Goal: Task Accomplishment & Management: Complete application form

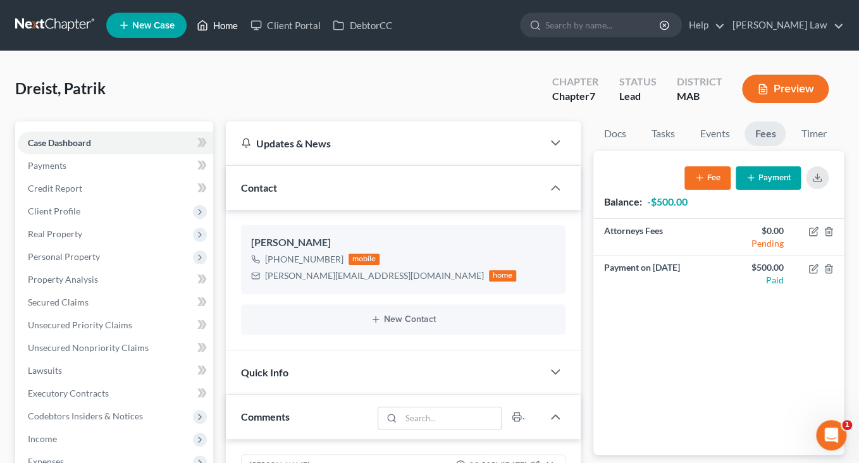
click at [244, 34] on link "Home" at bounding box center [217, 25] width 54 height 23
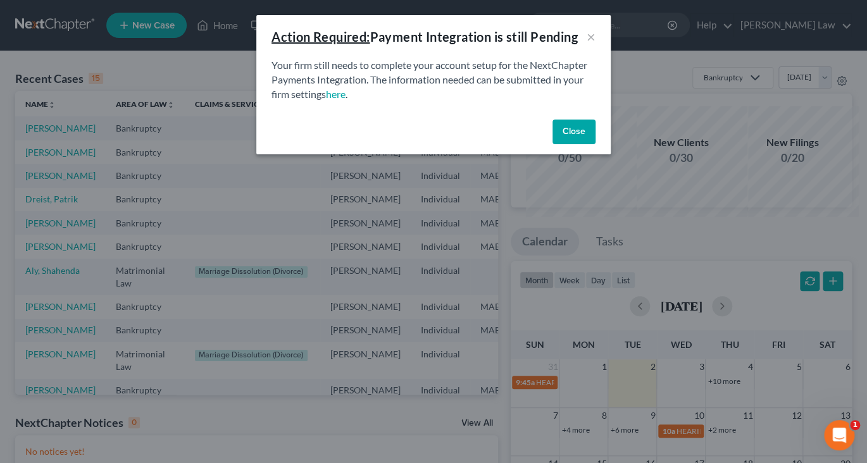
click at [594, 145] on button "Close" at bounding box center [573, 132] width 43 height 25
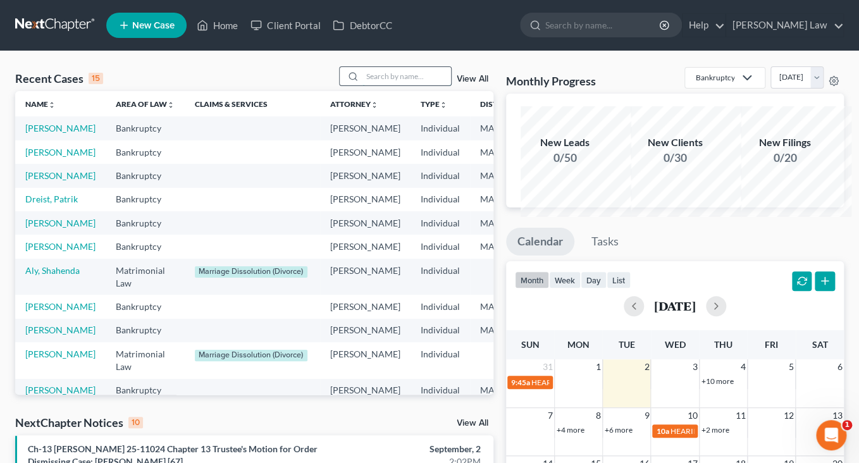
drag, startPoint x: 362, startPoint y: 92, endPoint x: 399, endPoint y: 99, distance: 37.5
click at [363, 85] on input "search" at bounding box center [407, 76] width 89 height 18
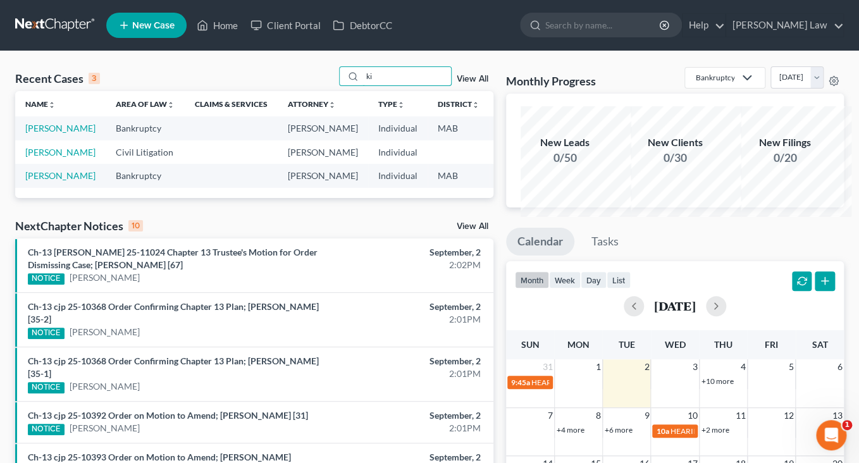
type input "k"
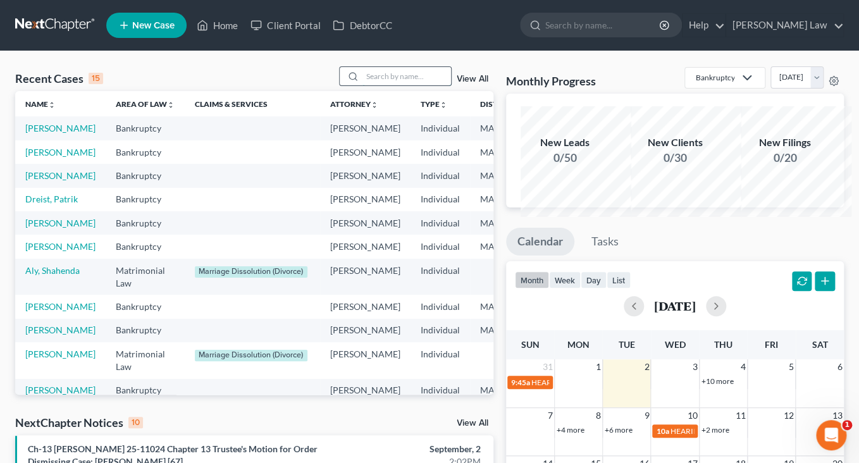
click at [410, 85] on input "search" at bounding box center [407, 76] width 89 height 18
type input "[PERSON_NAME]"
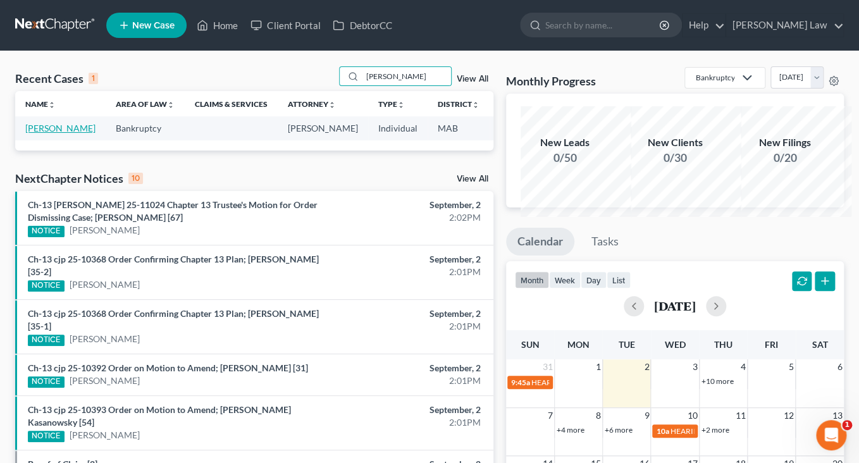
click at [50, 134] on link "[PERSON_NAME]" at bounding box center [60, 128] width 70 height 11
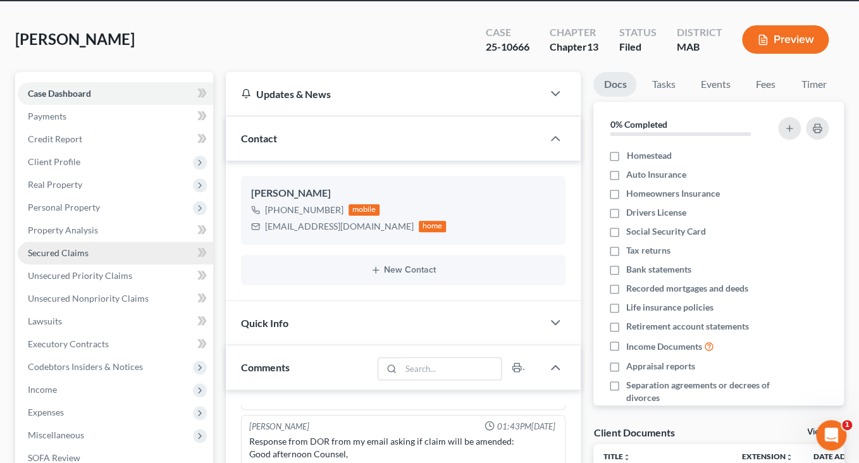
scroll to position [106, 0]
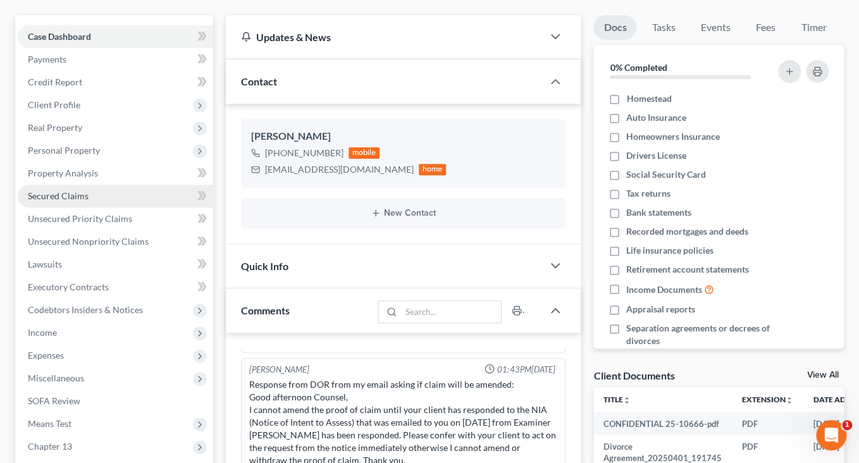
click at [72, 201] on span "Secured Claims" at bounding box center [58, 195] width 61 height 11
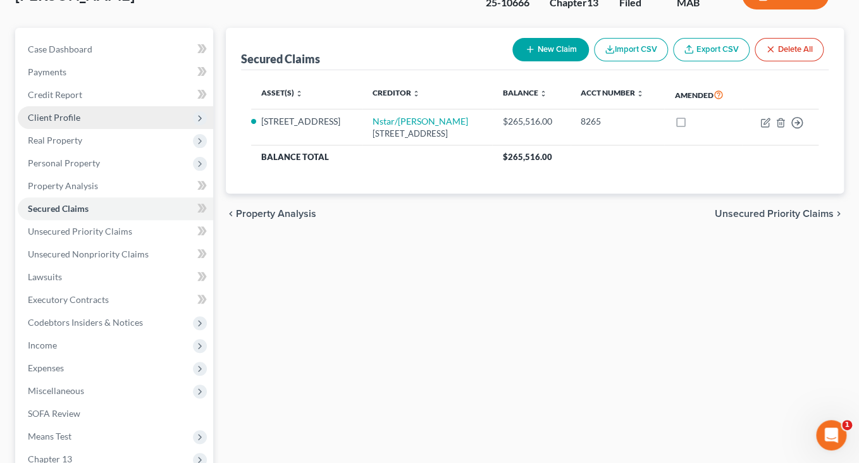
scroll to position [128, 0]
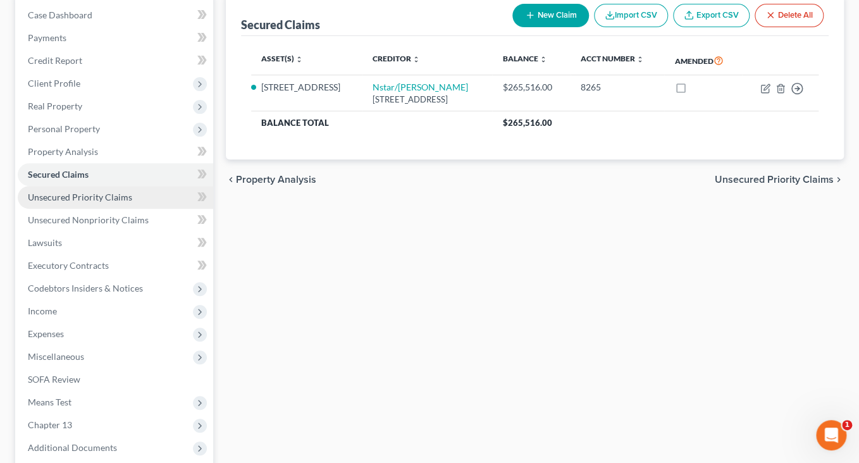
click at [121, 202] on span "Unsecured Priority Claims" at bounding box center [80, 197] width 104 height 11
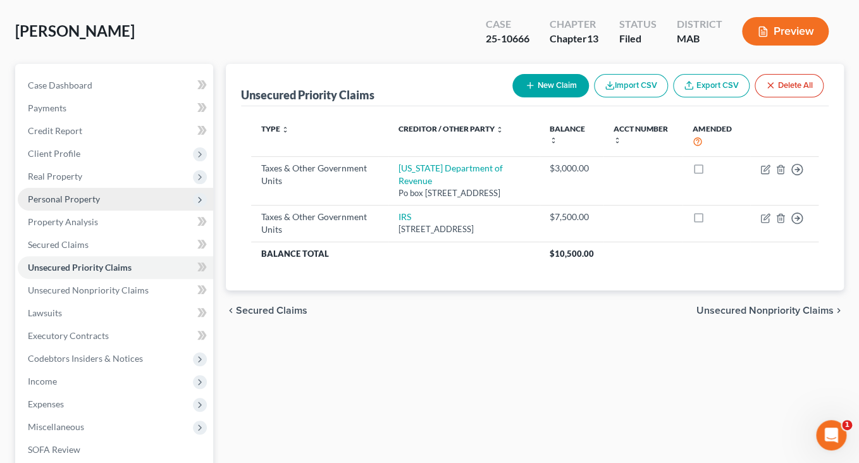
scroll to position [76, 0]
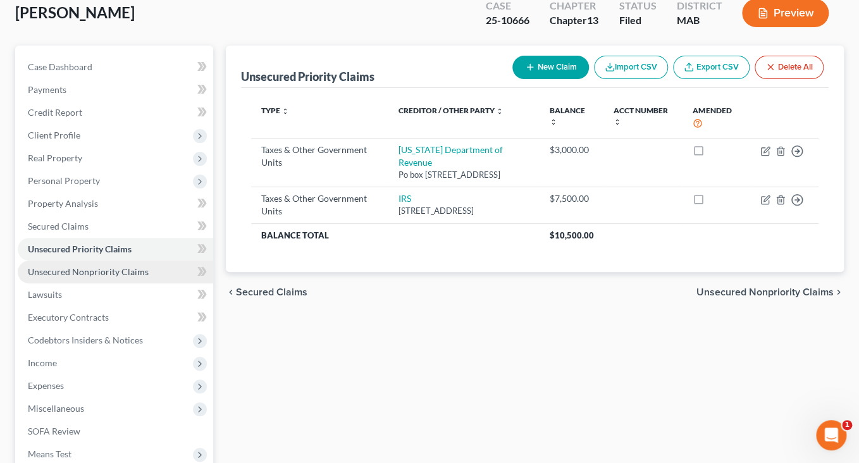
click at [105, 277] on span "Unsecured Nonpriority Claims" at bounding box center [88, 271] width 121 height 11
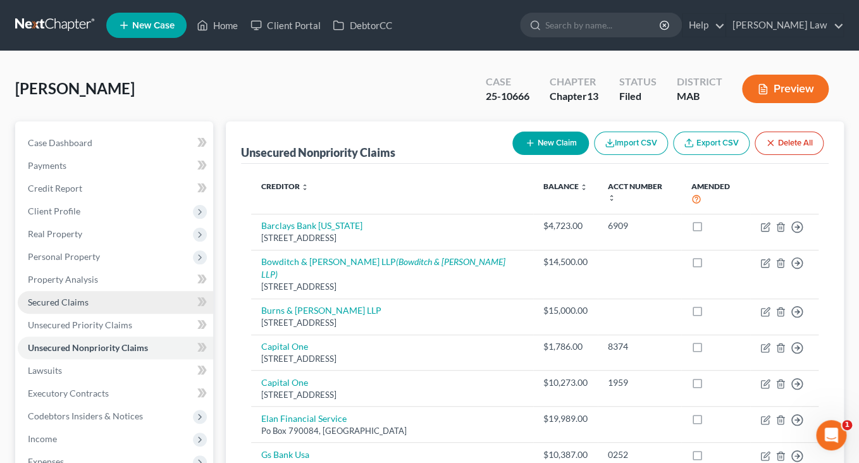
click at [72, 308] on span "Secured Claims" at bounding box center [58, 302] width 61 height 11
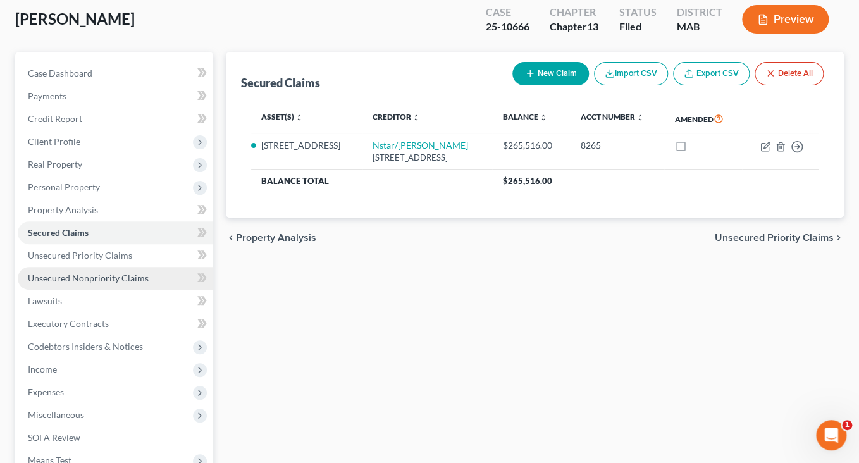
click at [104, 283] on span "Unsecured Nonpriority Claims" at bounding box center [88, 278] width 121 height 11
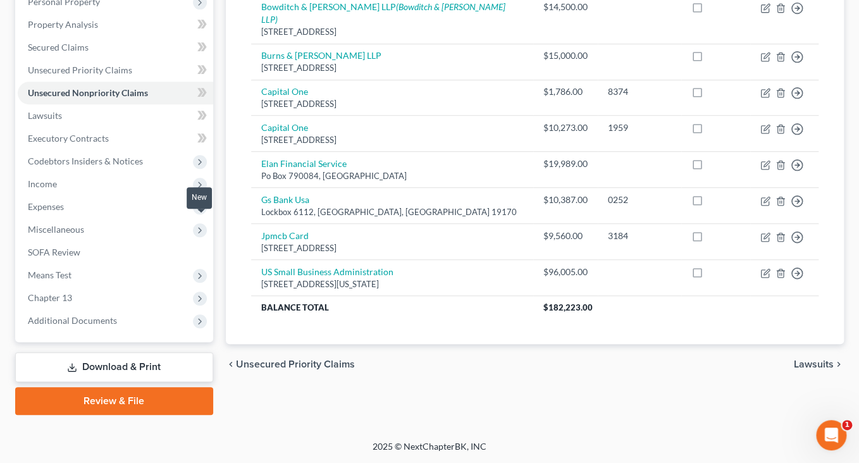
scroll to position [266, 0]
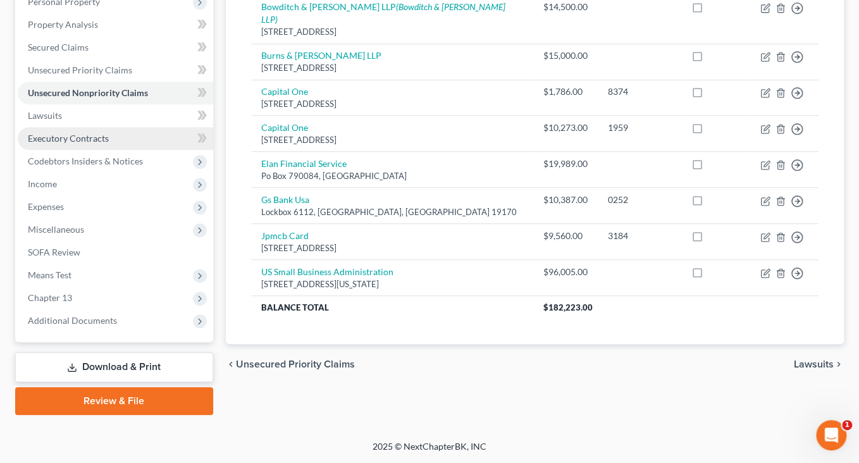
click at [73, 144] on span "Executory Contracts" at bounding box center [68, 138] width 81 height 11
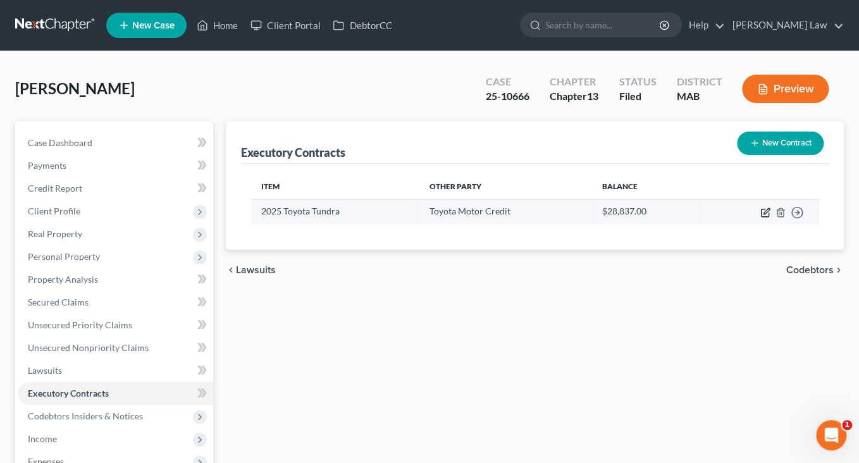
click at [761, 218] on icon "button" at bounding box center [766, 213] width 10 height 10
select select "3"
select select "33"
select select "0"
select select "1"
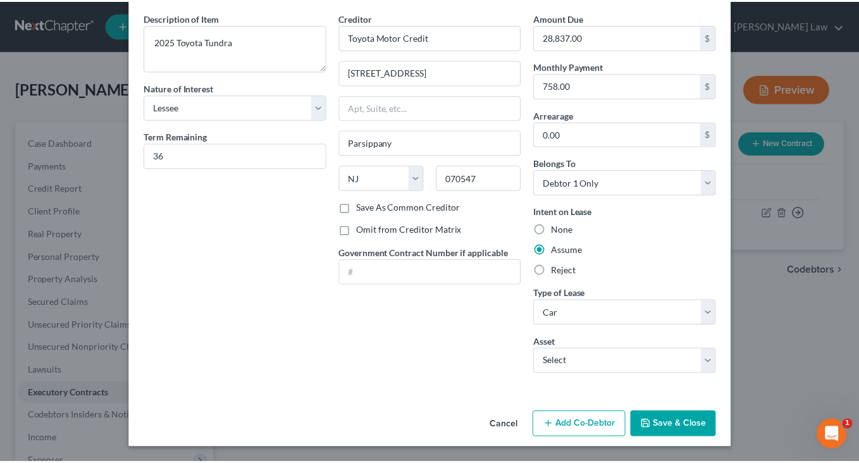
scroll to position [170, 0]
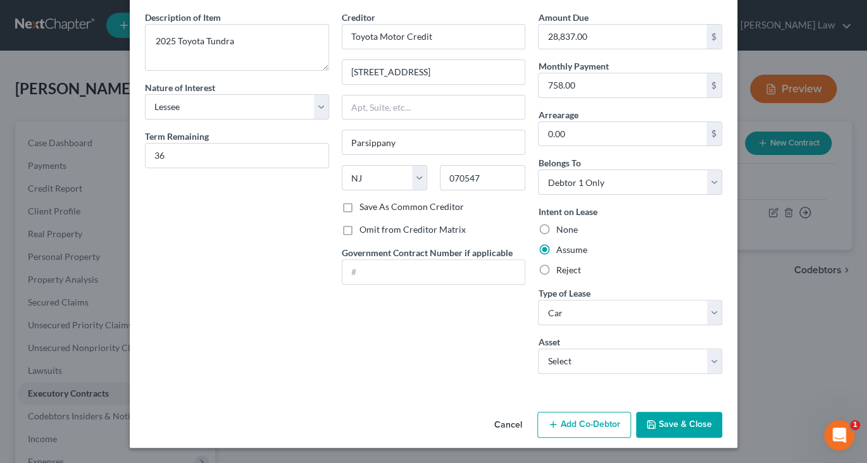
click at [722, 420] on button "Save & Close" at bounding box center [679, 425] width 86 height 27
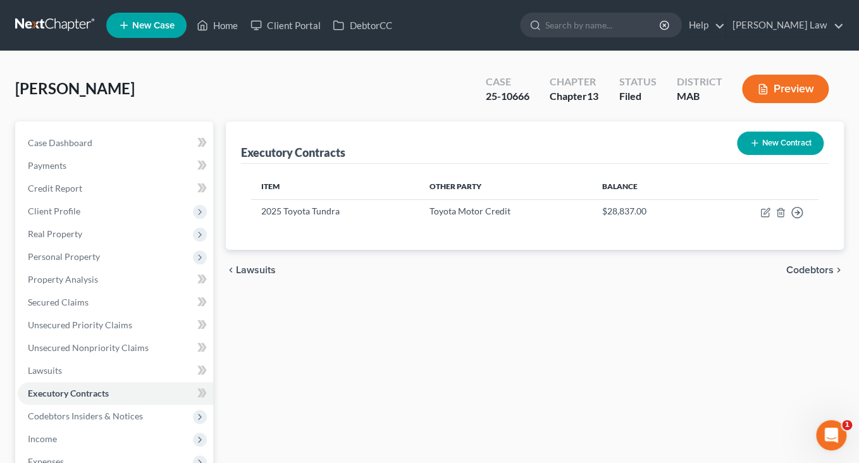
click at [594, 37] on input "search" at bounding box center [603, 24] width 116 height 23
click at [244, 36] on link "Home" at bounding box center [217, 25] width 54 height 23
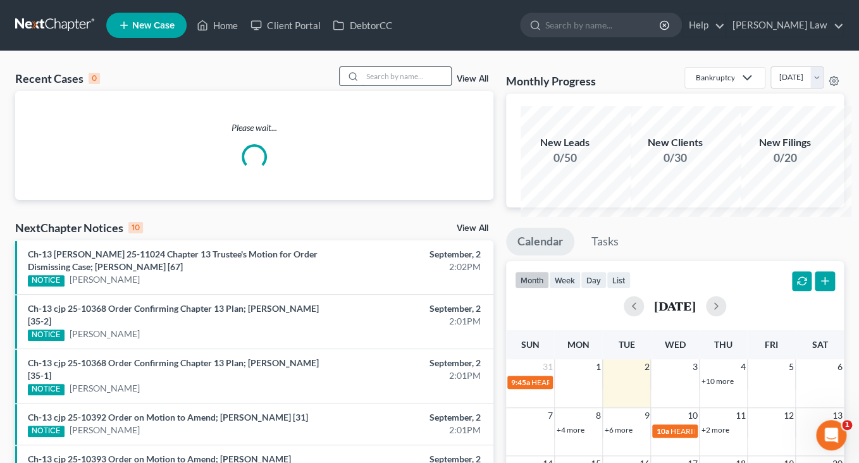
click at [385, 85] on input "search" at bounding box center [407, 76] width 89 height 18
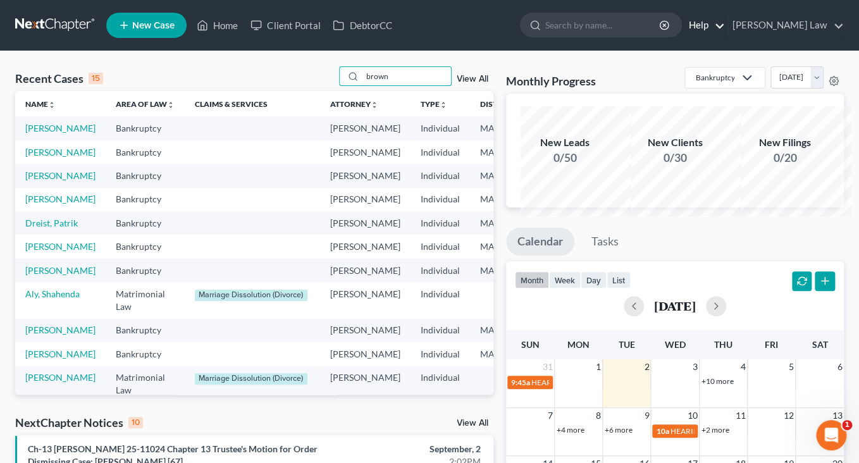
type input "brown"
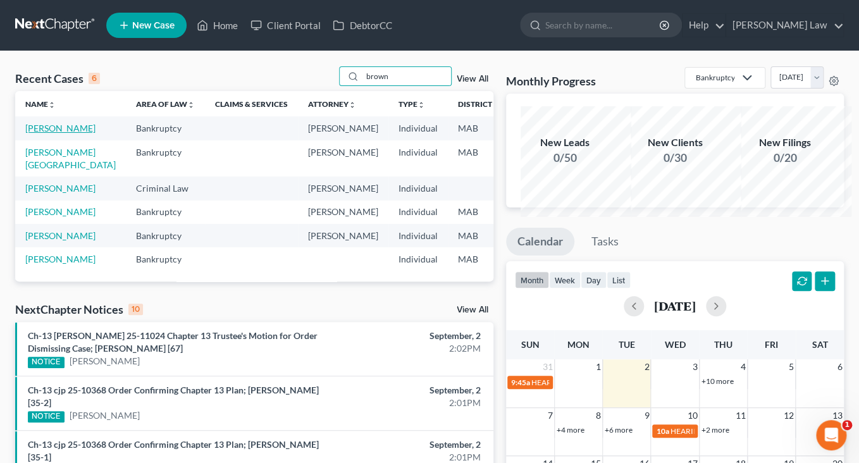
click at [55, 134] on link "[PERSON_NAME]" at bounding box center [60, 128] width 70 height 11
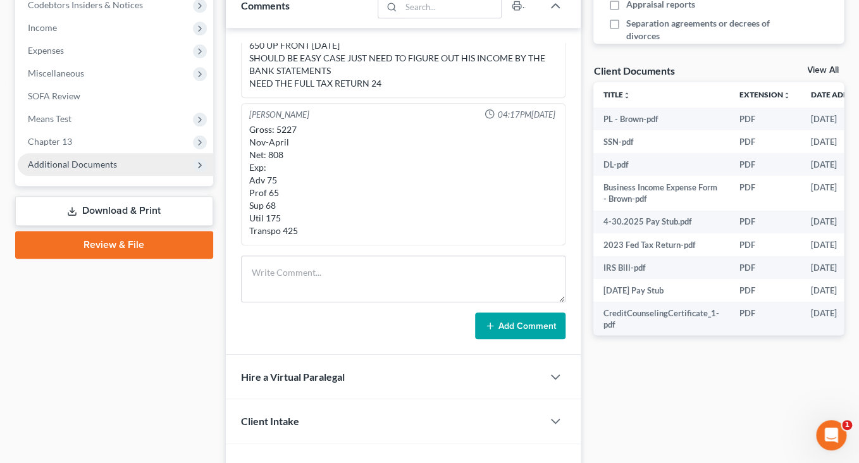
scroll to position [413, 0]
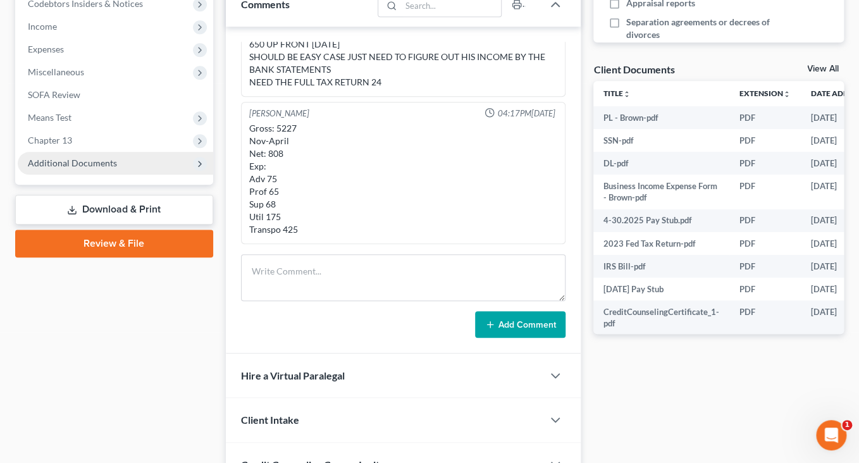
click at [100, 168] on span "Additional Documents" at bounding box center [72, 163] width 89 height 11
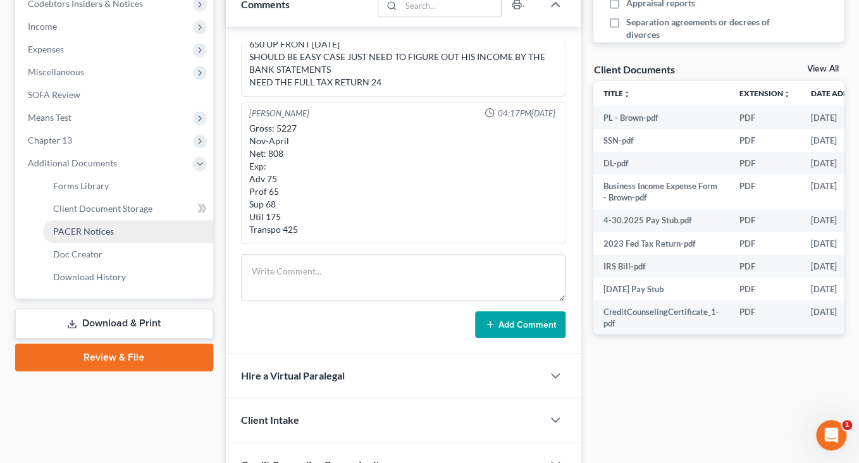
click at [99, 237] on span "PACER Notices" at bounding box center [83, 231] width 61 height 11
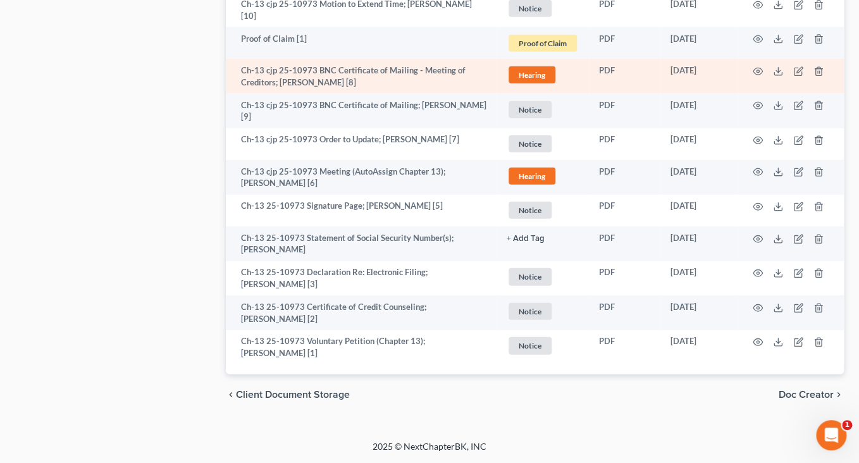
scroll to position [1755, 0]
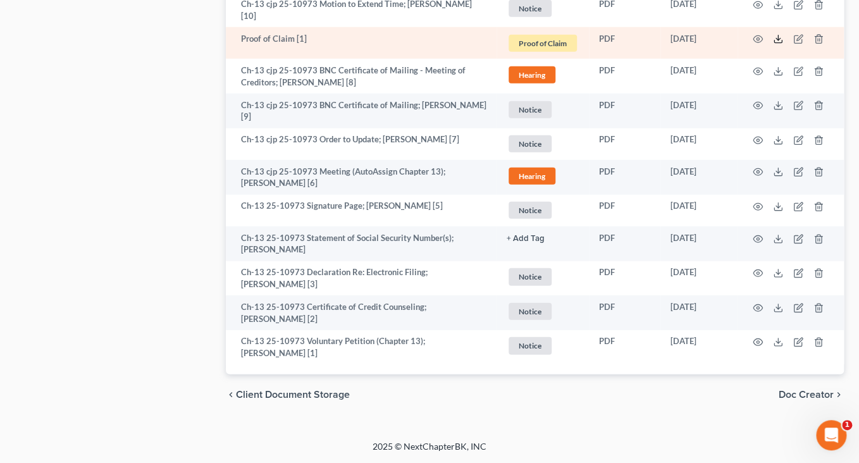
click at [778, 40] on line at bounding box center [778, 37] width 0 height 5
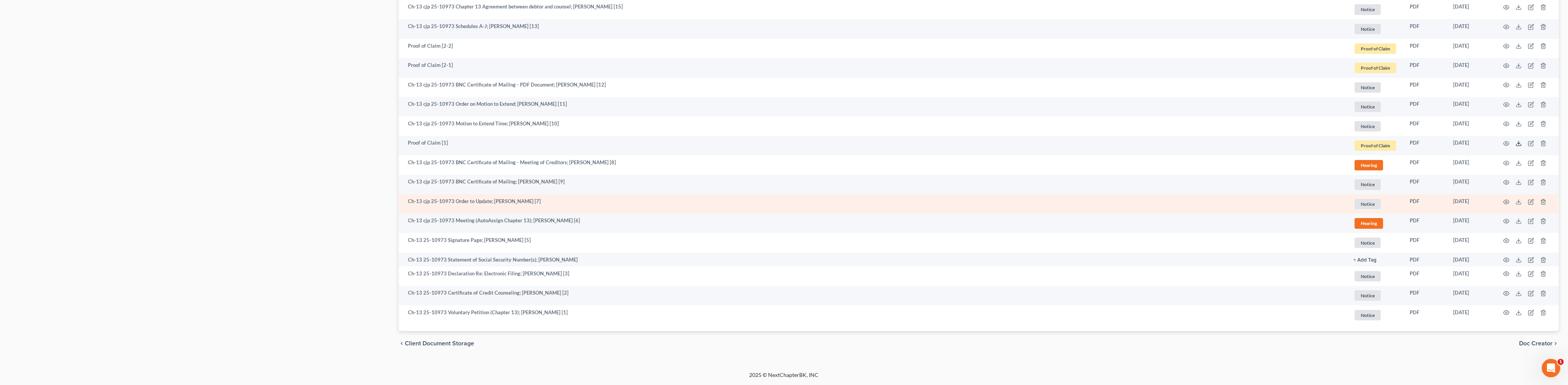
scroll to position [727, 0]
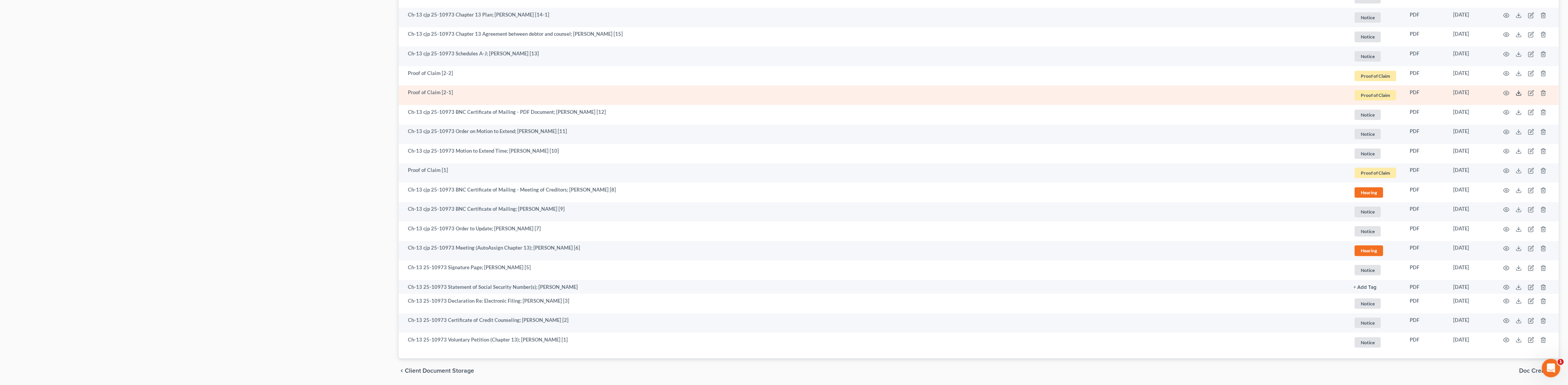
click at [527, 94] on polyline at bounding box center [1519, 93] width 2 height 1
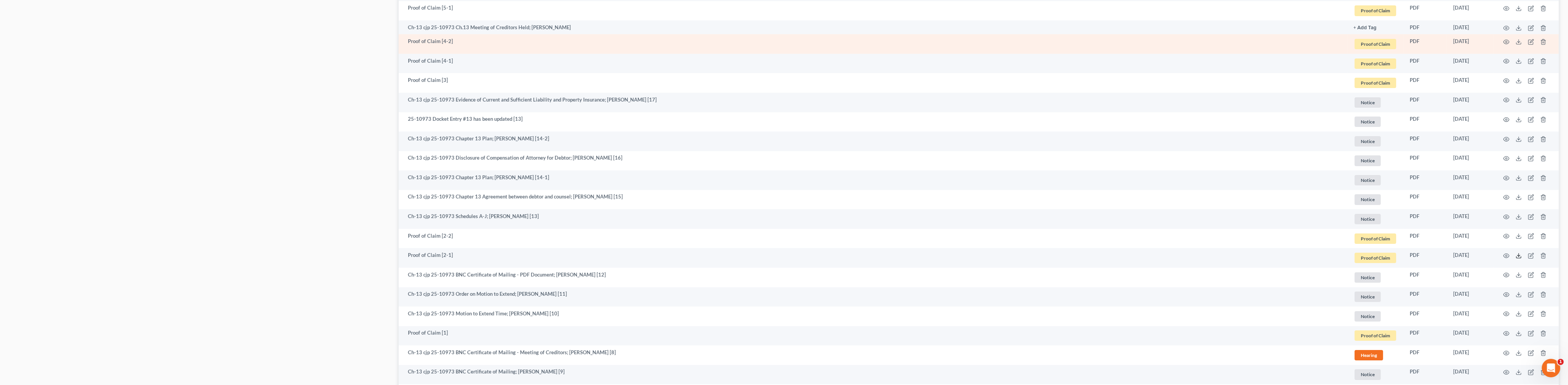
scroll to position [563, 0]
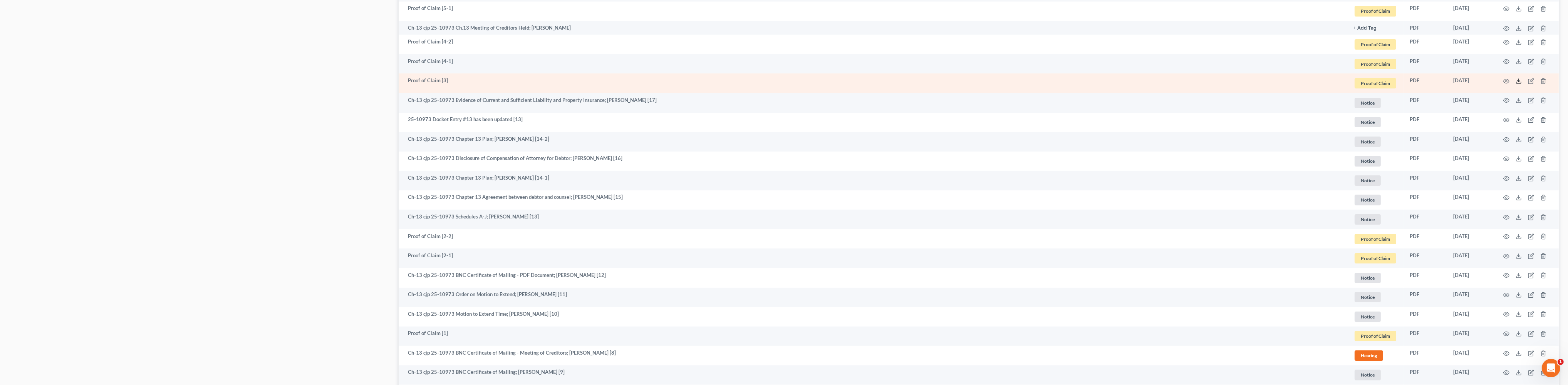
click at [527, 82] on polyline at bounding box center [1519, 82] width 2 height 1
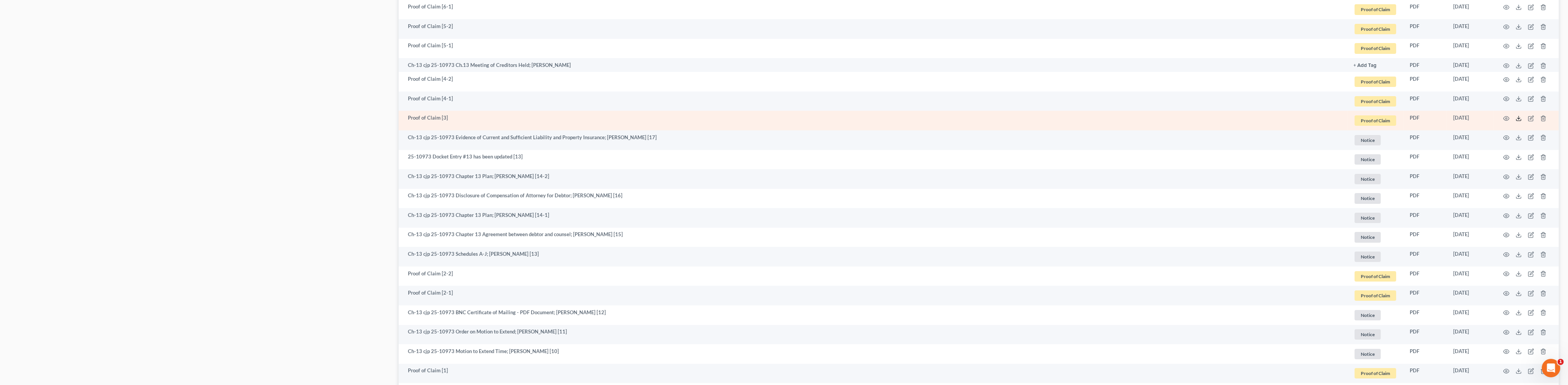
scroll to position [518, 0]
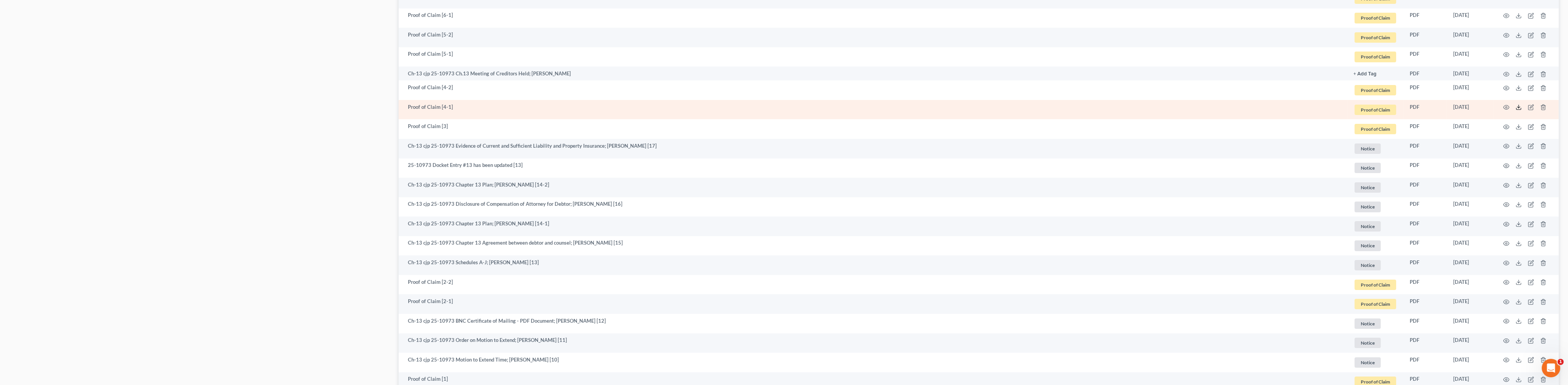
click at [527, 108] on line at bounding box center [1519, 106] width 0 height 3
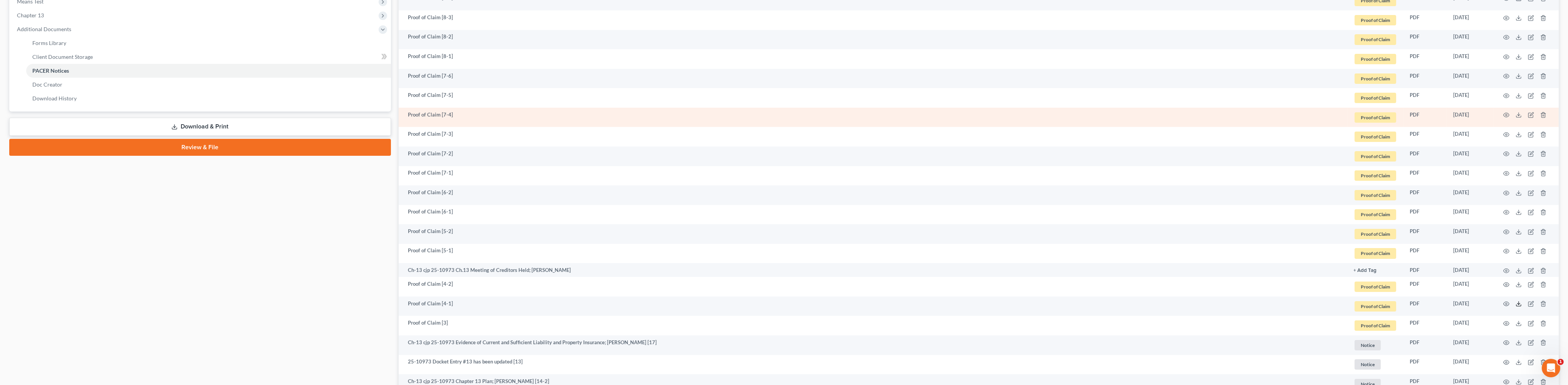
scroll to position [321, 0]
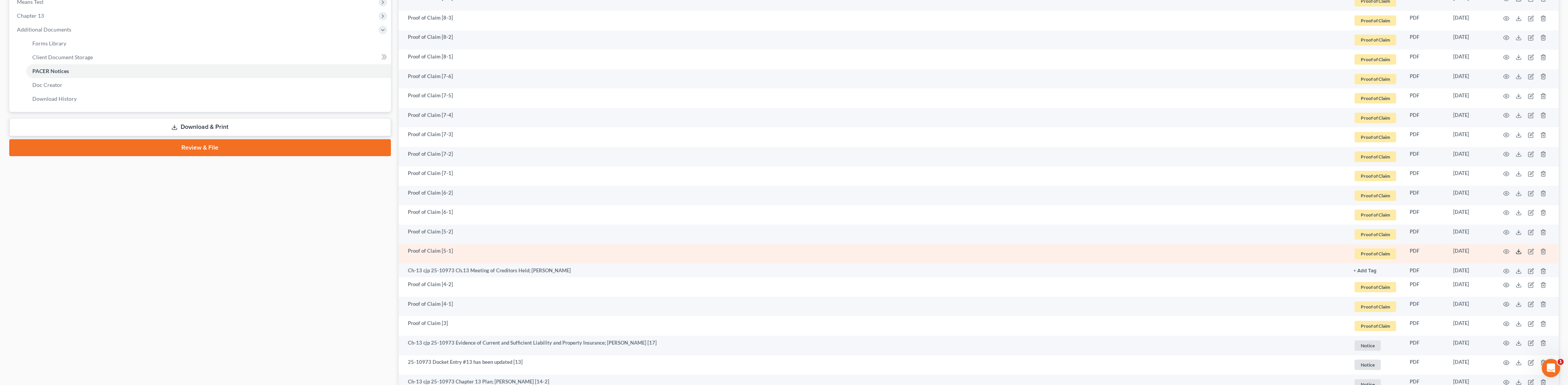
click at [527, 252] on polyline at bounding box center [1519, 252] width 2 height 1
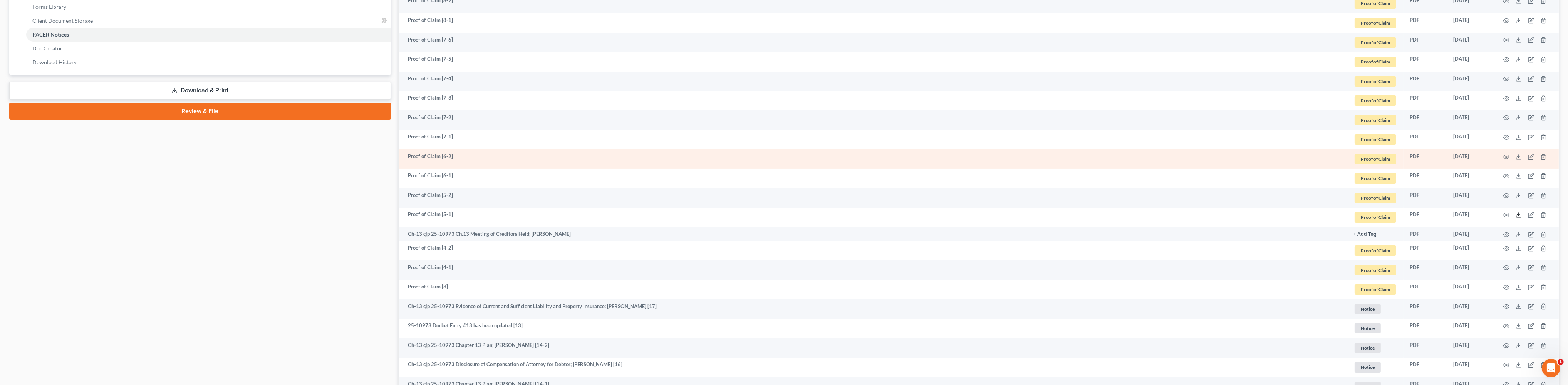
scroll to position [373, 0]
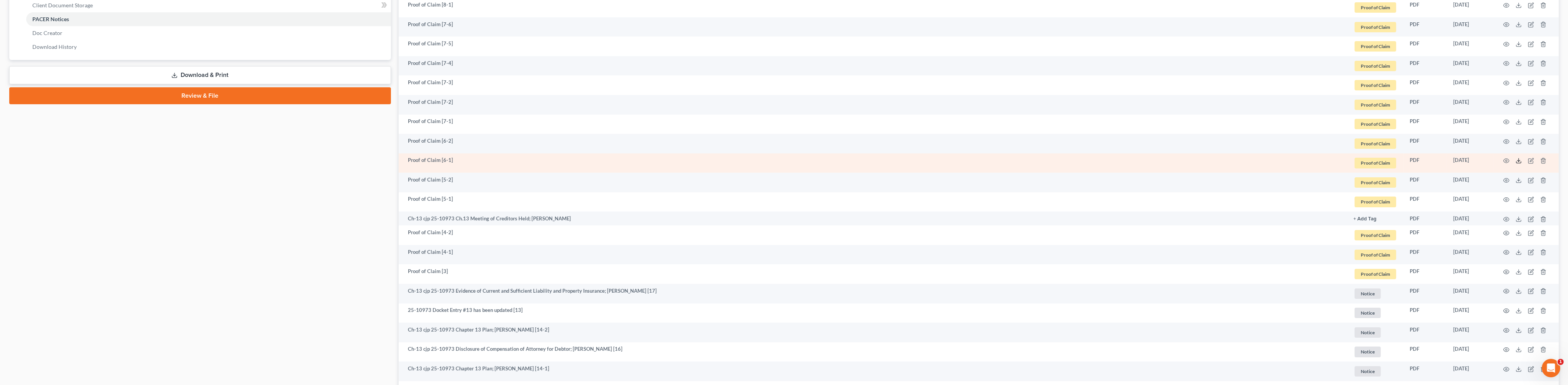
click at [527, 164] on icon at bounding box center [1519, 161] width 6 height 6
click at [527, 162] on polyline at bounding box center [1519, 161] width 2 height 1
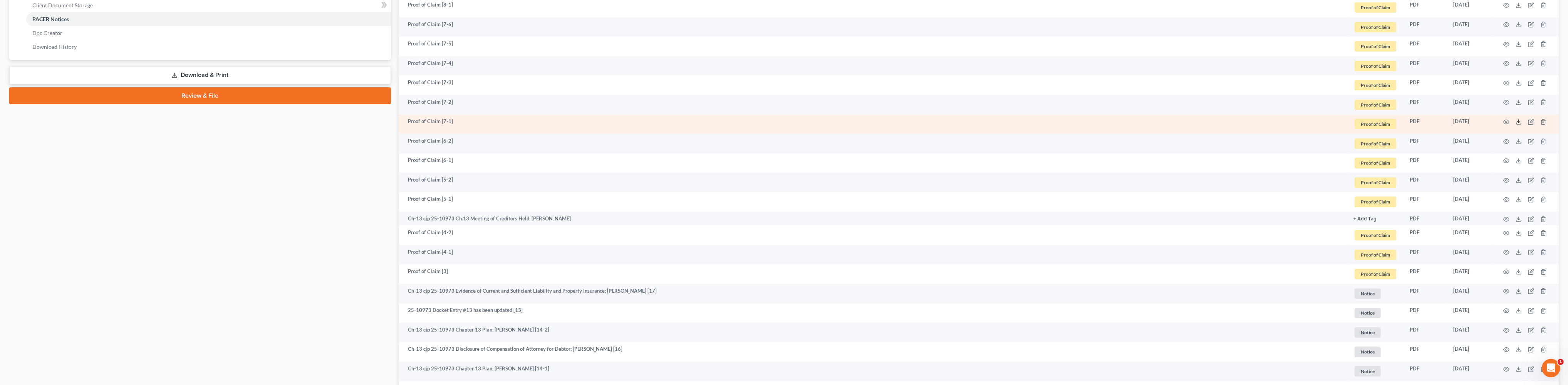
click at [527, 125] on icon at bounding box center [1519, 122] width 6 height 6
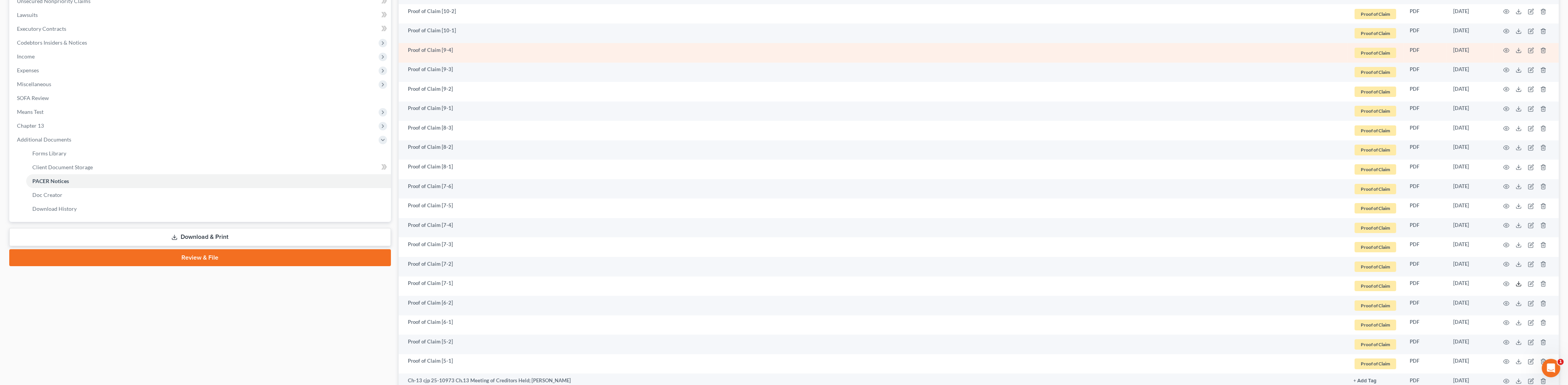
scroll to position [179, 0]
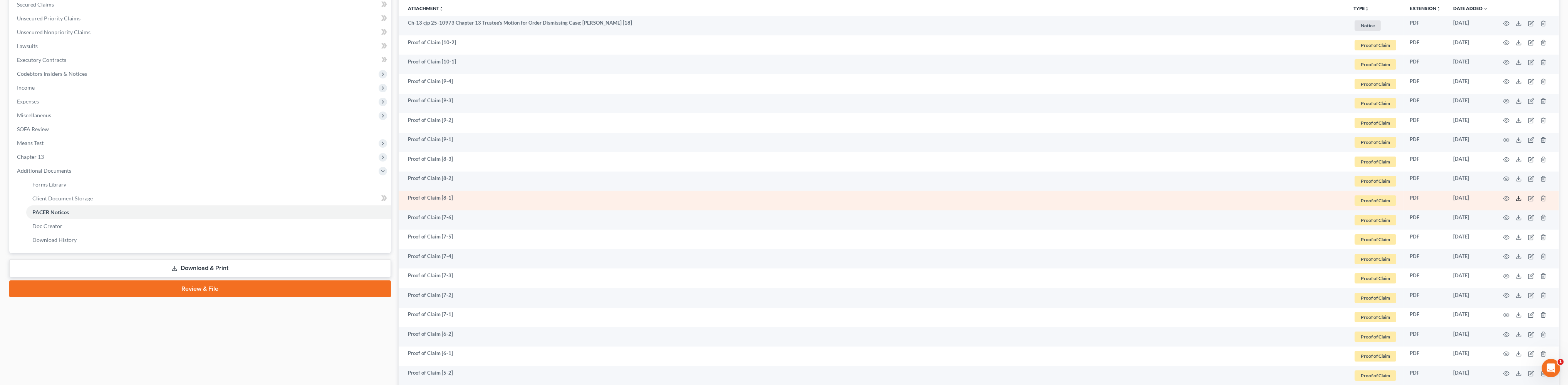
click at [527, 199] on line at bounding box center [1519, 198] width 0 height 3
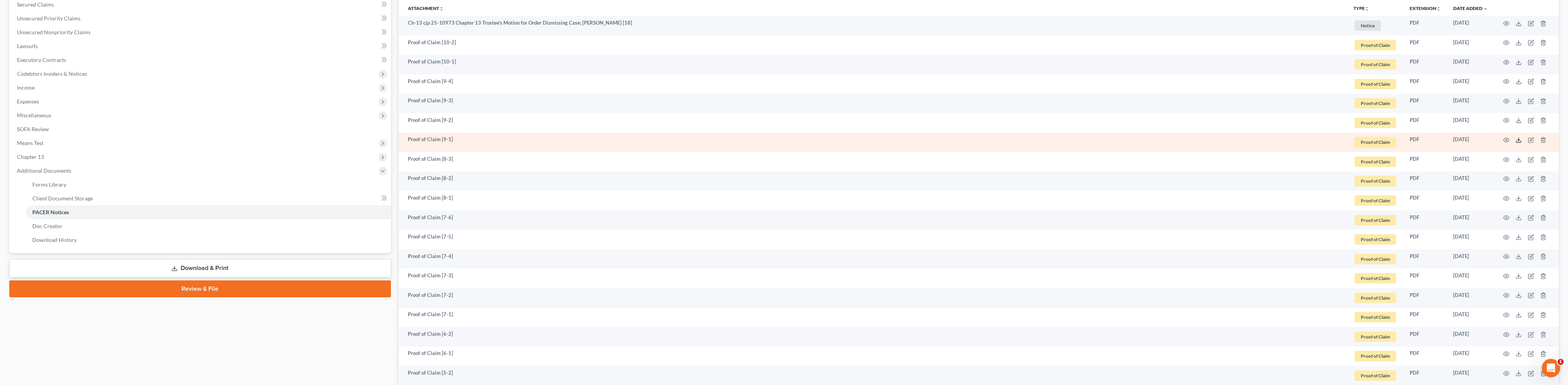
click at [527, 143] on icon at bounding box center [1519, 140] width 6 height 6
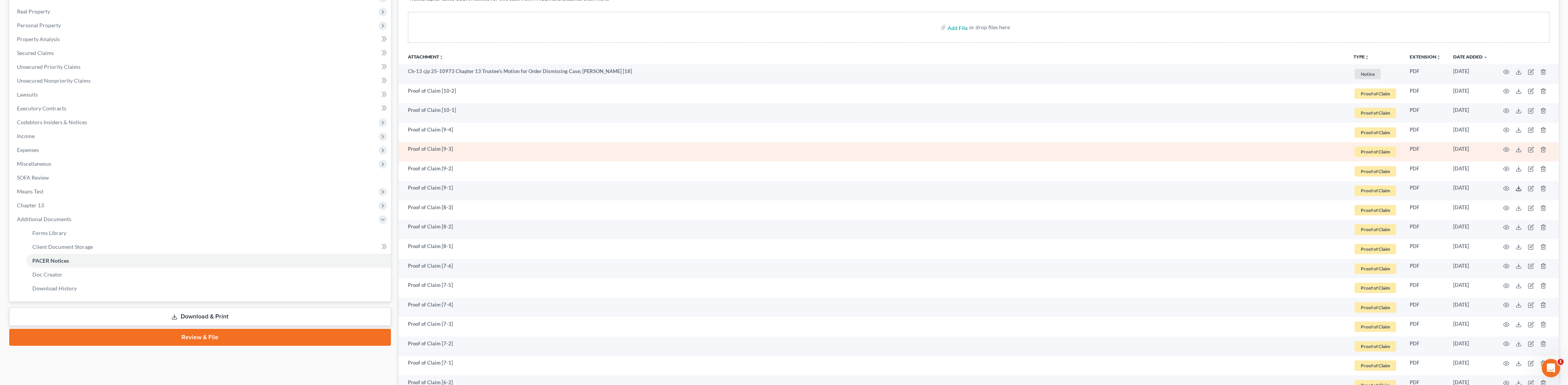
scroll to position [124, 0]
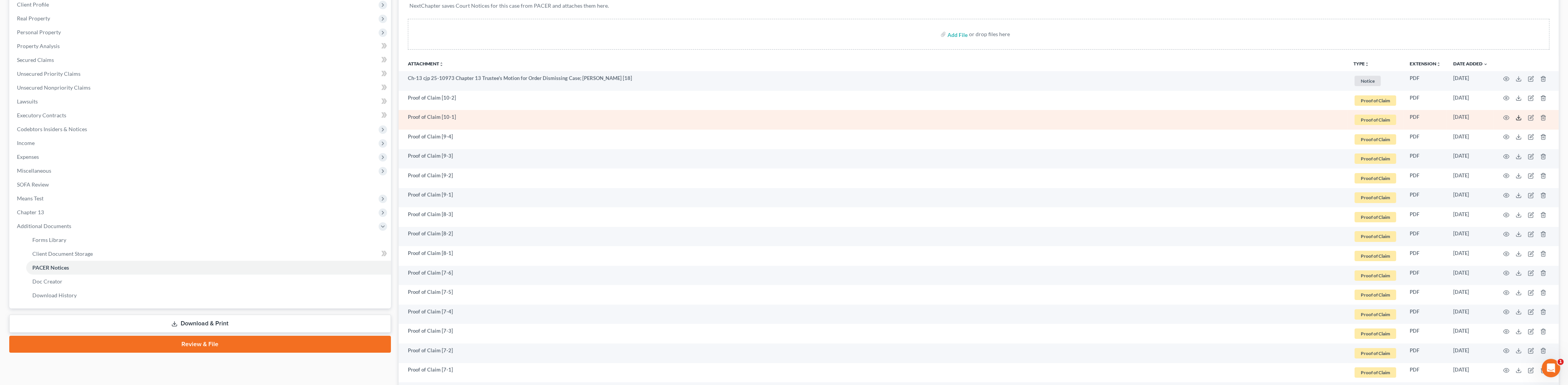
click at [527, 121] on icon at bounding box center [1519, 118] width 6 height 6
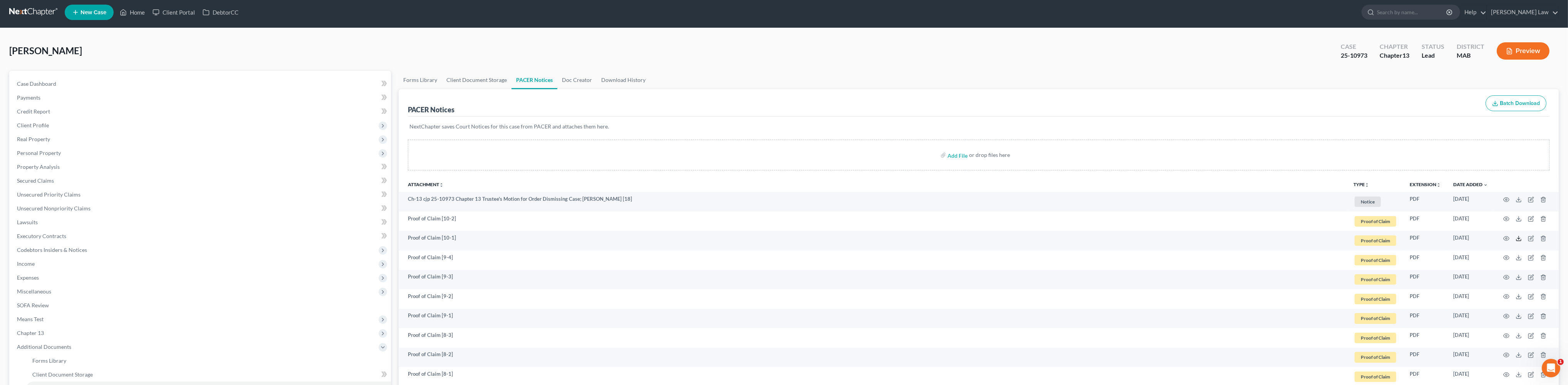
scroll to position [0, 0]
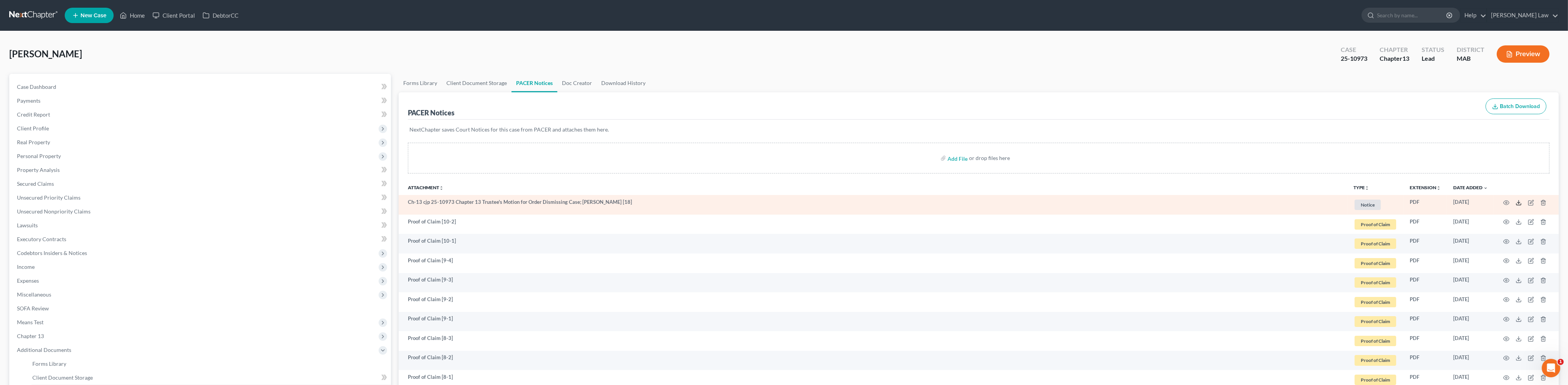
click at [527, 204] on line at bounding box center [1519, 202] width 0 height 3
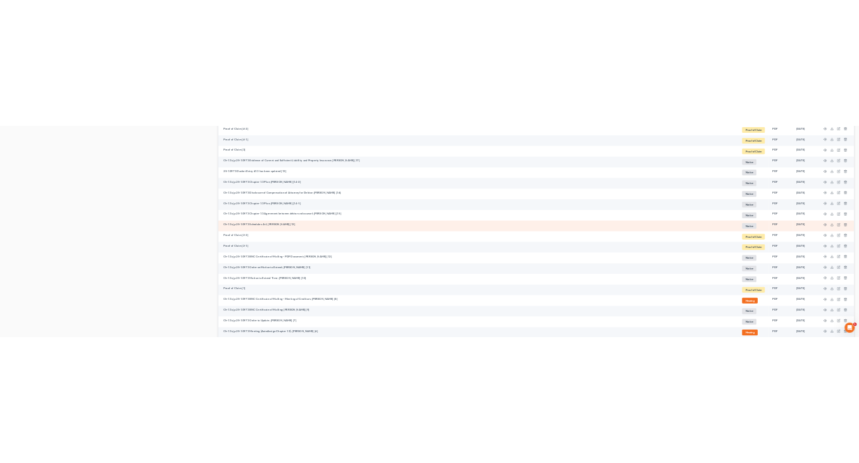
scroll to position [1002, 0]
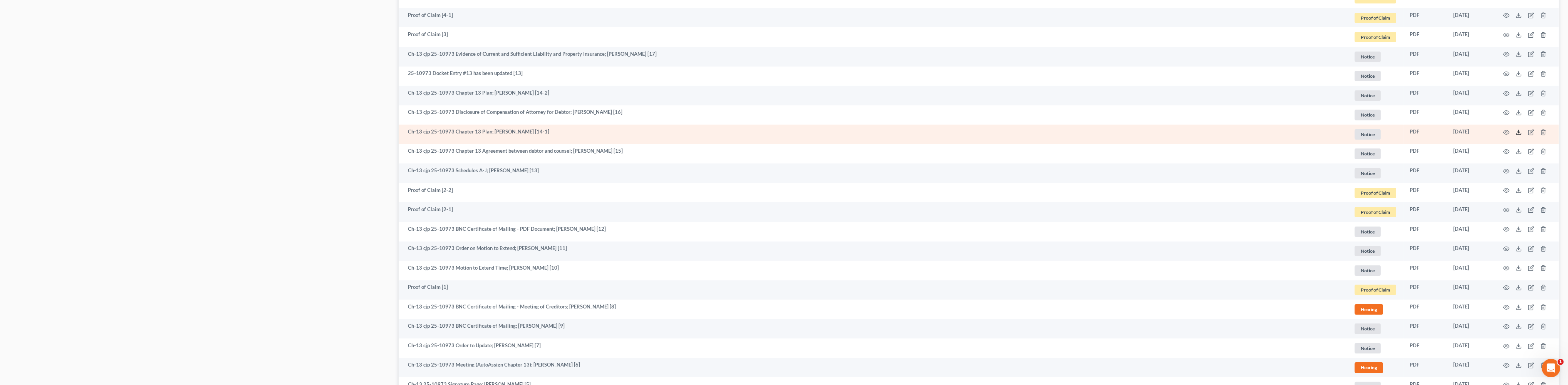
click at [527, 133] on line at bounding box center [1519, 131] width 0 height 3
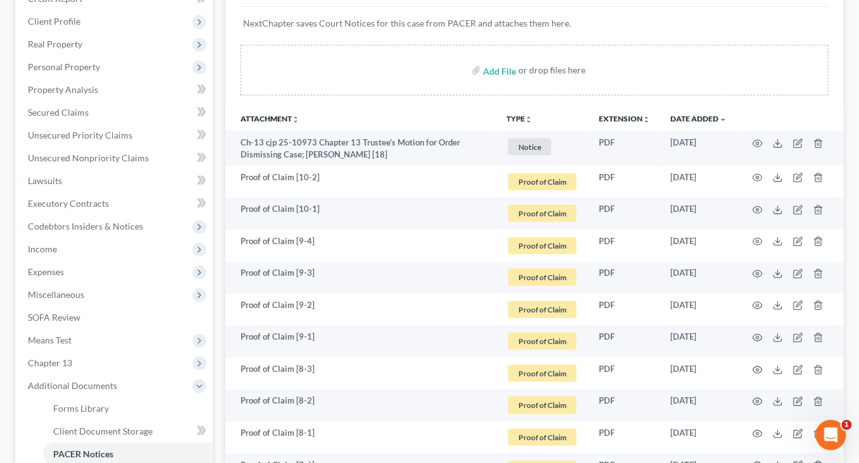
scroll to position [0, 0]
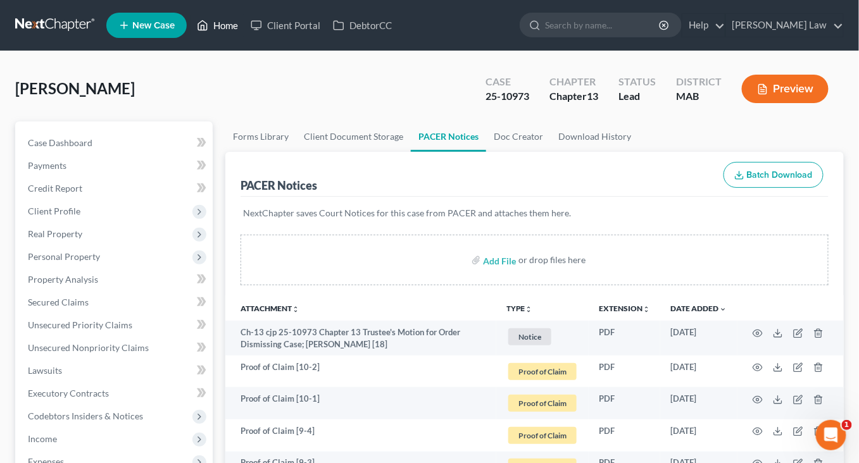
click at [244, 34] on link "Home" at bounding box center [217, 25] width 54 height 23
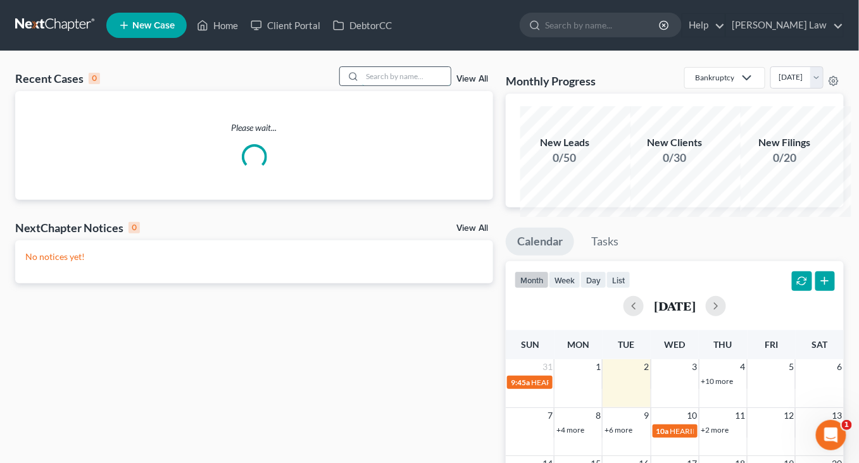
click at [365, 85] on input "search" at bounding box center [406, 76] width 89 height 18
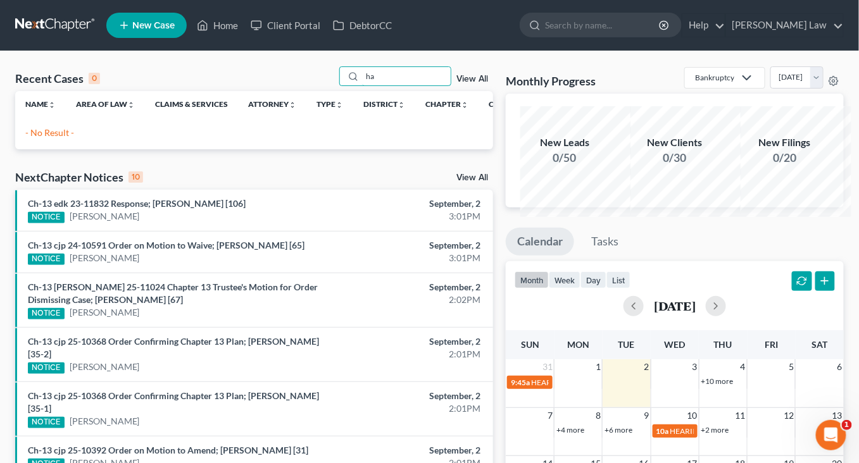
type input "h"
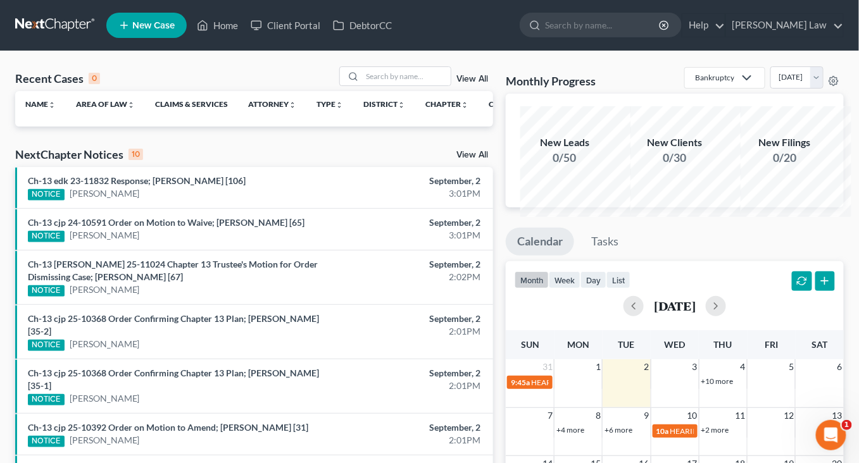
click at [175, 30] on span "New Case" at bounding box center [153, 25] width 42 height 9
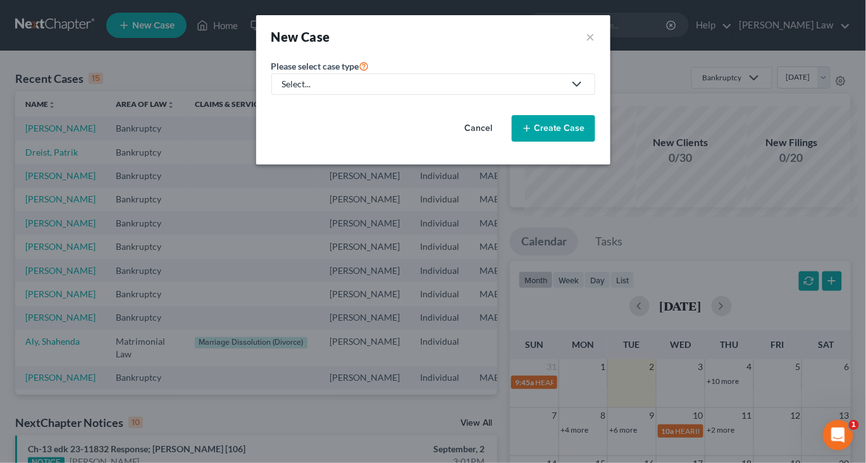
click at [312, 90] on div "Select..." at bounding box center [423, 84] width 282 height 13
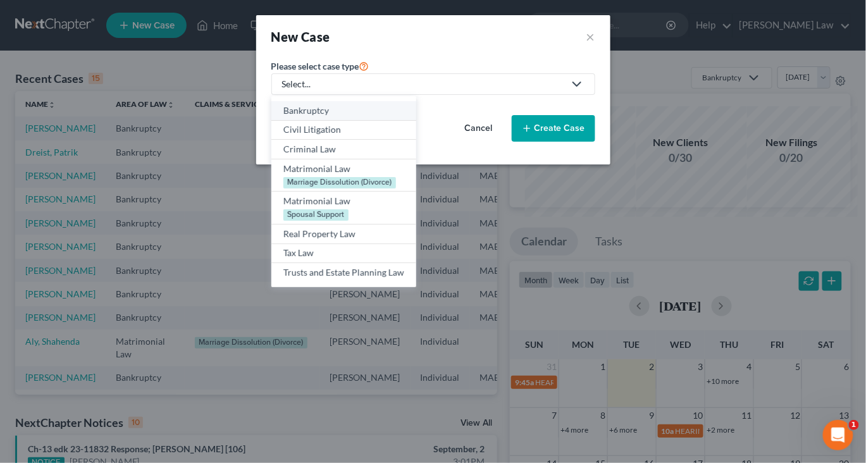
click at [287, 117] on div "Bankruptcy" at bounding box center [343, 110] width 121 height 13
select select "39"
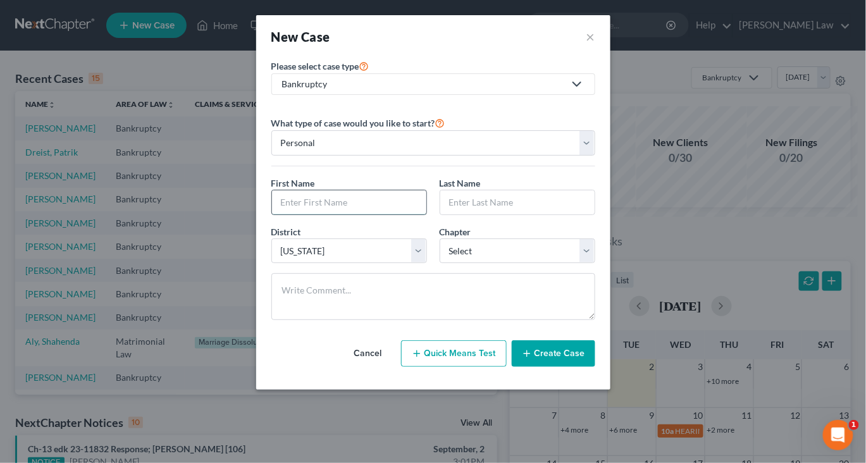
click at [272, 215] on input "text" at bounding box center [349, 202] width 154 height 24
type input "[PERSON_NAME]"
click at [513, 215] on div "Last Name *" at bounding box center [517, 196] width 168 height 39
click at [499, 215] on input "text" at bounding box center [517, 202] width 154 height 24
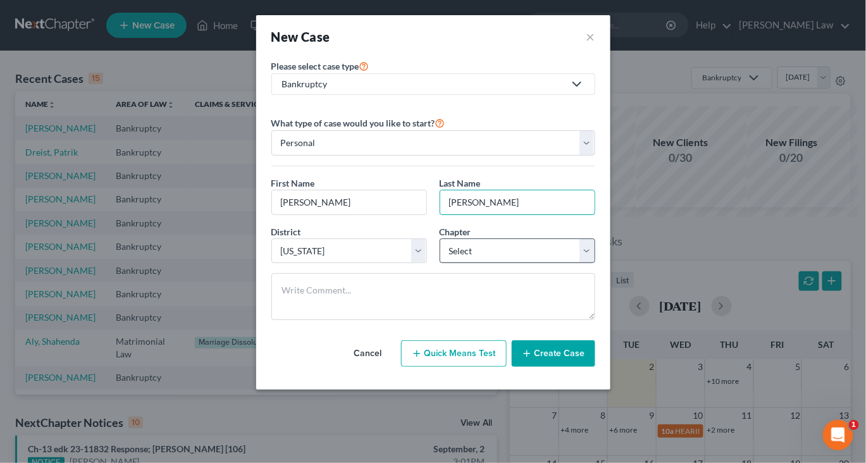
type input "[PERSON_NAME]"
click at [595, 264] on select "Select 7 11 12 13" at bounding box center [518, 251] width 156 height 25
select select "0"
click at [595, 367] on button "Create Case" at bounding box center [554, 353] width 84 height 27
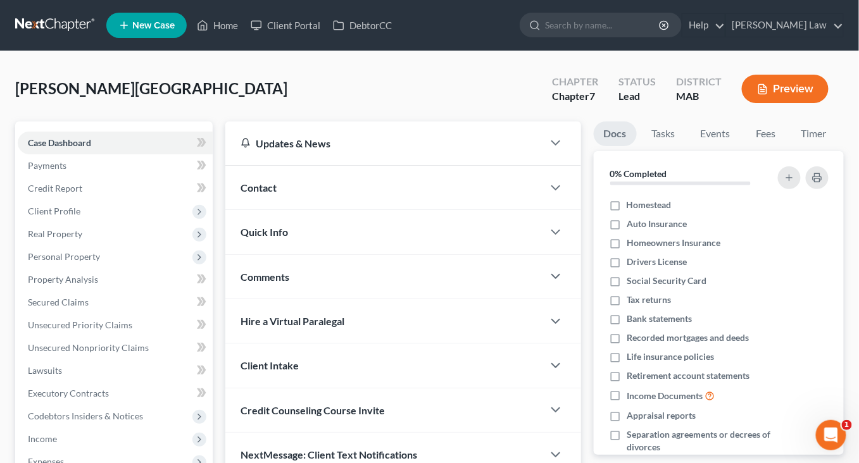
click at [277, 194] on span "Contact" at bounding box center [258, 188] width 36 height 12
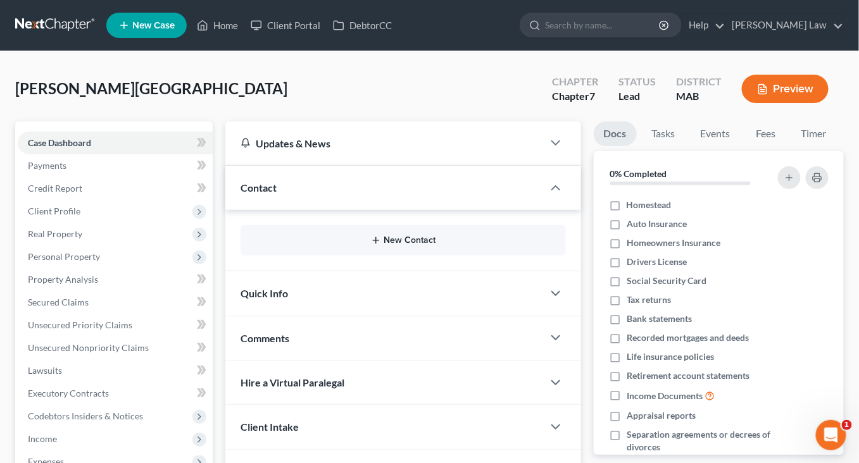
click at [395, 246] on button "New Contact" at bounding box center [403, 240] width 304 height 10
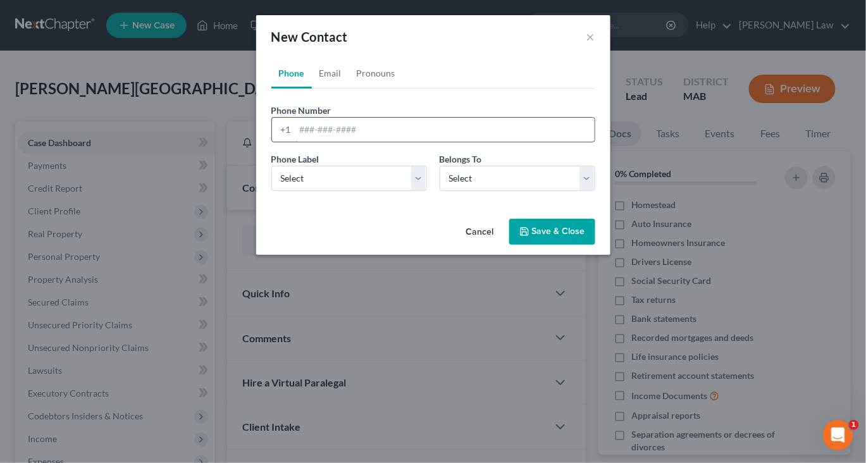
click at [348, 142] on input "tel" at bounding box center [445, 130] width 299 height 24
type input "8"
type input "7818014796"
click at [406, 191] on select "Select Mobile Home Work Other" at bounding box center [349, 178] width 156 height 25
select select "0"
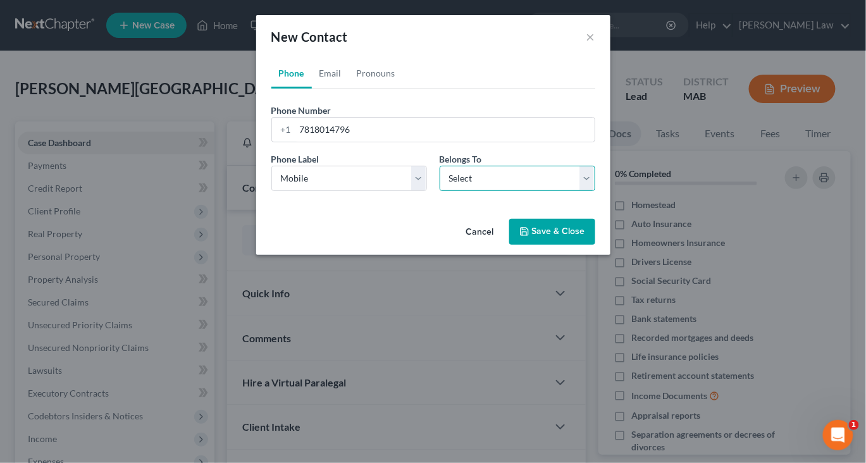
click at [595, 191] on select "Select Client Other" at bounding box center [518, 178] width 156 height 25
select select "0"
click at [312, 88] on link "Email" at bounding box center [330, 73] width 37 height 30
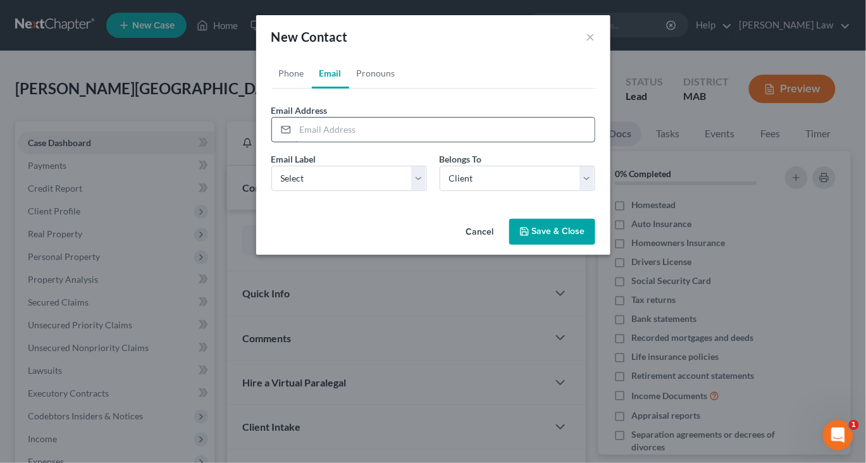
click at [301, 142] on input "email" at bounding box center [445, 130] width 299 height 24
type input "[EMAIL_ADDRESS][DOMAIN_NAME]"
click at [423, 191] on select "Select Home Work Other" at bounding box center [349, 178] width 156 height 25
click at [413, 191] on select "Select Home Work Other" at bounding box center [349, 178] width 156 height 25
select select "0"
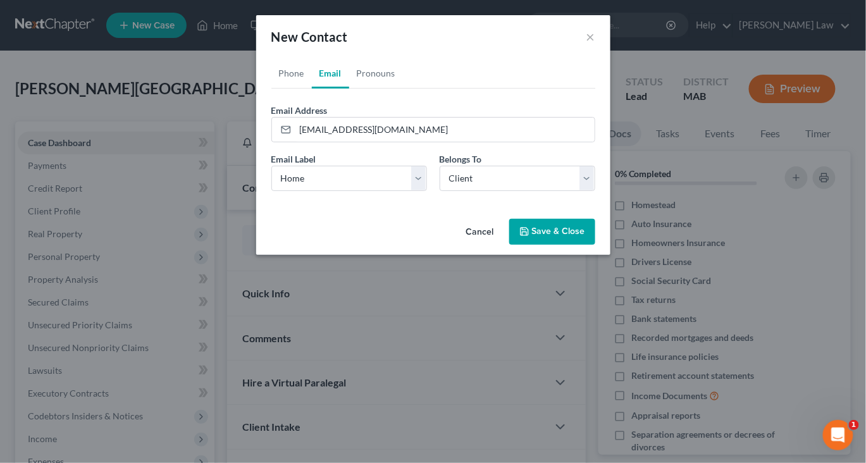
click at [579, 246] on button "Save & Close" at bounding box center [552, 232] width 86 height 27
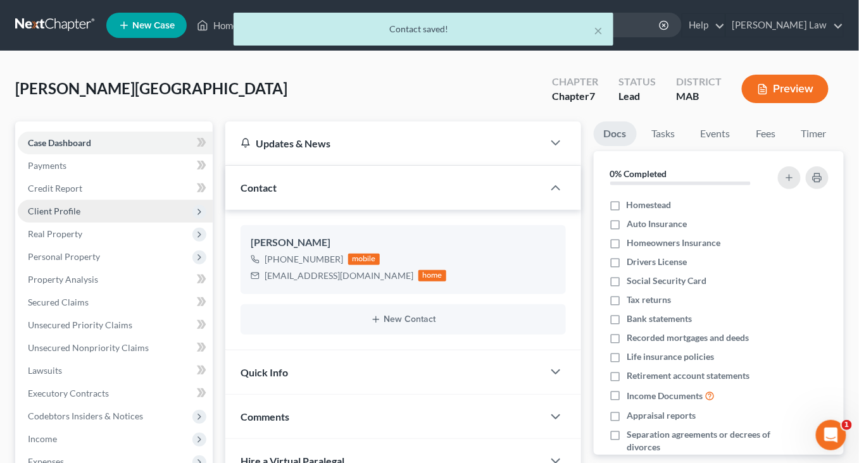
click at [53, 216] on span "Client Profile" at bounding box center [54, 211] width 53 height 11
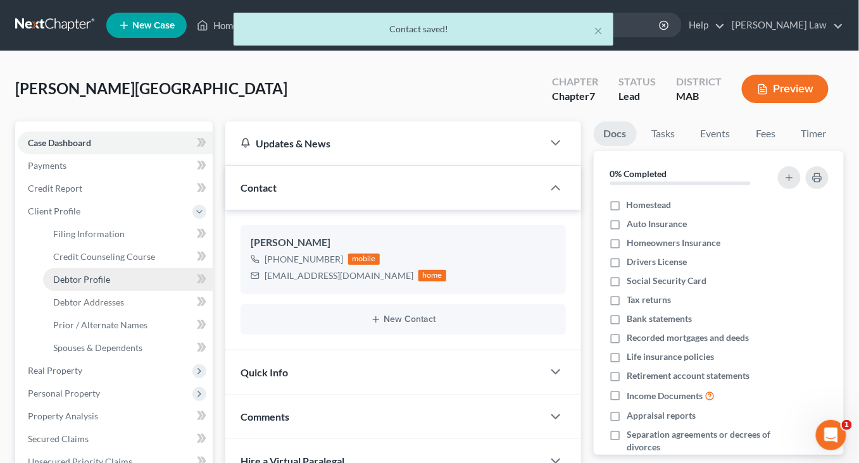
click at [90, 291] on link "Debtor Profile" at bounding box center [128, 279] width 170 height 23
select select "0"
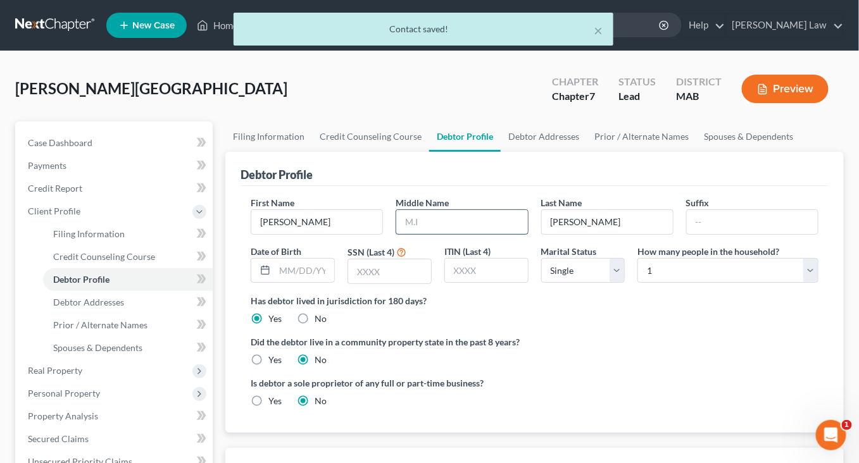
click at [470, 234] on input "text" at bounding box center [461, 222] width 131 height 24
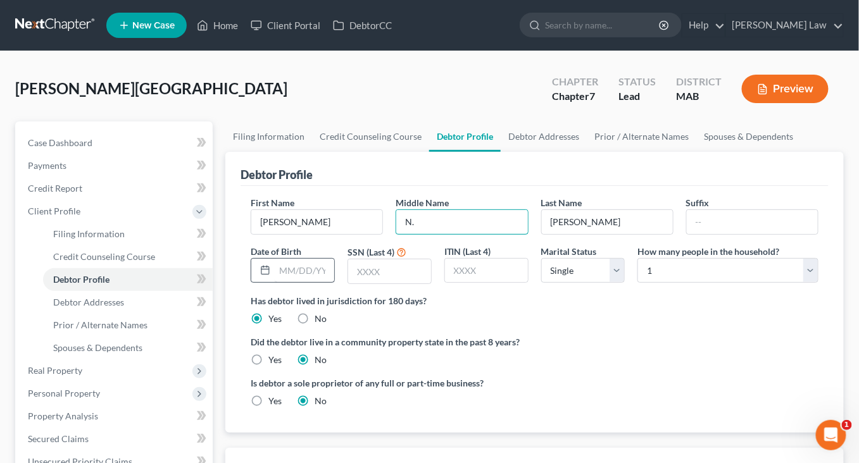
type input "N."
click at [294, 283] on input "text" at bounding box center [304, 271] width 59 height 24
type input "[DATE]"
click at [392, 283] on input "text" at bounding box center [389, 271] width 83 height 24
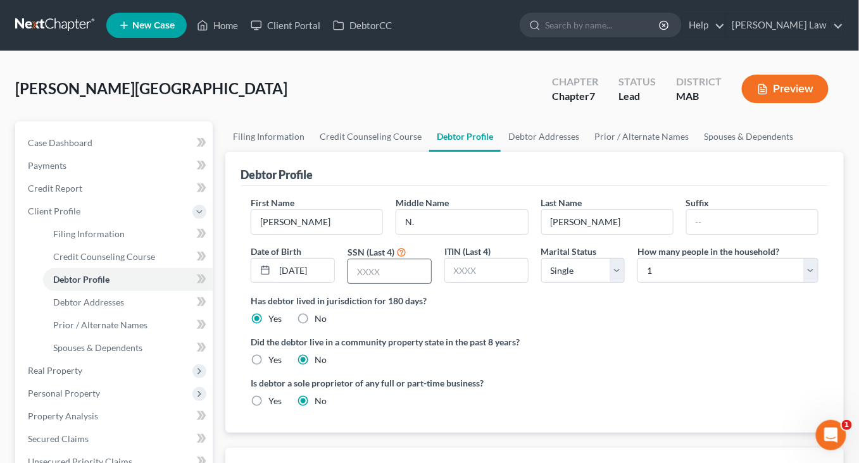
scroll to position [0, 0]
type input "8202"
click at [618, 283] on select "Select Single Married Separated Divorced Widowed" at bounding box center [583, 270] width 84 height 25
select select "3"
click at [587, 152] on link "Debtor Addresses" at bounding box center [544, 136] width 86 height 30
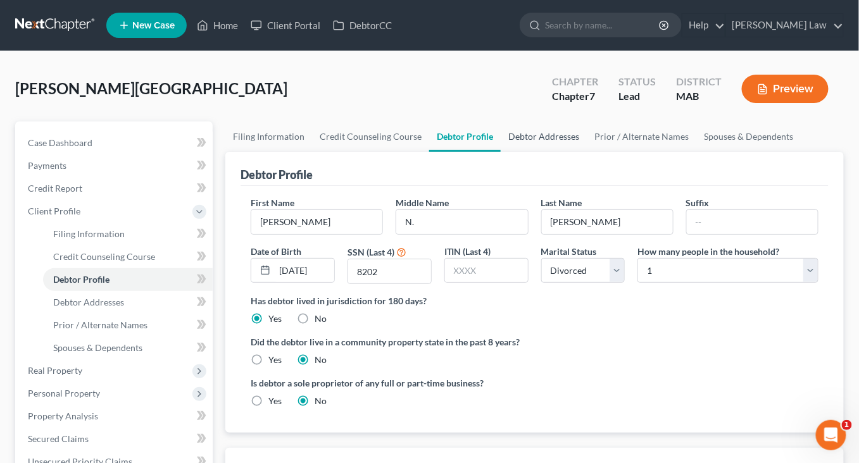
click at [587, 152] on link "Debtor Addresses" at bounding box center [544, 136] width 86 height 30
select select "0"
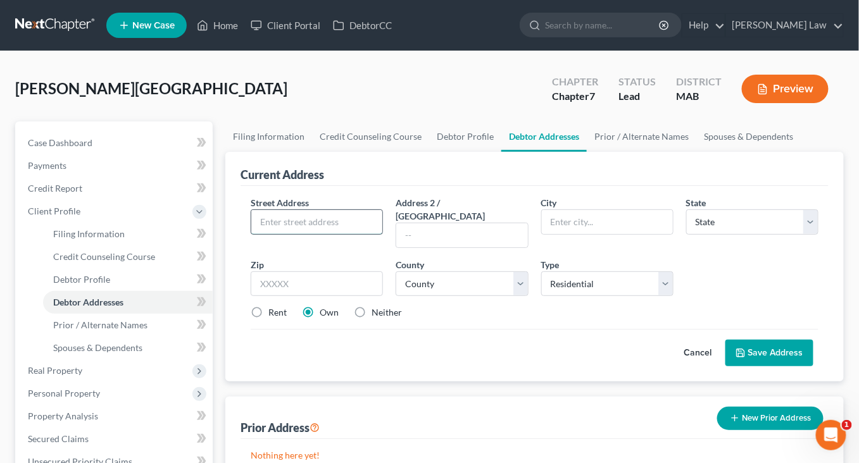
click at [326, 234] on input "text" at bounding box center [316, 222] width 131 height 24
type input "[STREET_ADDRESS]"
type input "Dedham"
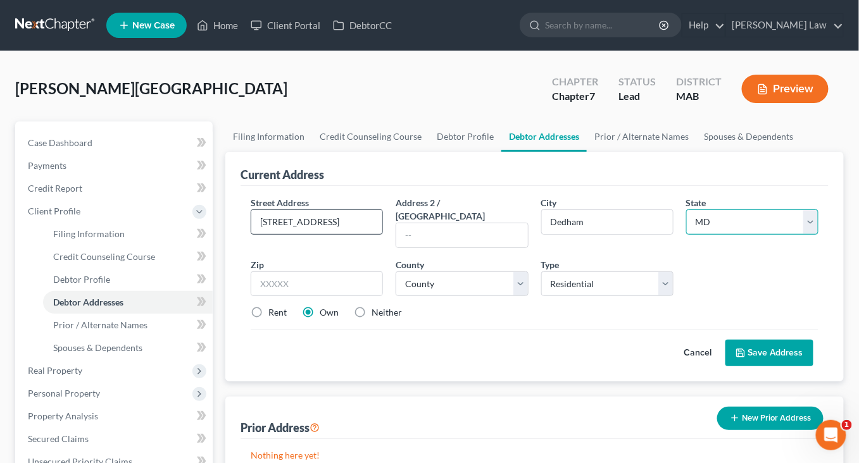
select select "22"
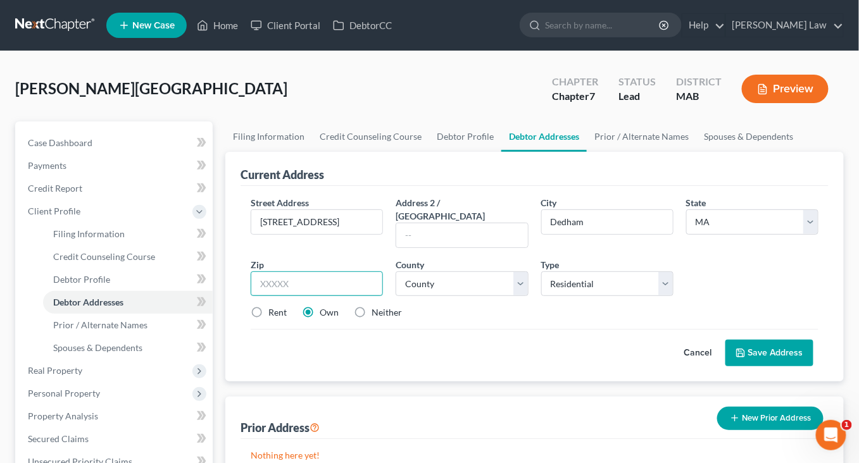
click at [333, 297] on input "text" at bounding box center [317, 283] width 132 height 25
type input "02026"
click at [524, 297] on select "County [GEOGRAPHIC_DATA] [GEOGRAPHIC_DATA] [GEOGRAPHIC_DATA] [GEOGRAPHIC_DATA] …" at bounding box center [461, 283] width 132 height 25
select select "10"
click at [272, 319] on label "Rent" at bounding box center [277, 312] width 18 height 13
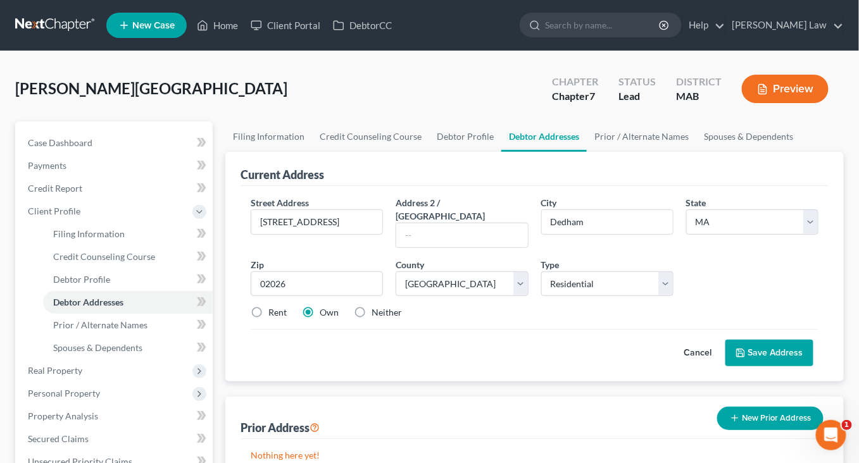
click at [273, 314] on input "Rent" at bounding box center [277, 310] width 8 height 8
radio input "true"
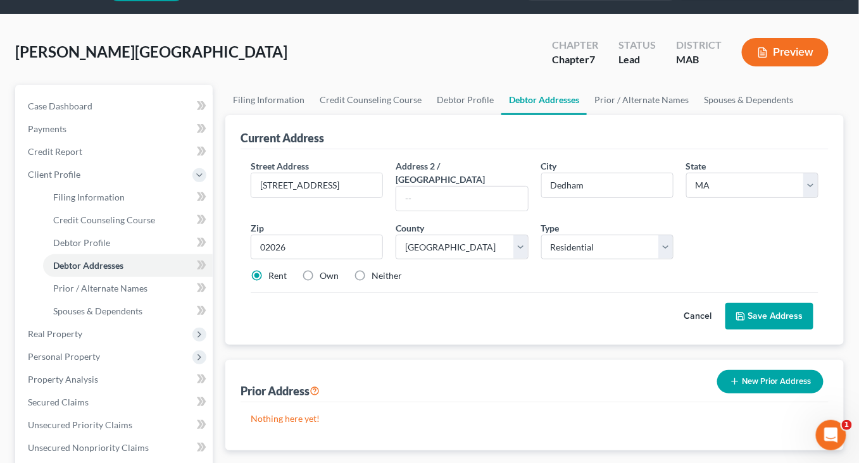
scroll to position [41, 0]
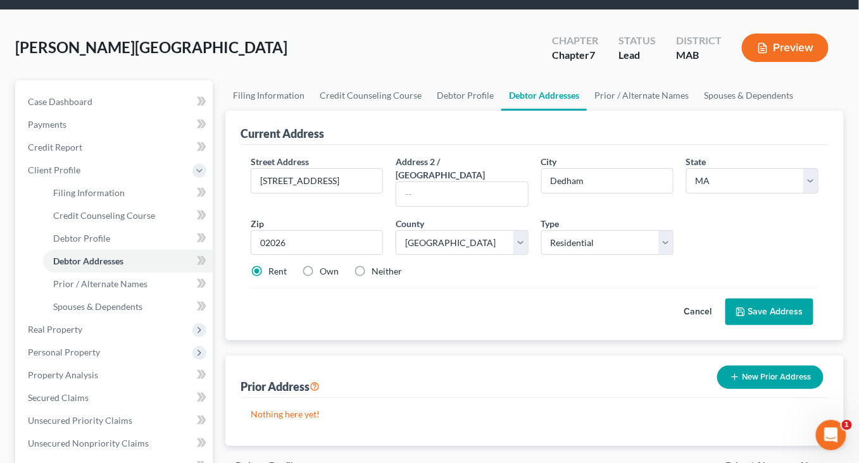
click at [750, 325] on button "Save Address" at bounding box center [769, 312] width 88 height 27
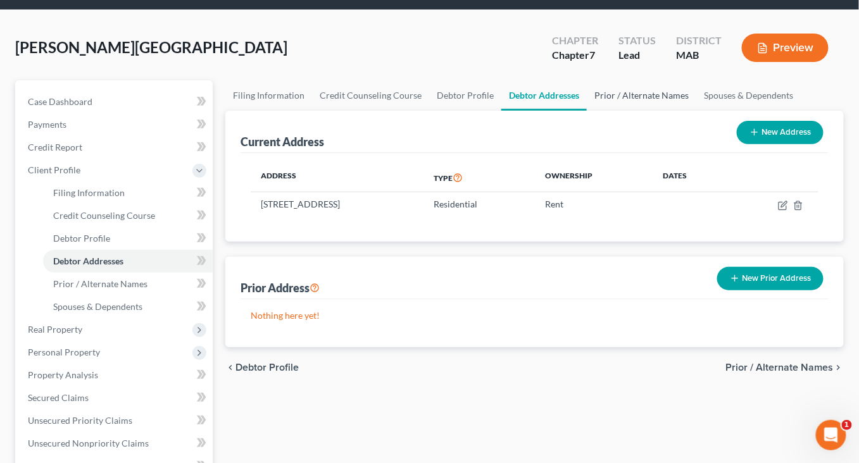
click at [696, 111] on link "Prior / Alternate Names" at bounding box center [641, 95] width 109 height 30
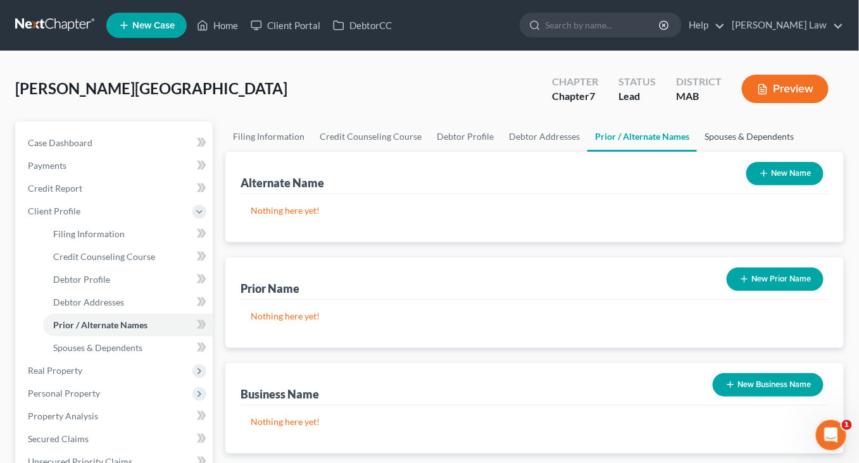
click at [697, 152] on link "Spouses & Dependents" at bounding box center [749, 136] width 104 height 30
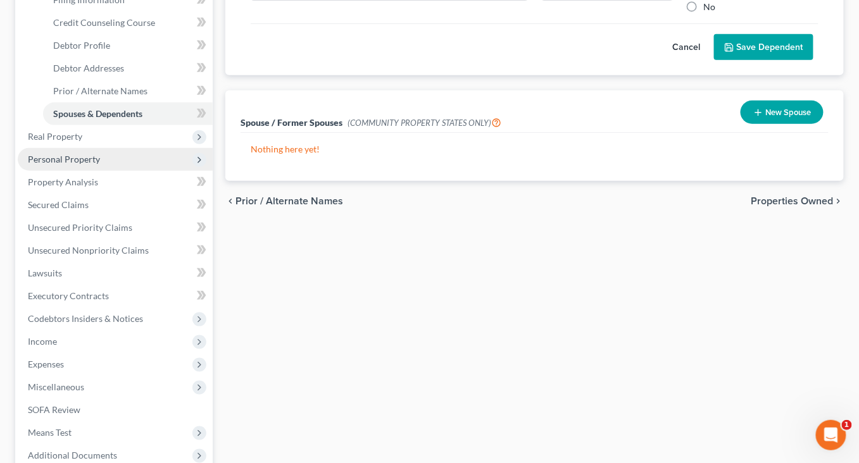
scroll to position [251, 0]
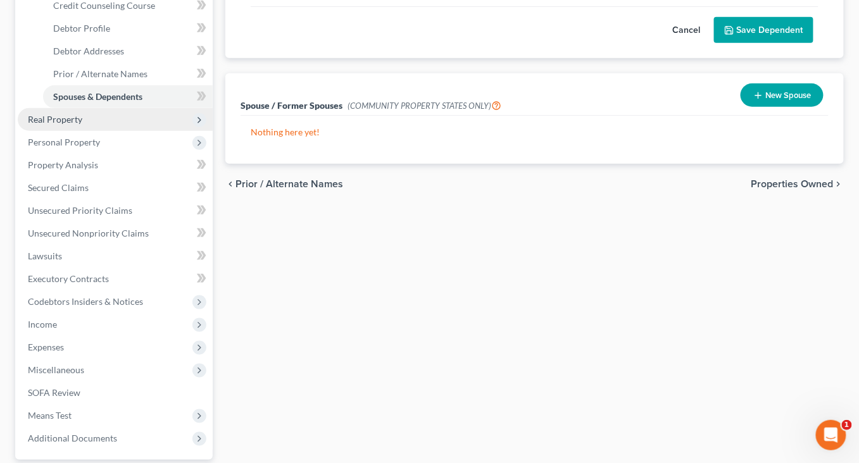
click at [82, 125] on span "Real Property" at bounding box center [55, 119] width 54 height 11
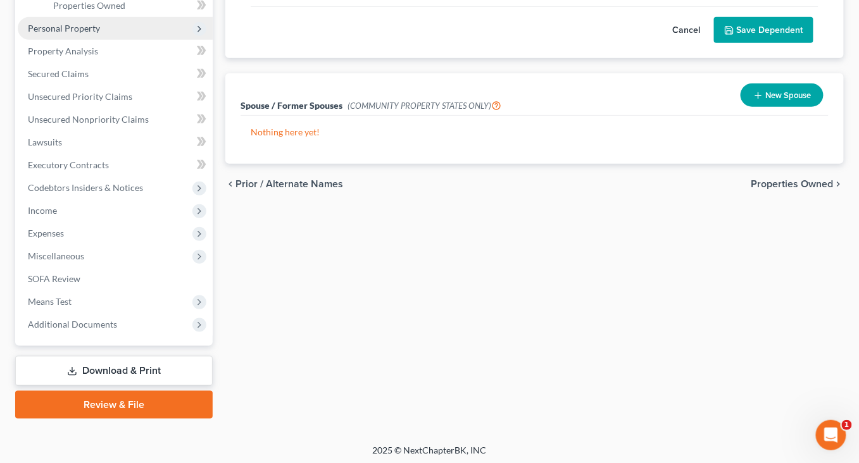
click at [124, 40] on span "Personal Property" at bounding box center [115, 28] width 195 height 23
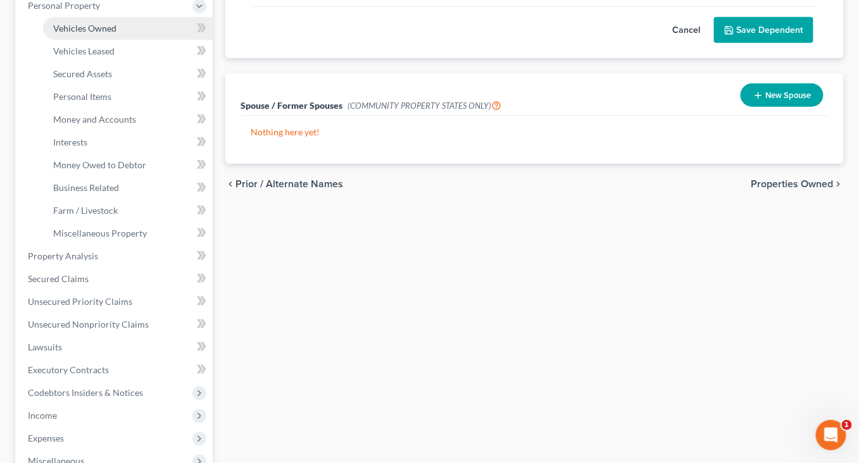
click at [116, 34] on span "Vehicles Owned" at bounding box center [84, 28] width 63 height 11
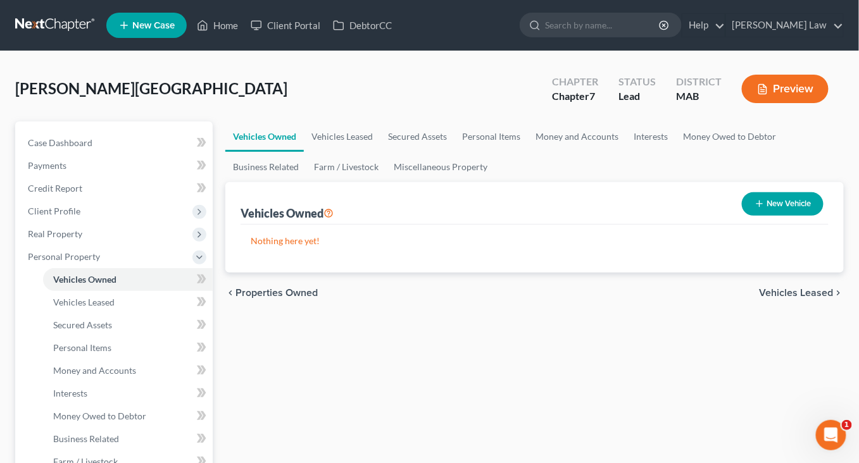
click at [760, 216] on button "New Vehicle" at bounding box center [783, 203] width 82 height 23
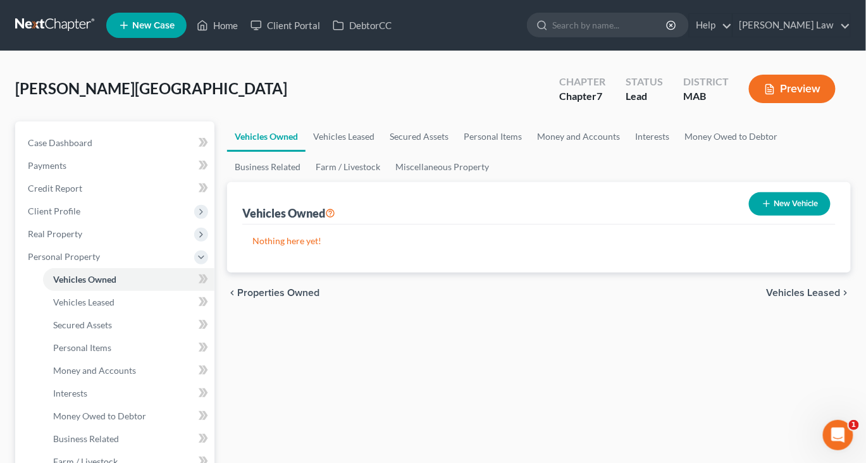
select select "0"
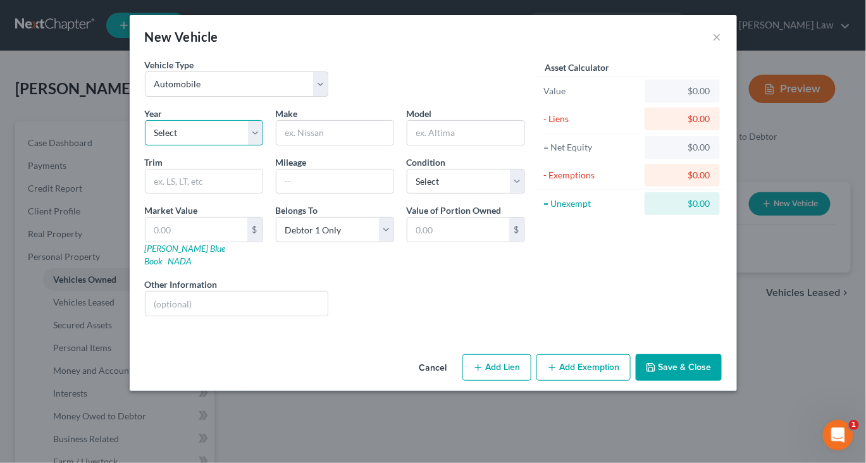
click at [203, 146] on select "Select 2026 2025 2024 2023 2022 2021 2020 2019 2018 2017 2016 2015 2014 2013 20…" at bounding box center [204, 132] width 118 height 25
select select "11"
click at [318, 145] on input "text" at bounding box center [335, 133] width 117 height 24
type input "Volkswagon"
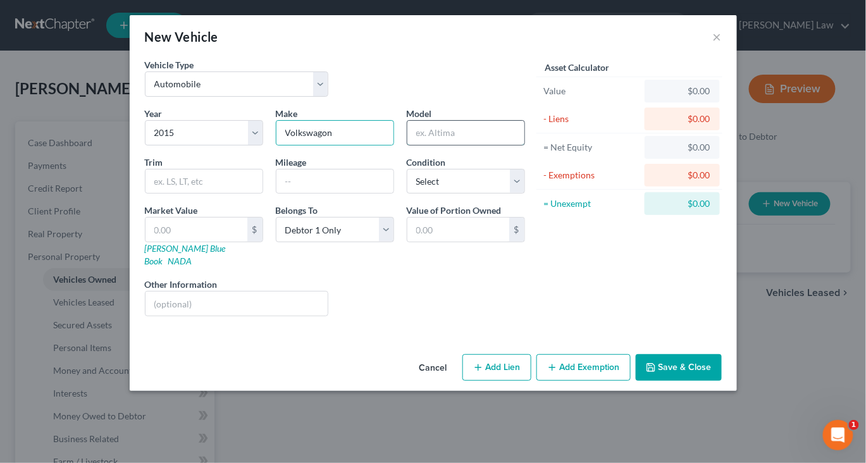
click at [479, 145] on input "text" at bounding box center [466, 133] width 117 height 24
type input "Jetta"
click at [316, 194] on input "text" at bounding box center [335, 182] width 117 height 24
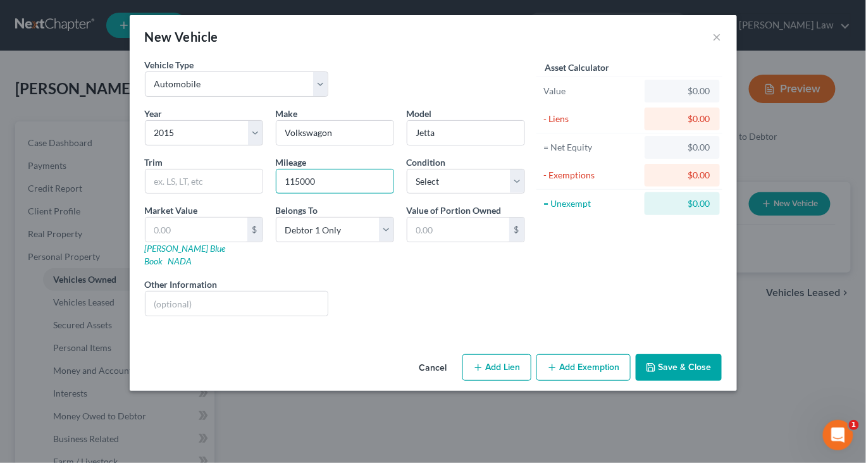
type input "115000"
click at [722, 381] on button "Save & Close" at bounding box center [679, 367] width 86 height 27
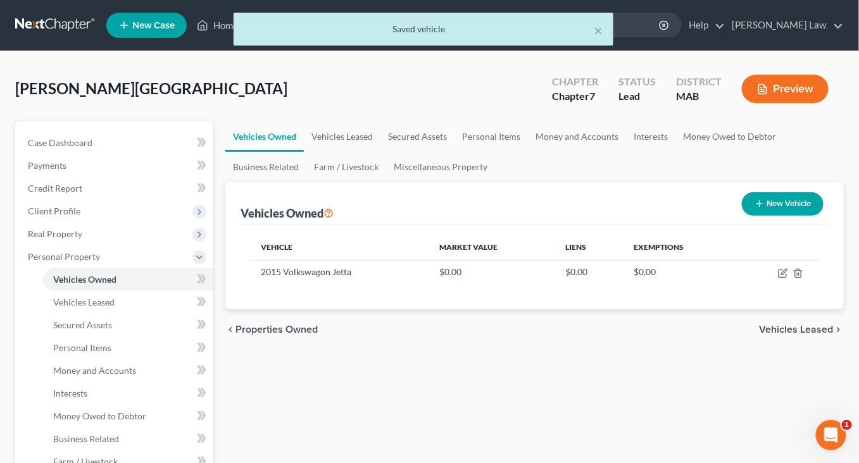
click at [761, 216] on button "New Vehicle" at bounding box center [783, 203] width 82 height 23
select select "0"
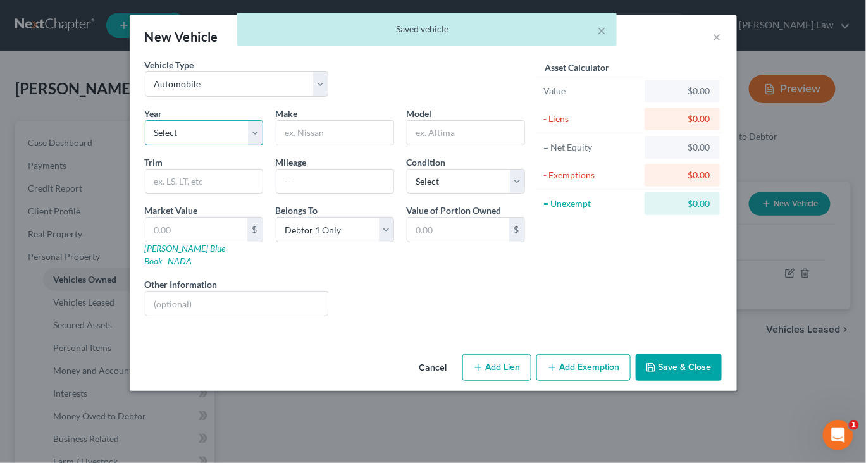
click at [207, 146] on select "Select 2026 2025 2024 2023 2022 2021 2020 2019 2018 2017 2016 2015 2014 2013 20…" at bounding box center [204, 132] width 118 height 25
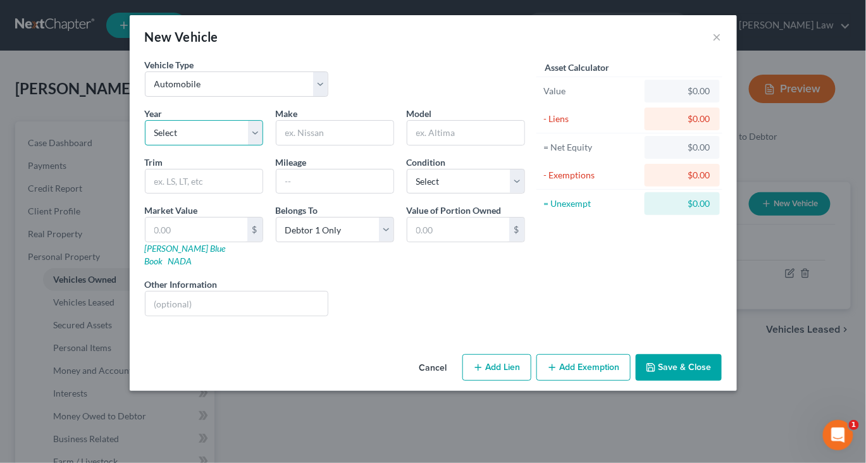
select select "26"
click at [329, 145] on input "text" at bounding box center [335, 133] width 117 height 24
type input "Toyota"
type input "Echo"
click at [290, 242] on div "Year Select 2026 2025 2024 2023 2022 2021 2020 2019 2018 2017 2016 2015 2014 20…" at bounding box center [335, 217] width 393 height 220
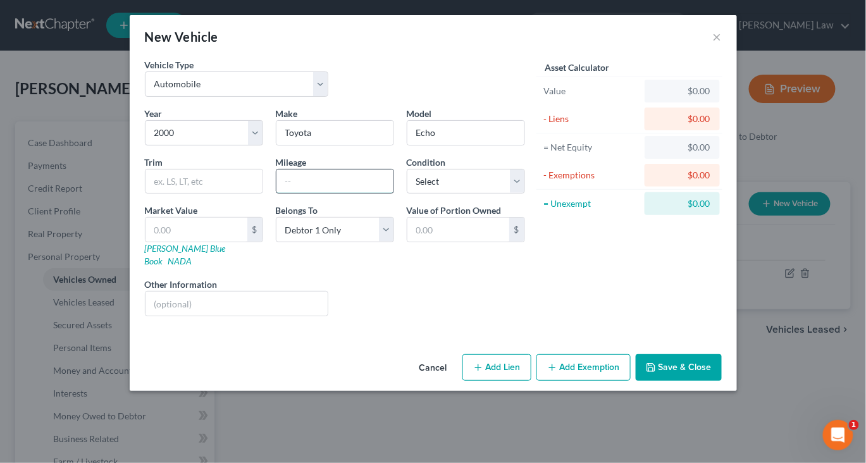
click at [306, 194] on input "text" at bounding box center [335, 182] width 117 height 24
type input "169004"
click at [722, 381] on button "Save & Close" at bounding box center [679, 367] width 86 height 27
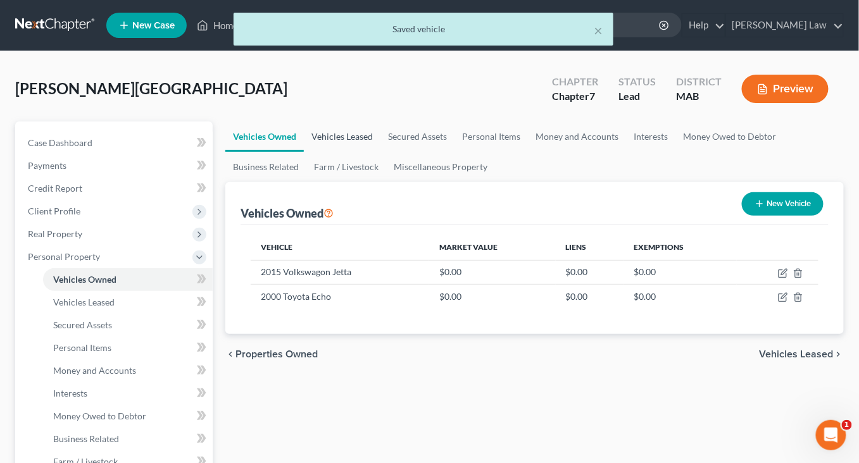
click at [378, 152] on link "Vehicles Leased" at bounding box center [342, 136] width 77 height 30
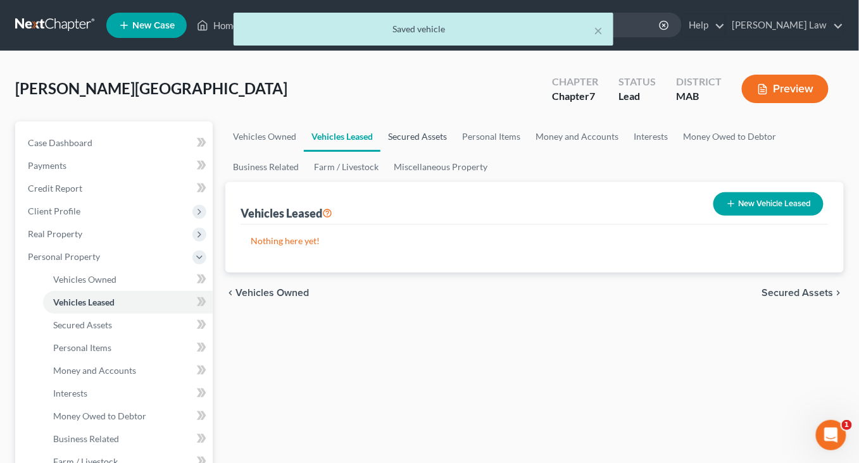
click at [454, 152] on link "Secured Assets" at bounding box center [417, 136] width 74 height 30
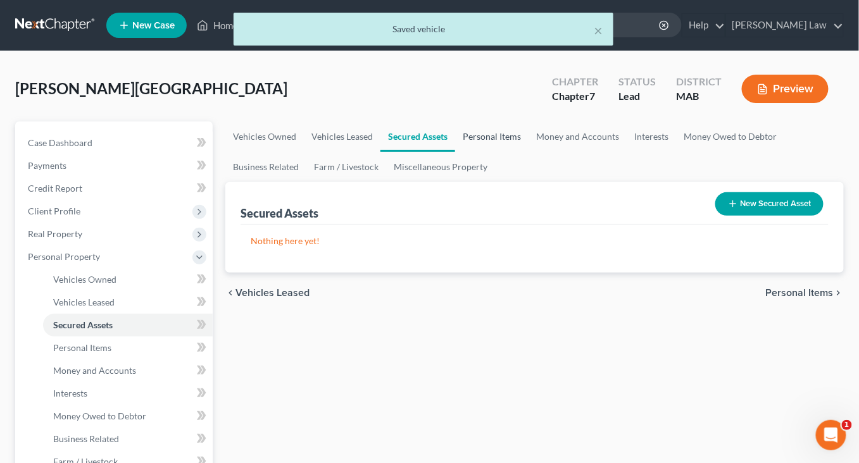
click at [528, 152] on link "Personal Items" at bounding box center [491, 136] width 73 height 30
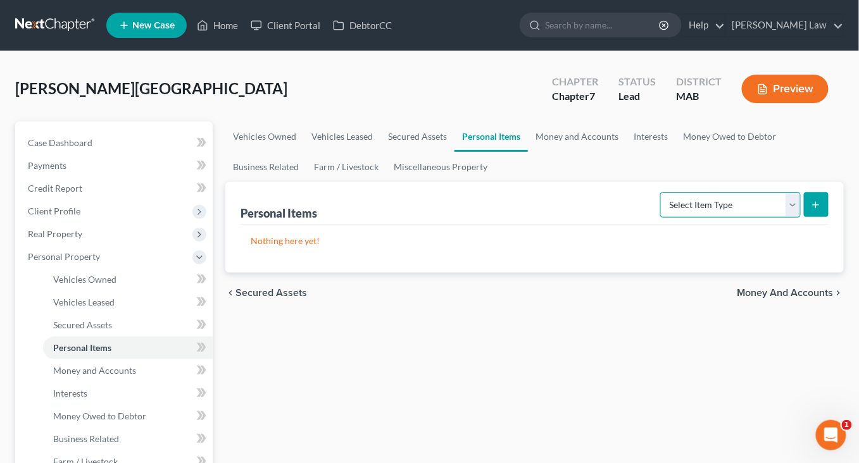
click at [782, 218] on select "Select Item Type Clothing Collectibles Of Value Electronics Firearms Household …" at bounding box center [730, 204] width 140 height 25
click at [776, 218] on select "Select Item Type Clothing Collectibles Of Value Electronics Firearms Household …" at bounding box center [730, 204] width 140 height 25
select select "clothing"
click at [811, 210] on icon "submit" at bounding box center [816, 205] width 10 height 10
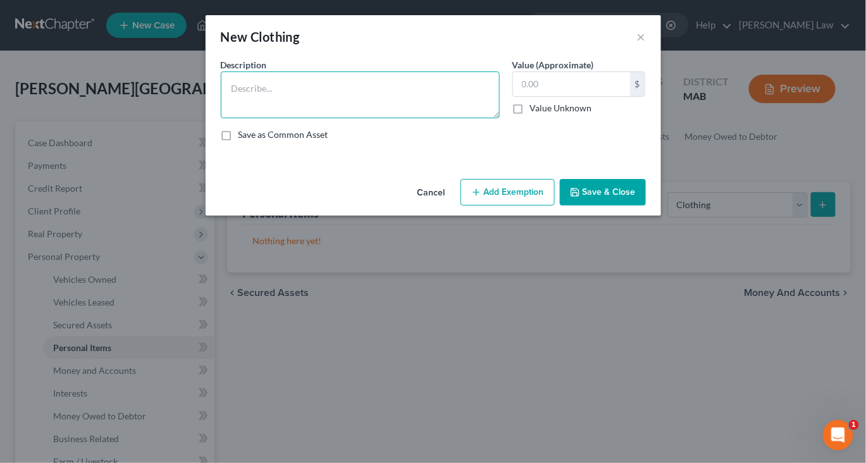
click at [399, 115] on textarea at bounding box center [360, 95] width 279 height 47
type textarea "Ordinary clothing"
type input "1,000"
click at [646, 206] on button "Save & Close" at bounding box center [603, 192] width 86 height 27
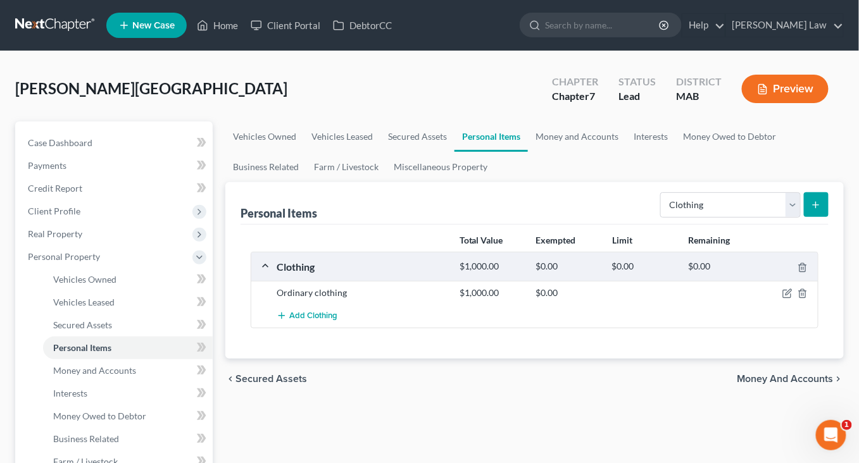
click at [787, 218] on form "Select Item Type Clothing Collectibles Of Value Electronics Firearms Household …" at bounding box center [744, 205] width 168 height 26
click at [785, 218] on select "Select Item Type Clothing Collectibles Of Value Electronics Firearms Household …" at bounding box center [730, 204] width 140 height 25
select select "electronics"
click at [811, 210] on icon "submit" at bounding box center [816, 205] width 10 height 10
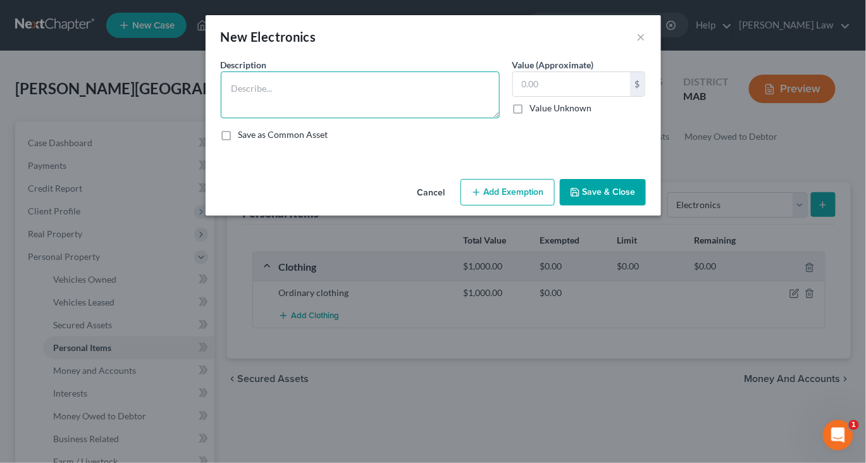
click at [310, 117] on textarea at bounding box center [360, 95] width 279 height 47
type textarea "Misc. Electronics"
type input "2,000"
click at [638, 206] on button "Save & Close" at bounding box center [603, 192] width 86 height 27
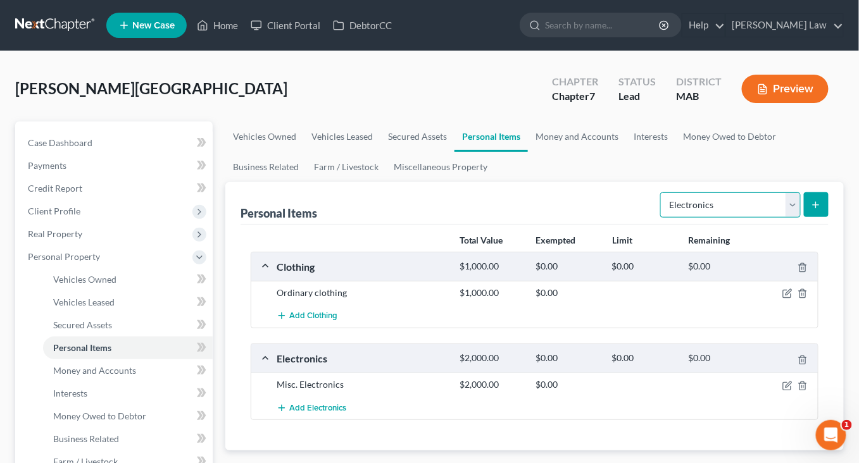
click at [783, 218] on select "Select Item Type Clothing Collectibles Of Value Electronics Firearms Household …" at bounding box center [730, 204] width 140 height 25
click at [775, 218] on select "Select Item Type Clothing Collectibles Of Value Electronics Firearms Household …" at bounding box center [730, 204] width 140 height 25
select select "household_goods"
click at [809, 217] on button "submit" at bounding box center [816, 204] width 25 height 25
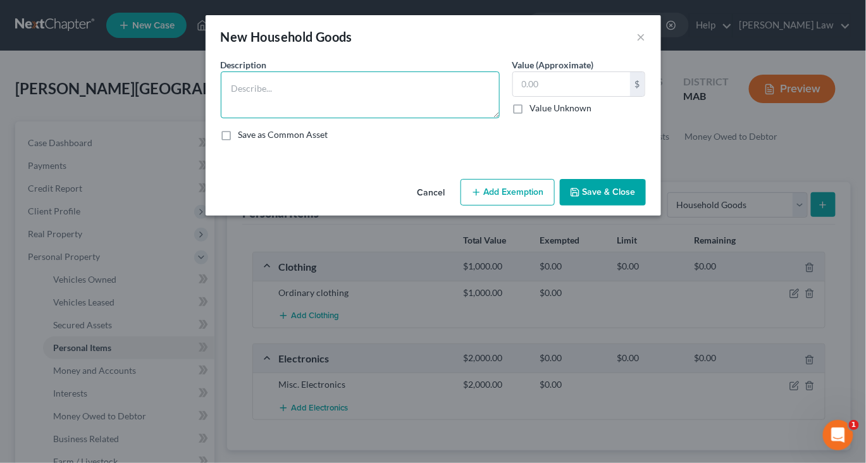
click at [389, 118] on textarea at bounding box center [360, 95] width 279 height 47
type textarea "Ordinary and usual household contents"
type input "3,000"
click at [646, 206] on button "Save & Close" at bounding box center [603, 192] width 86 height 27
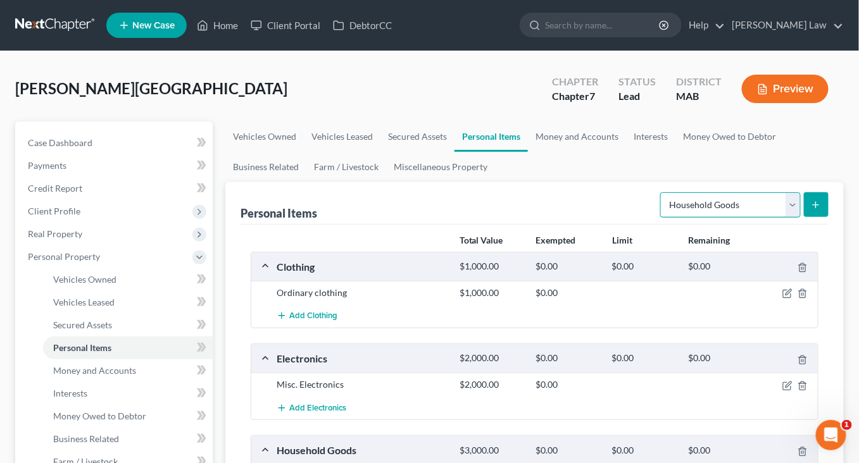
click at [773, 218] on select "Select Item Type Clothing Collectibles Of Value Electronics Firearms Household …" at bounding box center [730, 204] width 140 height 25
select select "jewelry"
click at [819, 217] on button "submit" at bounding box center [816, 204] width 25 height 25
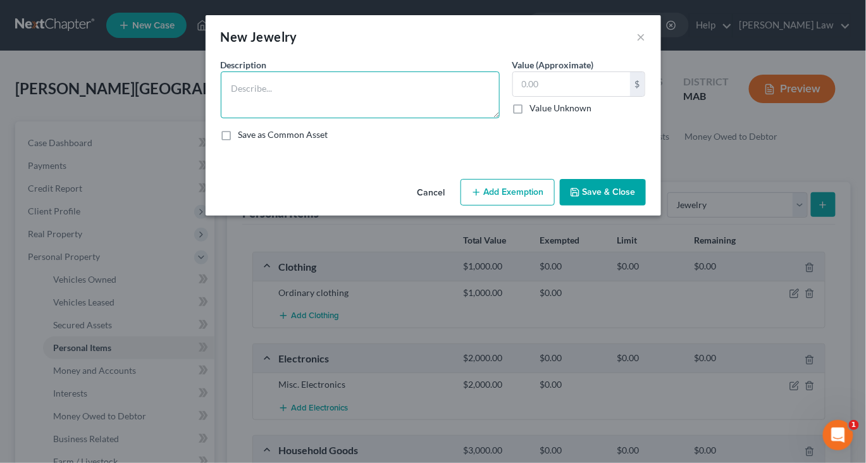
click at [373, 118] on textarea at bounding box center [360, 95] width 279 height 47
type textarea "Misc. Jewelr"
type input "0"
click at [304, 118] on textarea "Misc. Jewelr" at bounding box center [360, 95] width 279 height 47
type textarea "Misc. Jewelry"
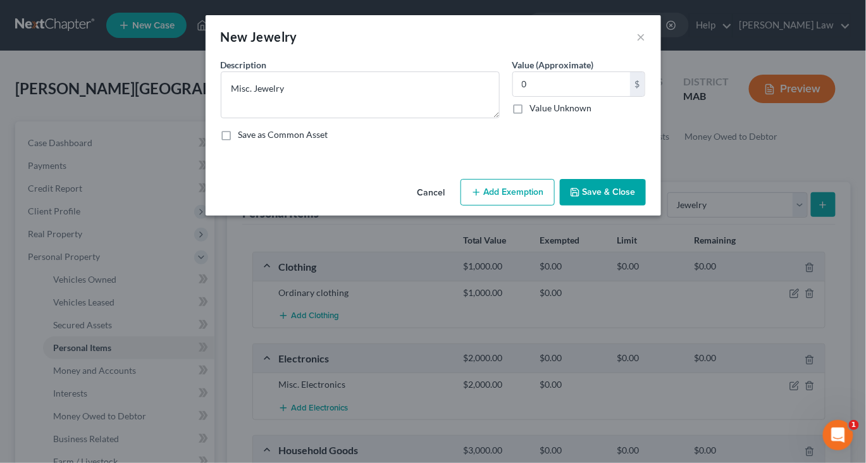
click at [591, 115] on div "0 $ Value Unknown" at bounding box center [580, 93] width 134 height 43
click at [578, 96] on input "0" at bounding box center [571, 84] width 117 height 24
type input "200"
click at [646, 206] on button "Save & Close" at bounding box center [603, 192] width 86 height 27
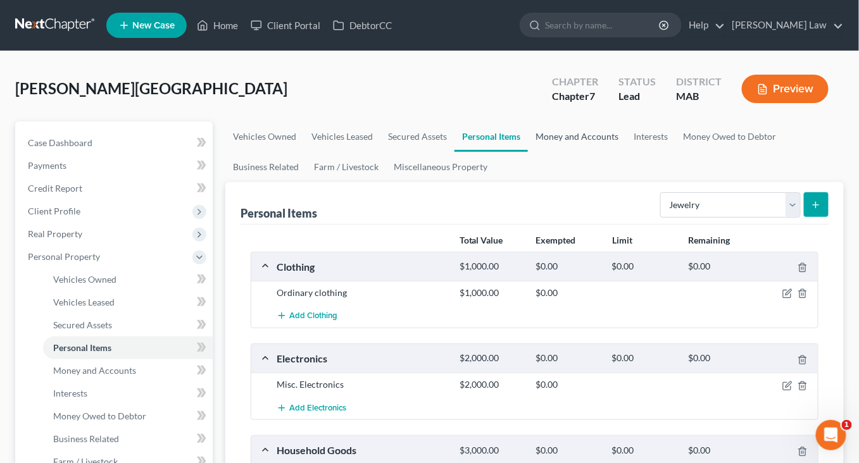
click at [626, 152] on link "Money and Accounts" at bounding box center [577, 136] width 98 height 30
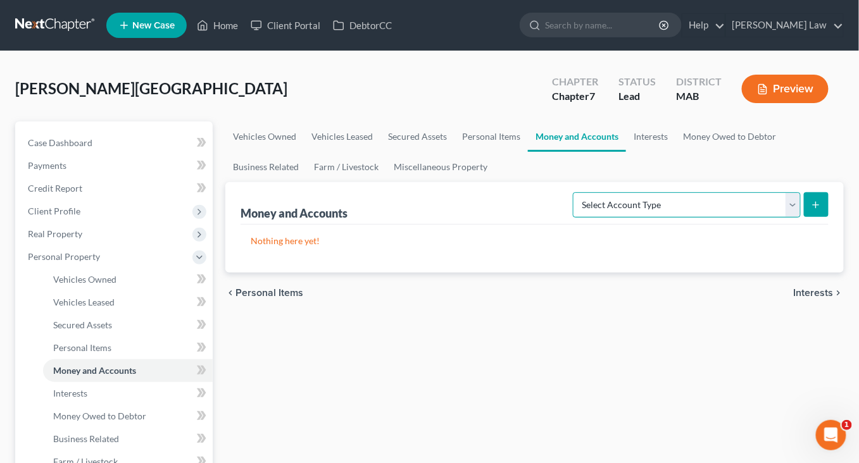
click at [778, 218] on select "Select Account Type Brokerage Cash on Hand Certificates of Deposit Checking Acc…" at bounding box center [687, 204] width 228 height 25
select select "checking"
click at [811, 210] on icon "submit" at bounding box center [816, 205] width 10 height 10
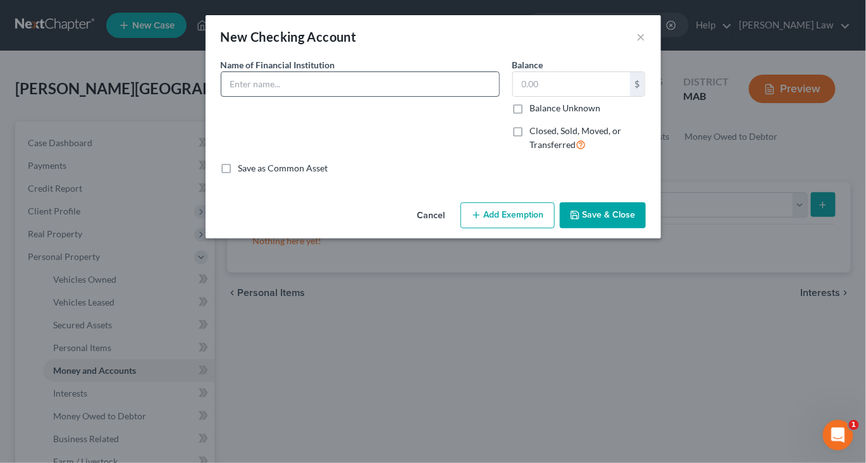
drag, startPoint x: 476, startPoint y: 184, endPoint x: 399, endPoint y: 98, distance: 115.6
click at [399, 98] on div "Name of Financial Institution *" at bounding box center [361, 110] width 292 height 104
click at [399, 96] on input "text" at bounding box center [360, 84] width 278 height 24
type input "Citizens"
type input "3,005"
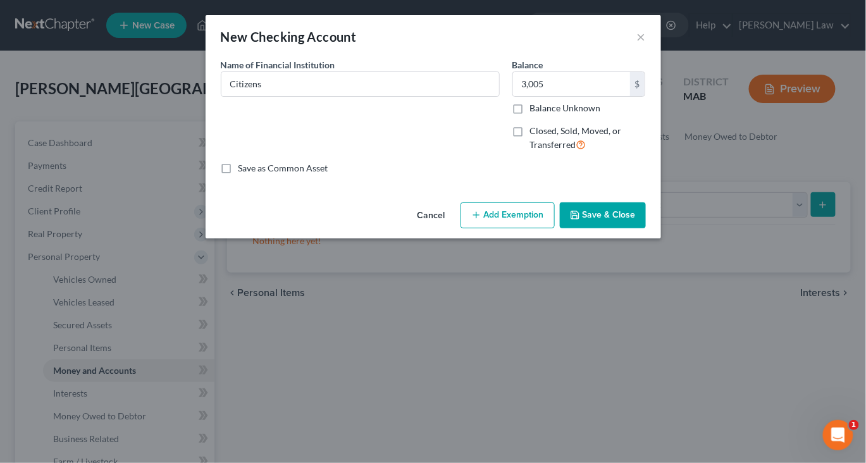
click at [646, 229] on button "Save & Close" at bounding box center [603, 215] width 86 height 27
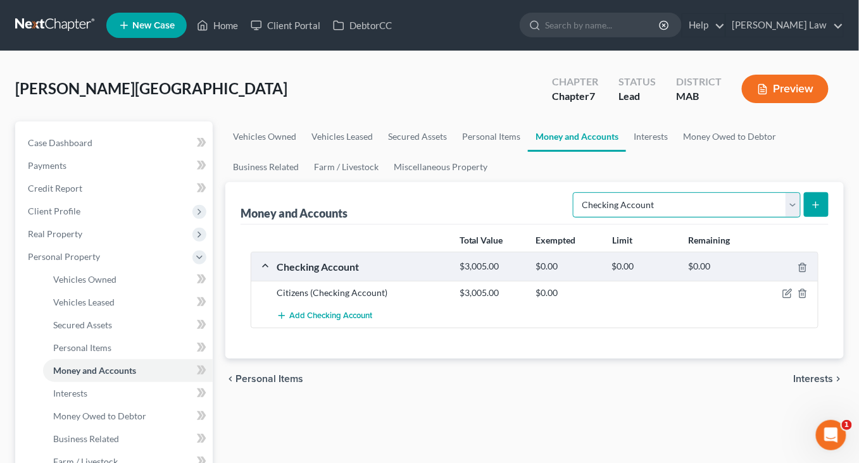
click at [775, 218] on select "Select Account Type Brokerage Cash on Hand Certificates of Deposit Checking Acc…" at bounding box center [687, 204] width 228 height 25
click at [675, 152] on link "Interests" at bounding box center [650, 136] width 49 height 30
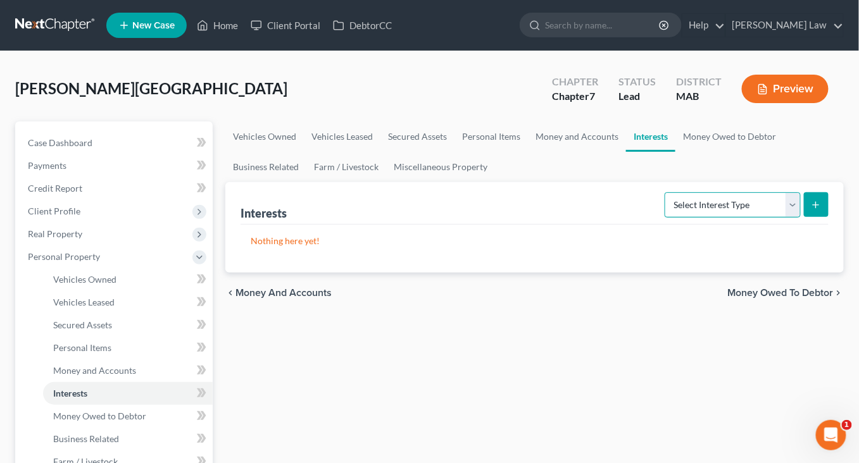
click at [776, 218] on select "Select Interest Type 401K Annuity Bond Education IRA Government Bond Government…" at bounding box center [732, 204] width 136 height 25
select select "401k"
click at [811, 210] on icon "submit" at bounding box center [816, 205] width 10 height 10
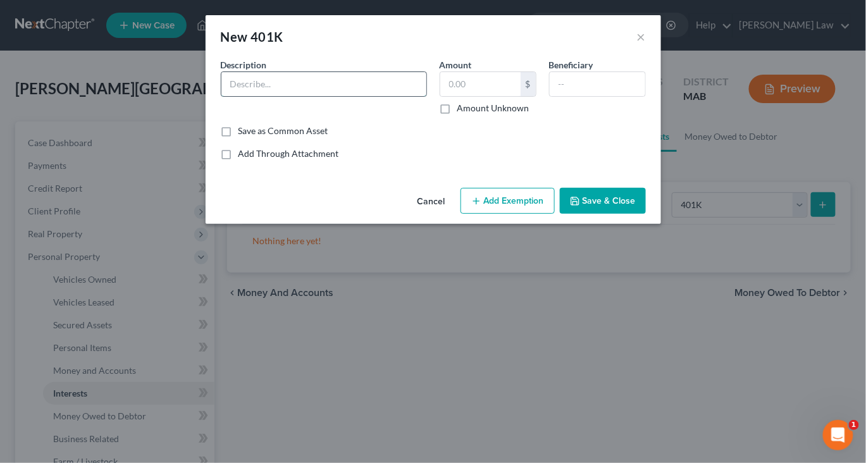
click at [337, 96] on input "text" at bounding box center [323, 84] width 205 height 24
type input "May have some small profit shring"
click at [646, 215] on button "Save & Close" at bounding box center [603, 201] width 86 height 27
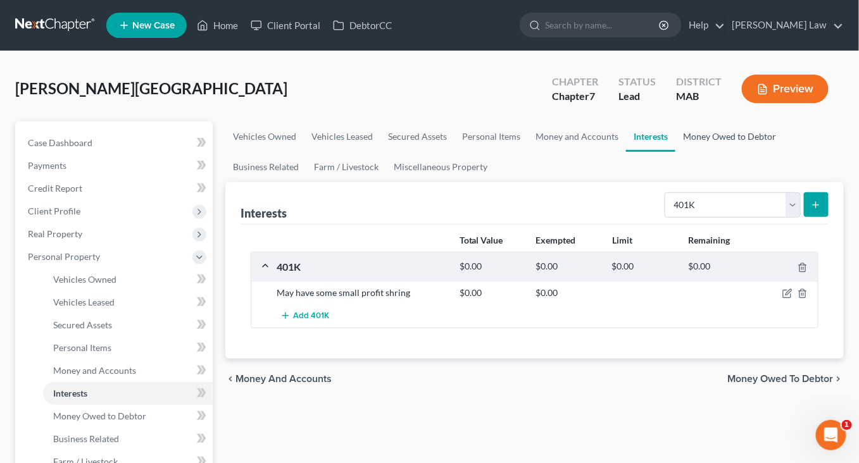
click at [675, 152] on link "Money Owed to Debtor" at bounding box center [729, 136] width 108 height 30
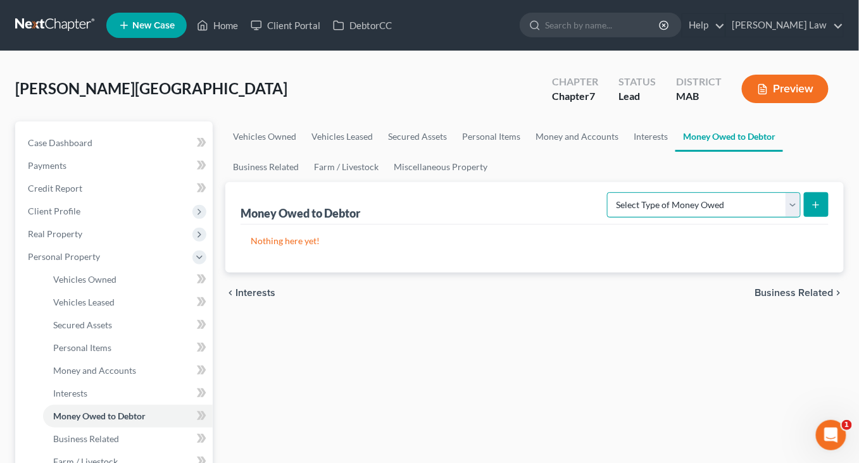
click at [775, 218] on select "Select Type of Money Owed Accounts Receivable Alimony Child Support Claims Agai…" at bounding box center [704, 204] width 194 height 25
select select "claims_against_third_parties"
click at [811, 210] on icon "submit" at bounding box center [816, 205] width 10 height 10
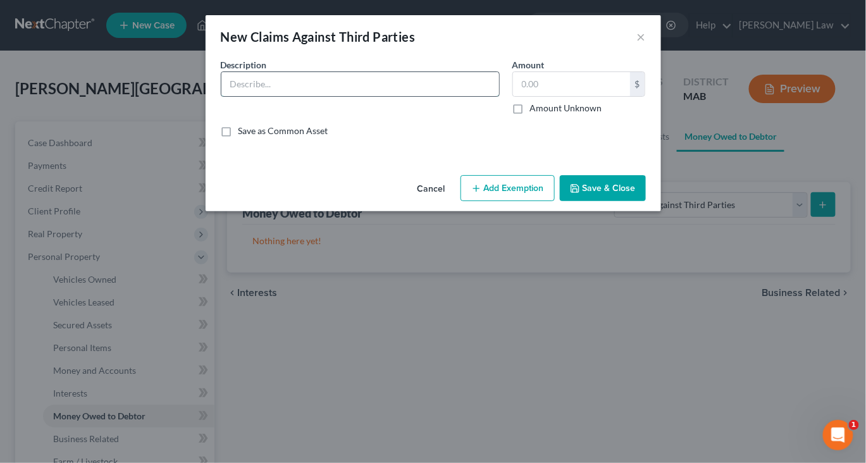
click at [297, 96] on input "text" at bounding box center [360, 84] width 278 height 24
type input "25k 17500 after taxes comes in [DATE] has two years more that was sold"
click at [646, 202] on button "Save & Close" at bounding box center [603, 188] width 86 height 27
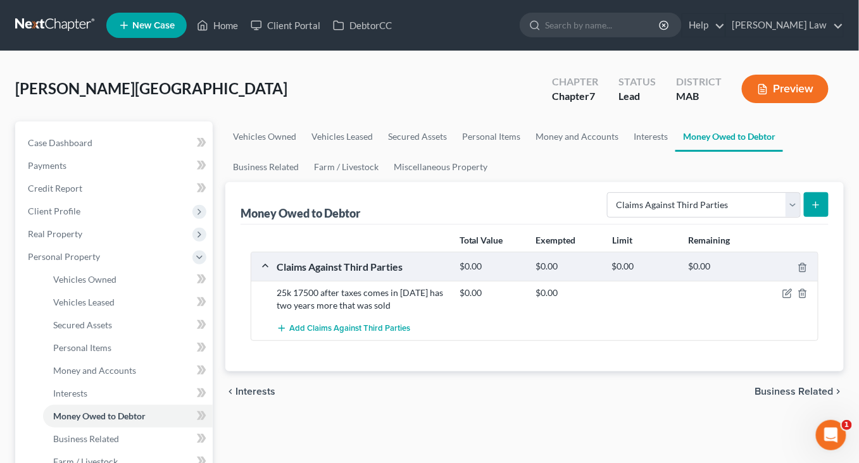
click at [813, 217] on button "submit" at bounding box center [816, 204] width 25 height 25
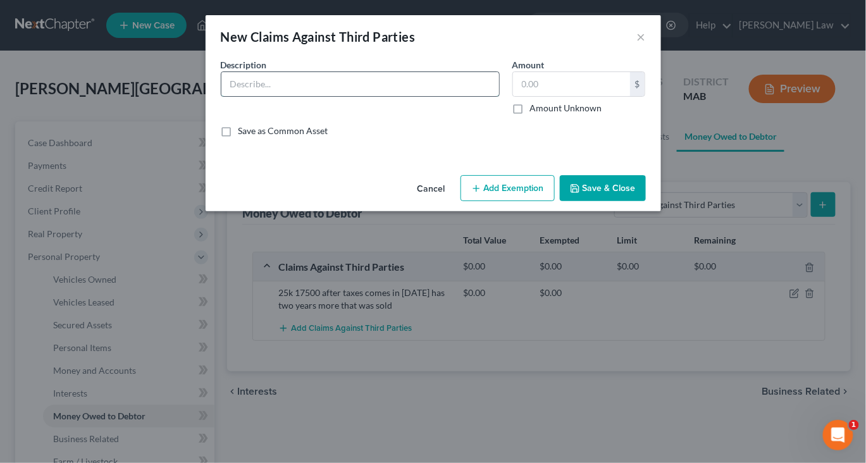
click at [351, 96] on input "text" at bounding box center [360, 84] width 278 height 24
type input "[MEDICAL_DATA] case 100k [DATE] this year his atty is his soon to be in law not…"
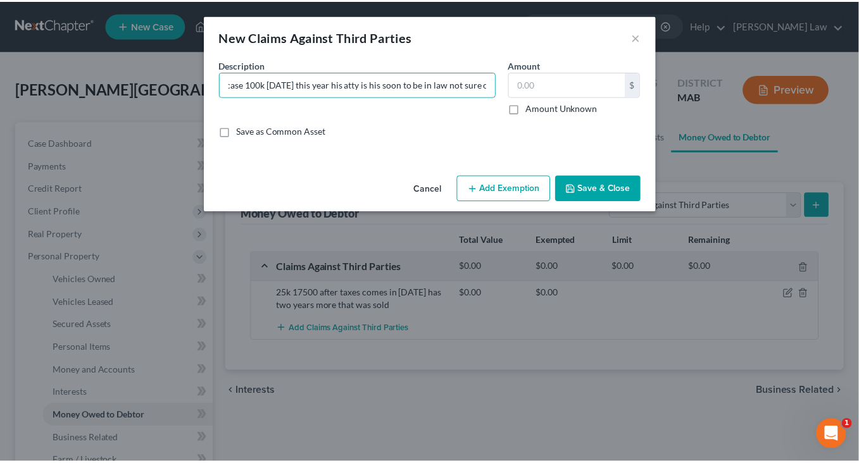
scroll to position [0, 0]
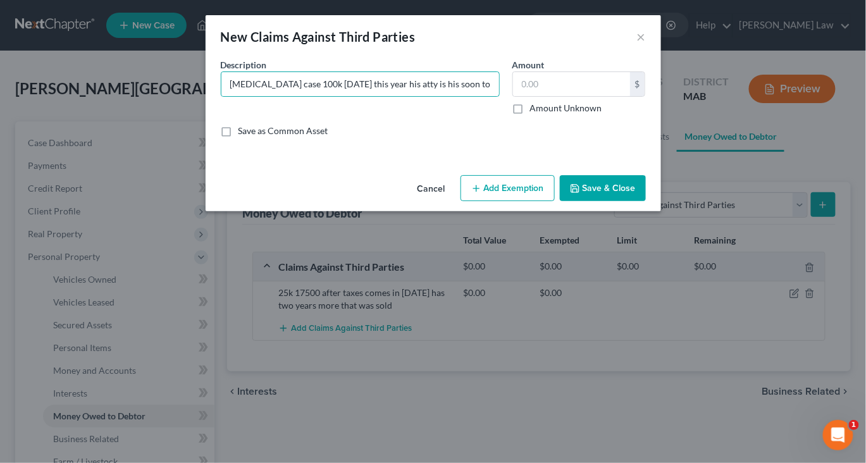
click at [646, 202] on button "Save & Close" at bounding box center [603, 188] width 86 height 27
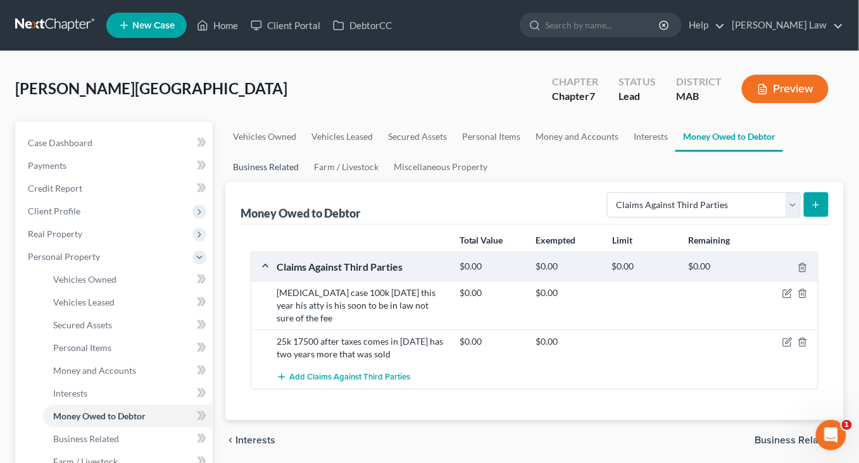
click at [306, 182] on link "Business Related" at bounding box center [265, 167] width 81 height 30
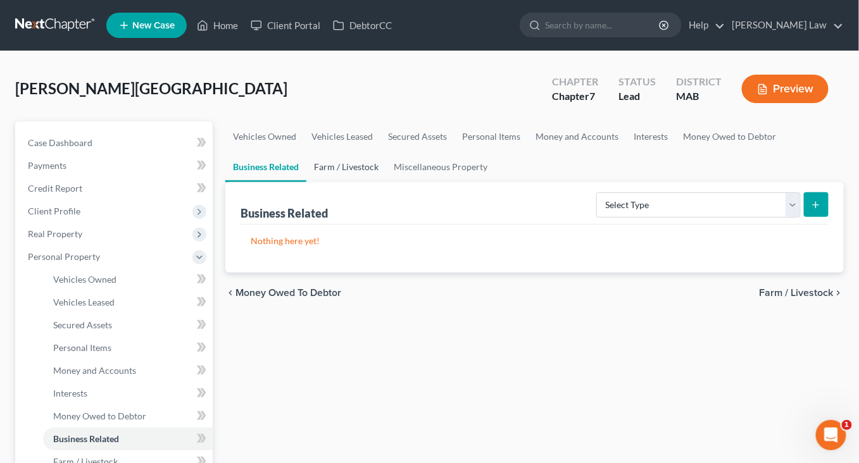
click at [386, 182] on link "Farm / Livestock" at bounding box center [346, 167] width 80 height 30
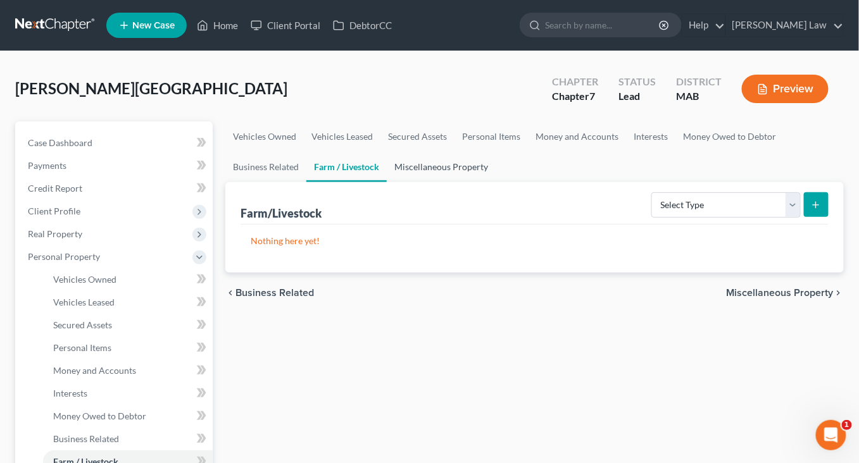
click at [495, 182] on link "Miscellaneous Property" at bounding box center [441, 167] width 109 height 30
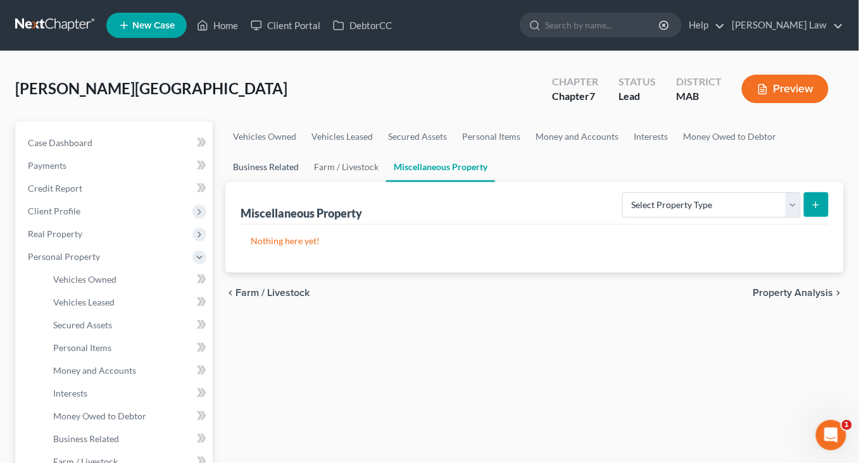
click at [306, 182] on link "Business Related" at bounding box center [265, 167] width 81 height 30
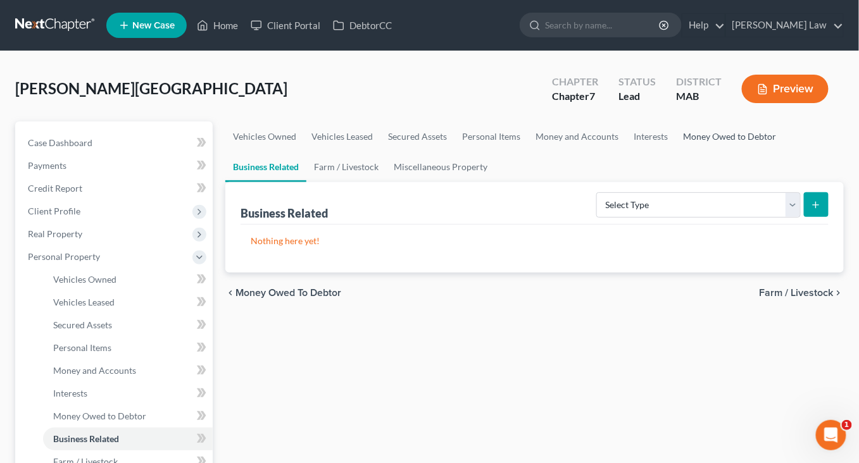
click at [675, 152] on link "Money Owed to Debtor" at bounding box center [729, 136] width 108 height 30
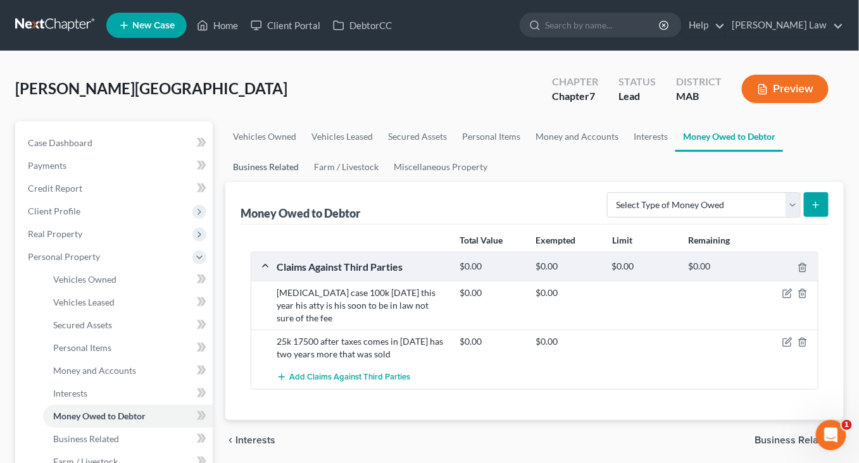
click at [306, 182] on link "Business Related" at bounding box center [265, 167] width 81 height 30
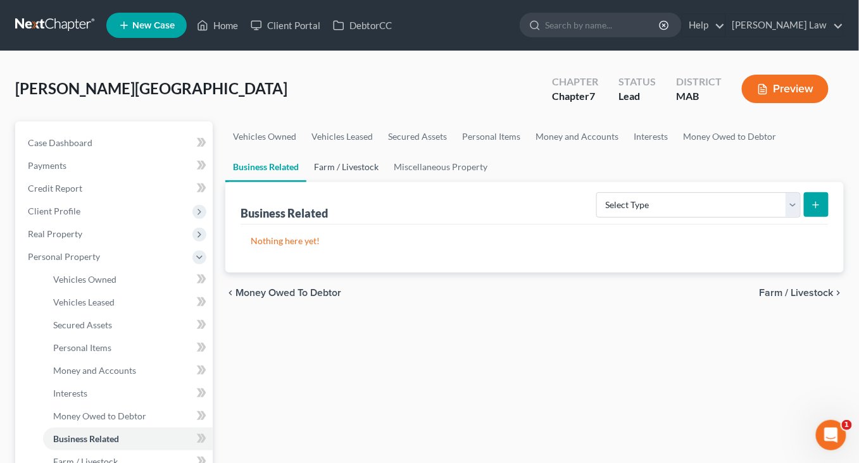
click at [386, 182] on link "Farm / Livestock" at bounding box center [346, 167] width 80 height 30
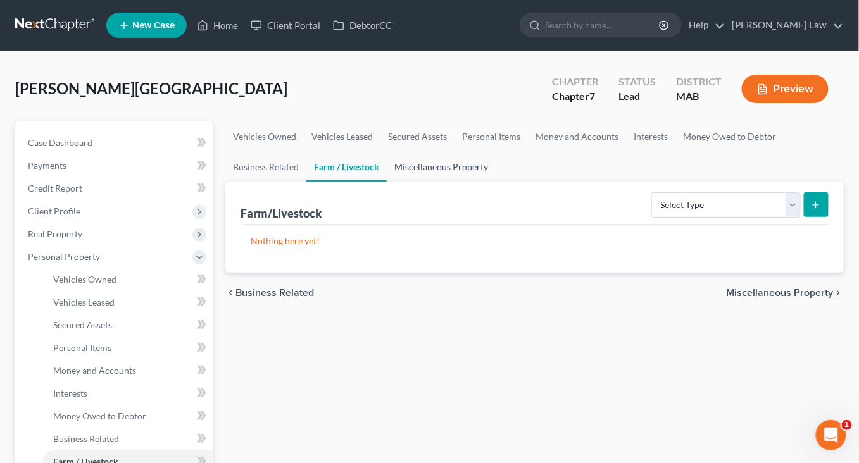
click at [495, 182] on link "Miscellaneous Property" at bounding box center [441, 167] width 109 height 30
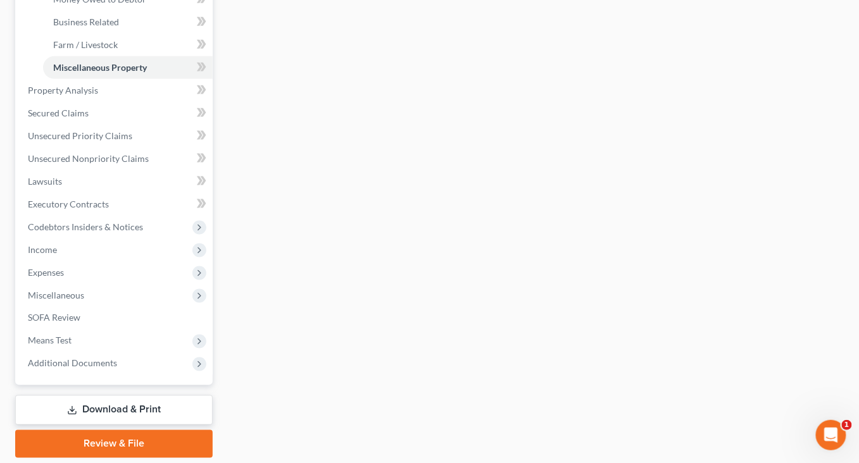
scroll to position [445, 0]
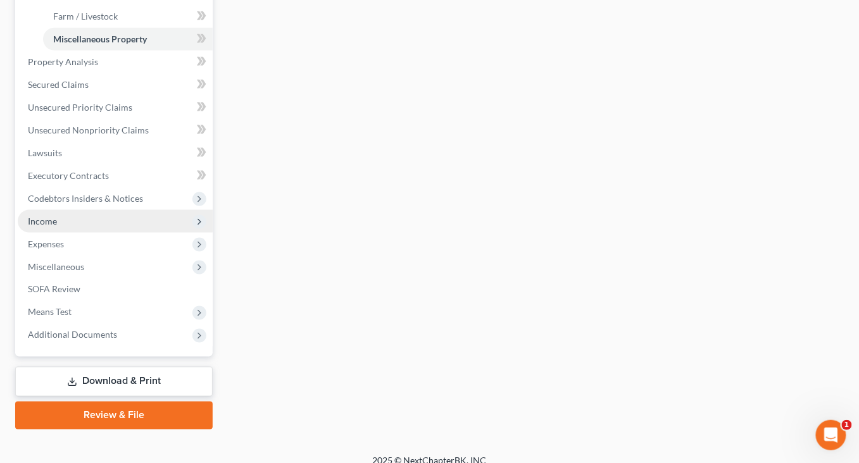
click at [57, 227] on span "Income" at bounding box center [42, 221] width 29 height 11
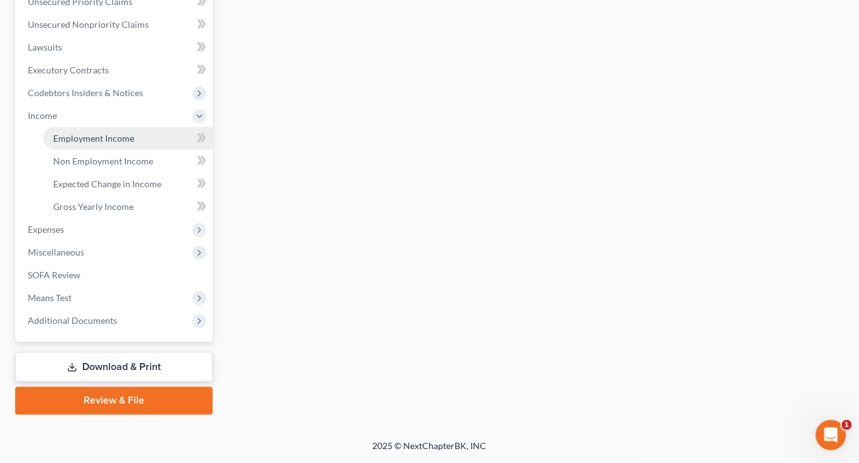
click at [95, 133] on span "Employment Income" at bounding box center [93, 138] width 81 height 11
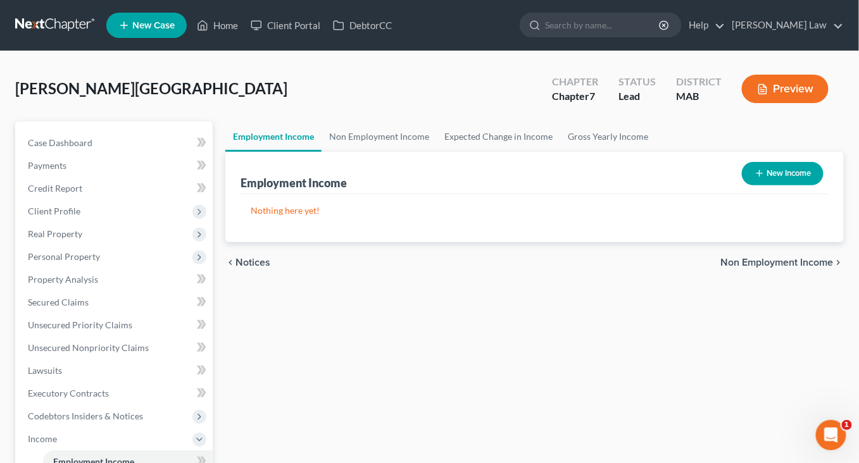
click at [757, 185] on button "New Income" at bounding box center [783, 173] width 82 height 23
select select "0"
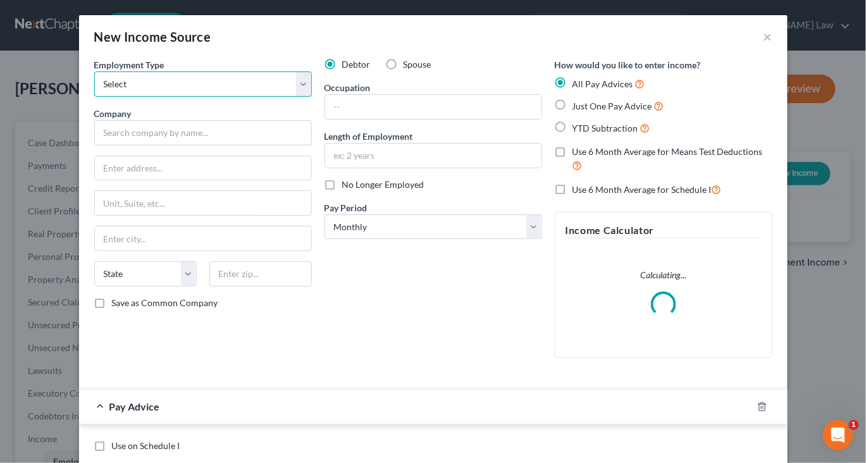
click at [280, 97] on select "Select Full or [DEMOGRAPHIC_DATA] Employment Self Employment" at bounding box center [203, 84] width 218 height 25
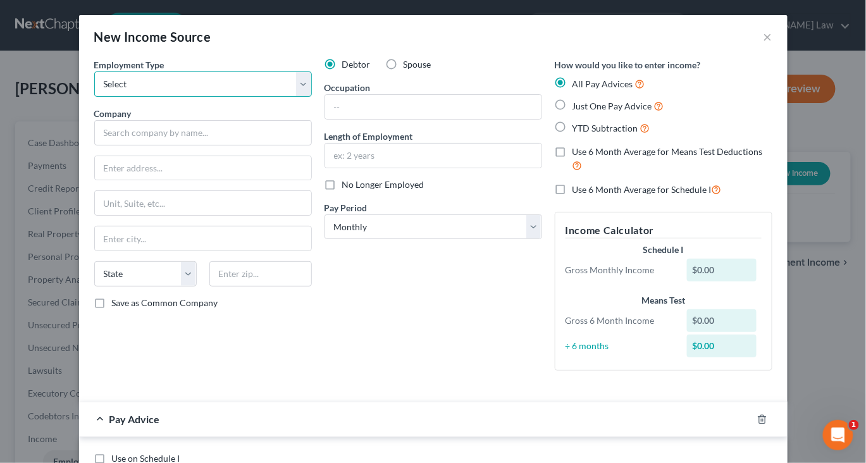
select select "0"
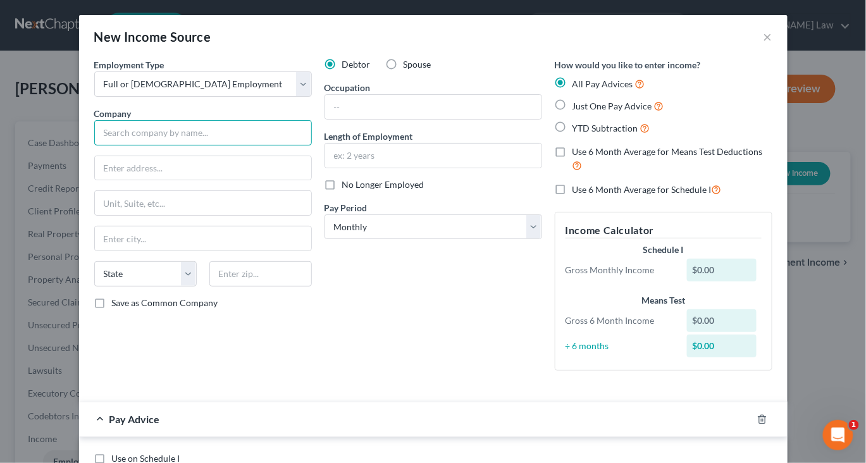
click at [123, 146] on input "text" at bounding box center [203, 132] width 218 height 25
type input "C"
type input "S"
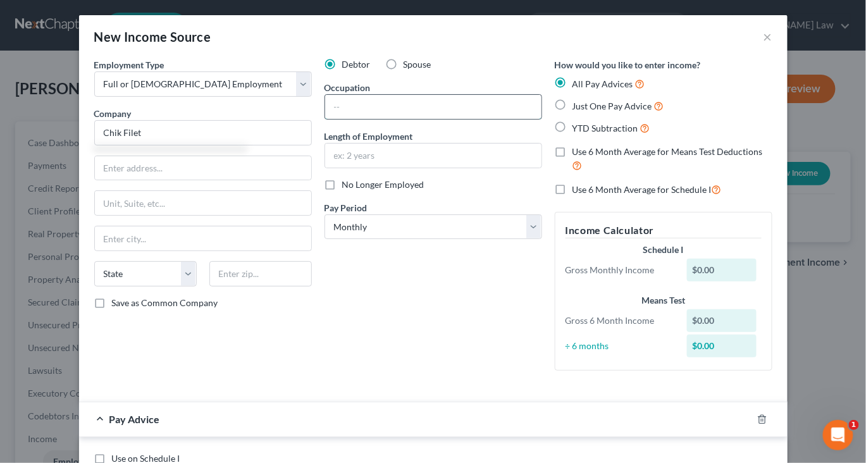
click at [373, 119] on input "text" at bounding box center [433, 107] width 216 height 24
type input "Chik Filet"
type input "Manager"
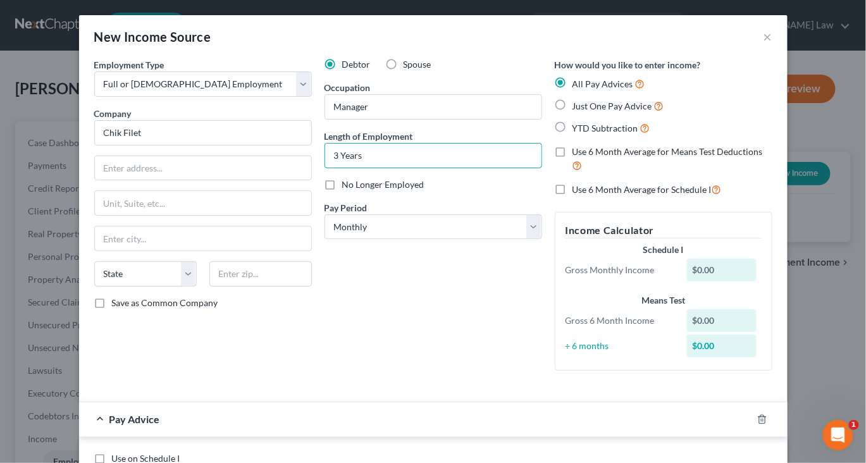
type input "3 Years"
click at [573, 113] on label "Just One Pay Advice" at bounding box center [619, 106] width 92 height 15
click at [578, 107] on input "Just One Pay Advice" at bounding box center [582, 103] width 8 height 8
radio input "true"
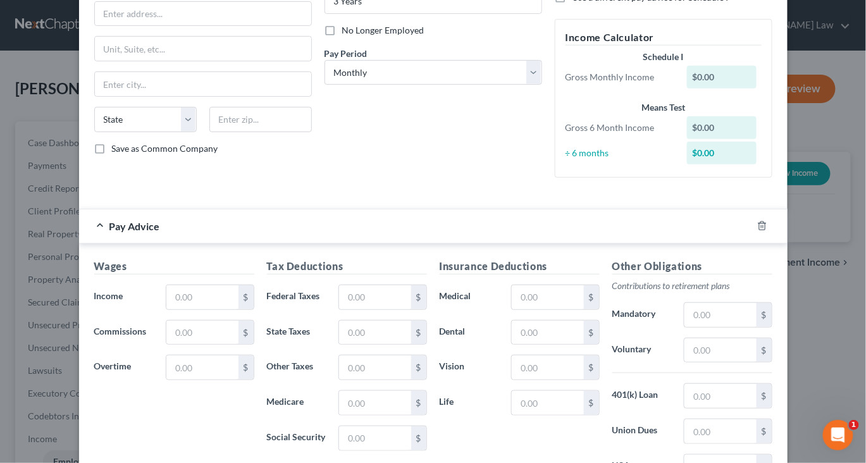
scroll to position [162, 0]
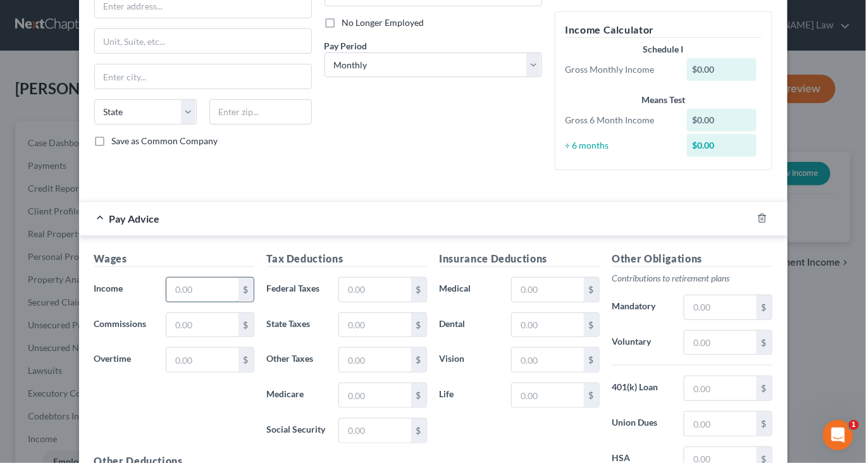
click at [166, 302] on input "text" at bounding box center [202, 290] width 72 height 24
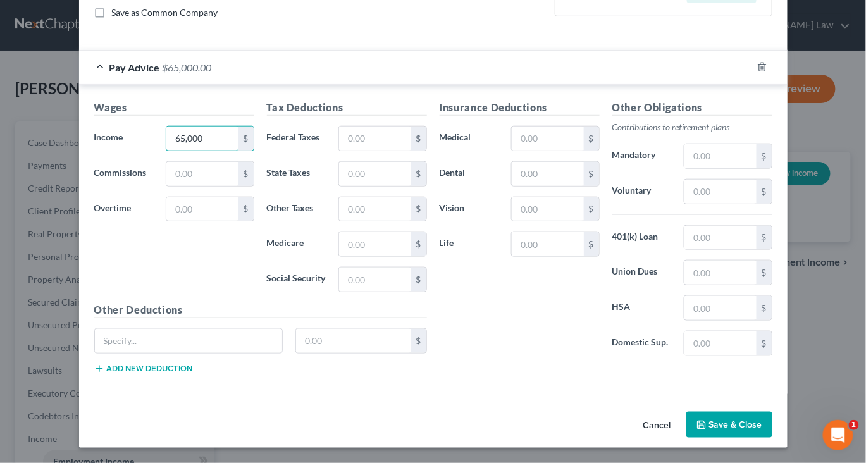
scroll to position [484, 0]
type input "65,000"
click at [773, 422] on button "Save & Close" at bounding box center [730, 425] width 86 height 27
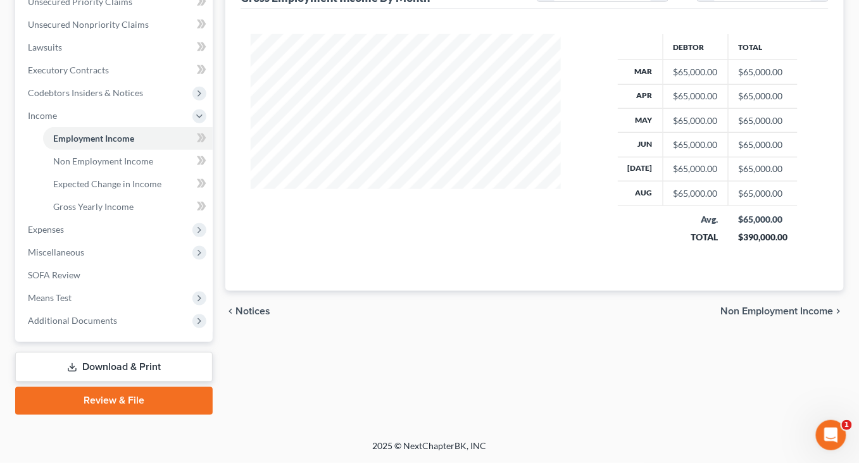
scroll to position [334, 0]
click at [58, 235] on span "Expenses" at bounding box center [46, 229] width 36 height 11
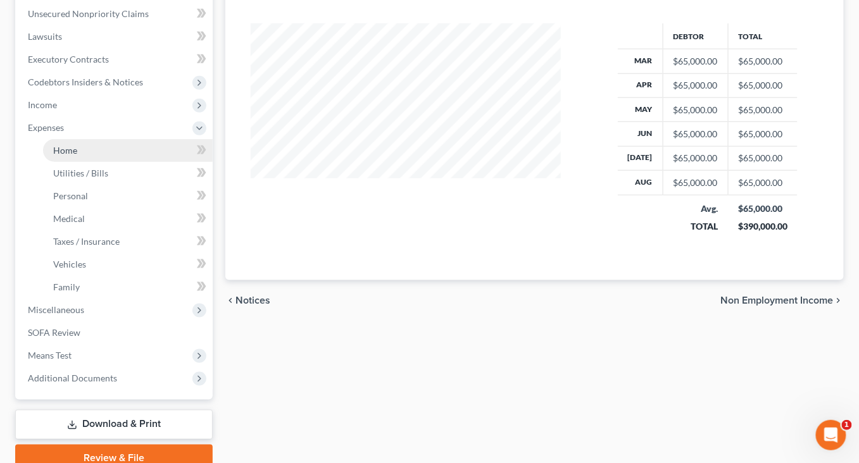
click at [77, 156] on span "Home" at bounding box center [65, 150] width 24 height 11
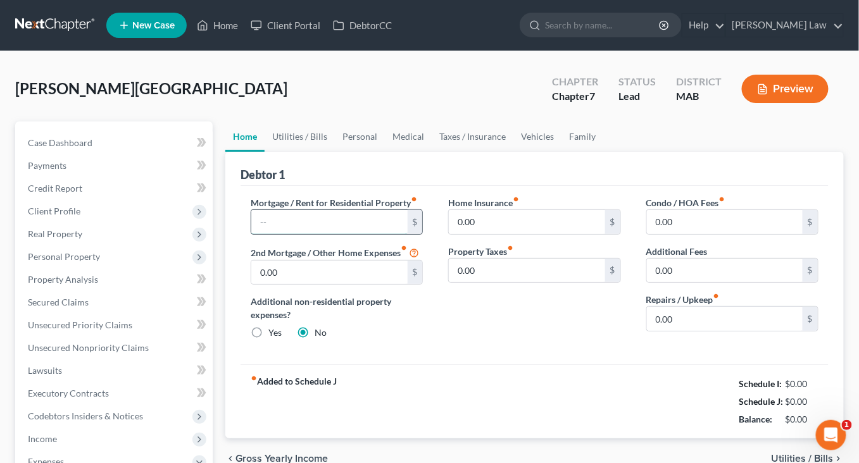
click at [285, 234] on input "text" at bounding box center [329, 222] width 156 height 24
type input "2,000"
click at [314, 152] on link "Utilities / Bills" at bounding box center [299, 136] width 70 height 30
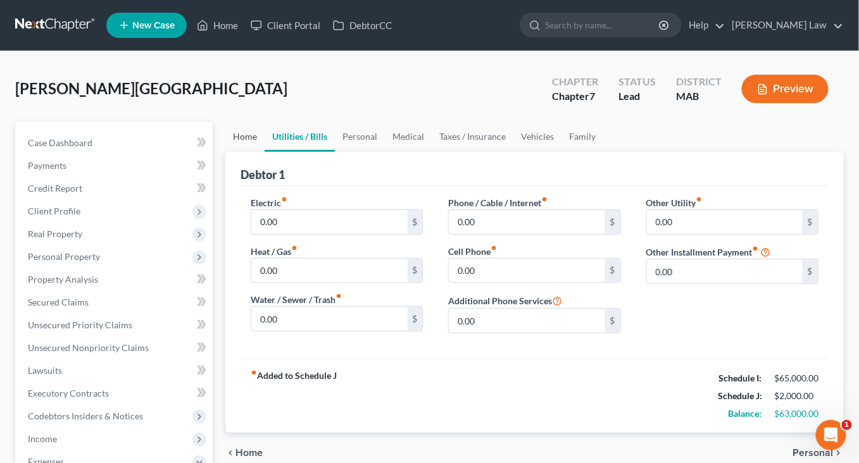
click at [254, 152] on link "Home" at bounding box center [244, 136] width 39 height 30
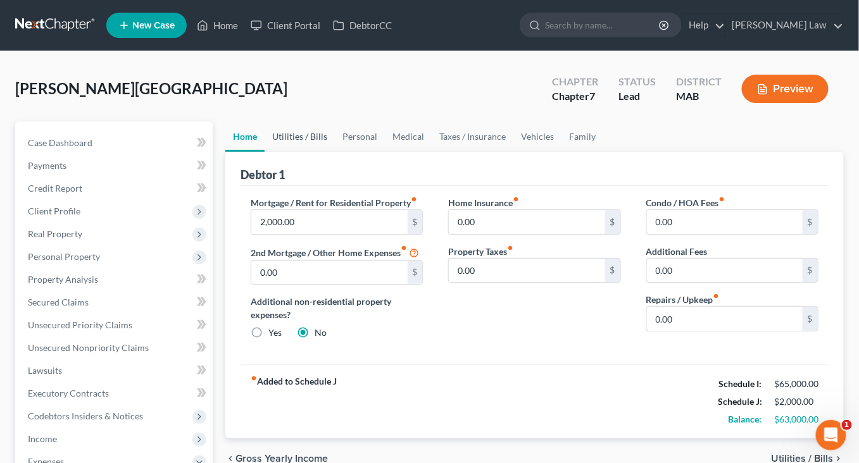
click at [323, 152] on link "Utilities / Bills" at bounding box center [299, 136] width 70 height 30
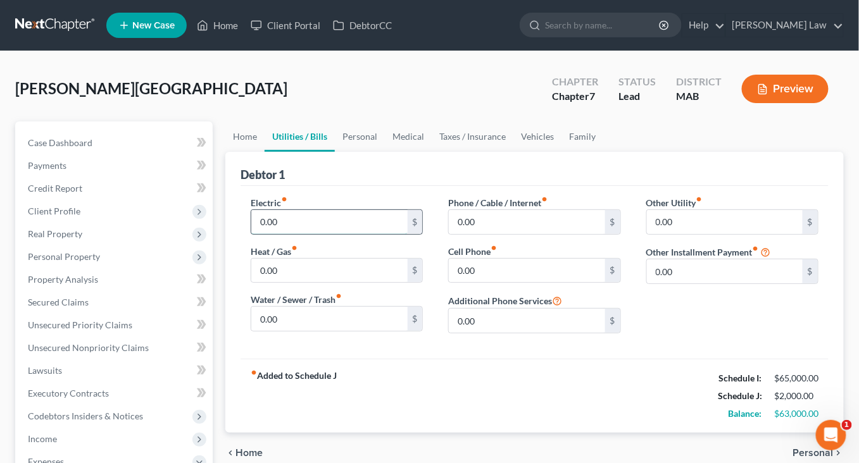
click at [306, 234] on input "0.00" at bounding box center [329, 222] width 156 height 24
click at [489, 283] on input "0.00" at bounding box center [527, 271] width 156 height 24
click at [506, 234] on input "0.00" at bounding box center [527, 222] width 156 height 24
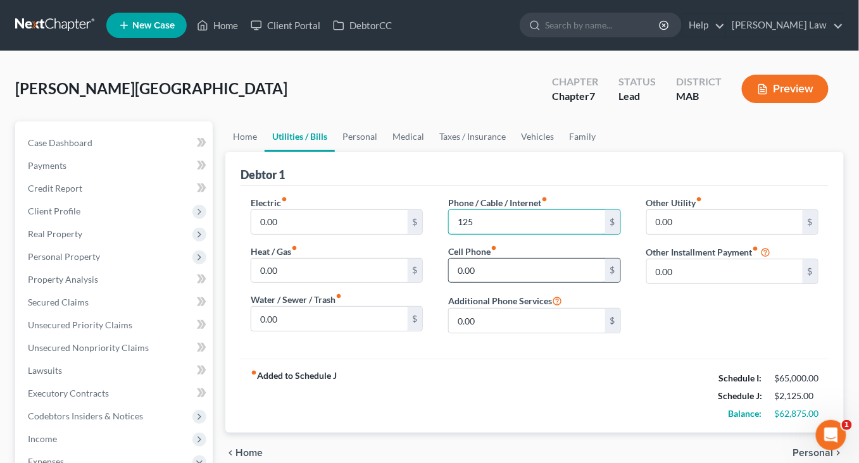
type input "125"
click at [488, 283] on input "0.00" at bounding box center [527, 271] width 156 height 24
type input "230"
click at [383, 152] on link "Personal" at bounding box center [360, 136] width 50 height 30
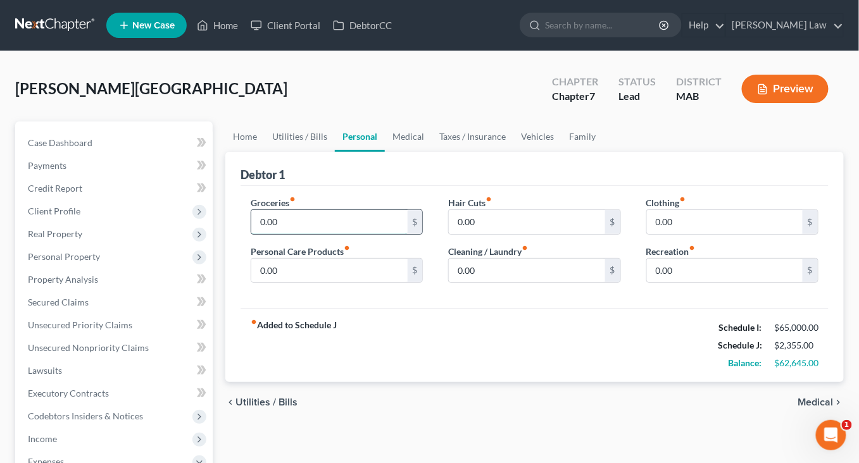
click at [285, 234] on input "0.00" at bounding box center [329, 222] width 156 height 24
click at [302, 152] on link "Utilities / Bills" at bounding box center [299, 136] width 70 height 30
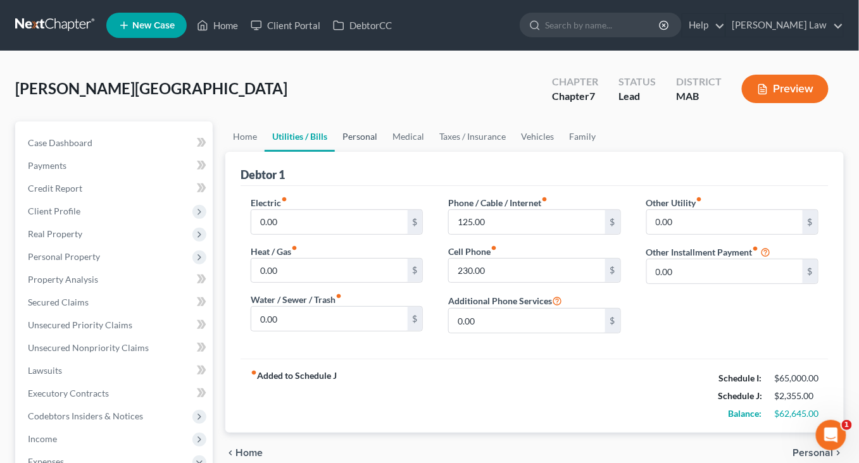
click at [385, 152] on link "Personal" at bounding box center [360, 136] width 50 height 30
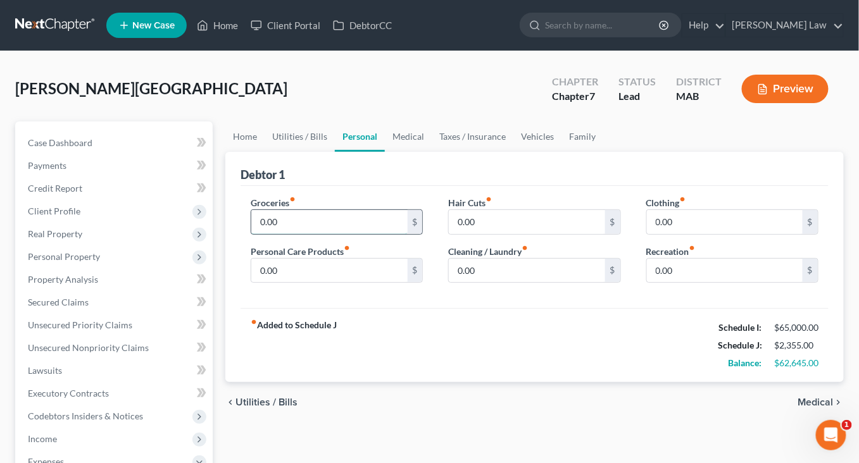
click at [302, 234] on input "0.00" at bounding box center [329, 222] width 156 height 24
drag, startPoint x: 455, startPoint y: 167, endPoint x: 470, endPoint y: 167, distance: 15.2
click at [432, 152] on link "Medical" at bounding box center [408, 136] width 47 height 30
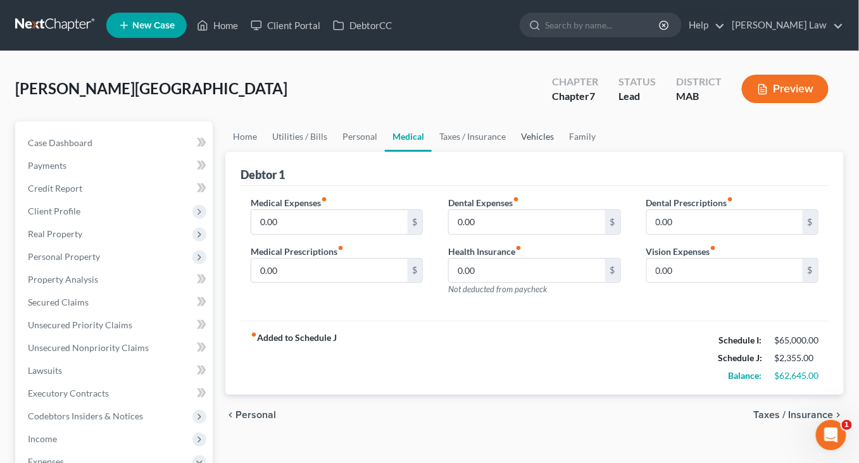
click at [561, 152] on link "Vehicles" at bounding box center [537, 136] width 48 height 30
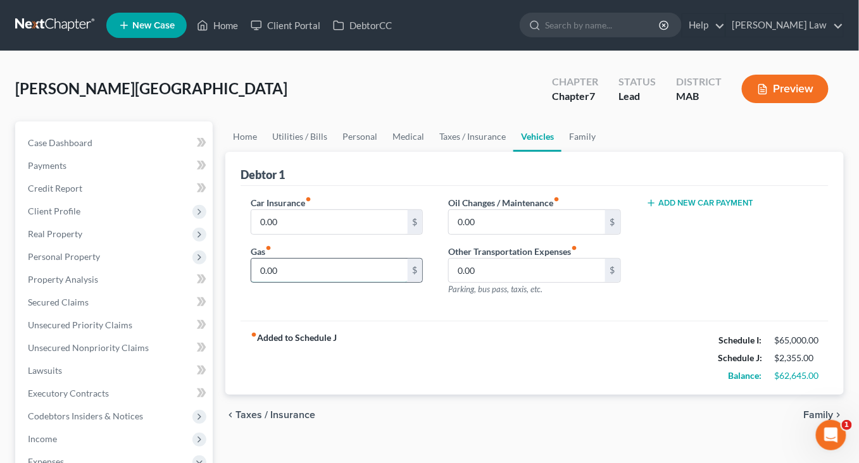
click at [333, 283] on input "0.00" at bounding box center [329, 271] width 156 height 24
type input "300"
click at [251, 152] on link "Home" at bounding box center [244, 136] width 39 height 30
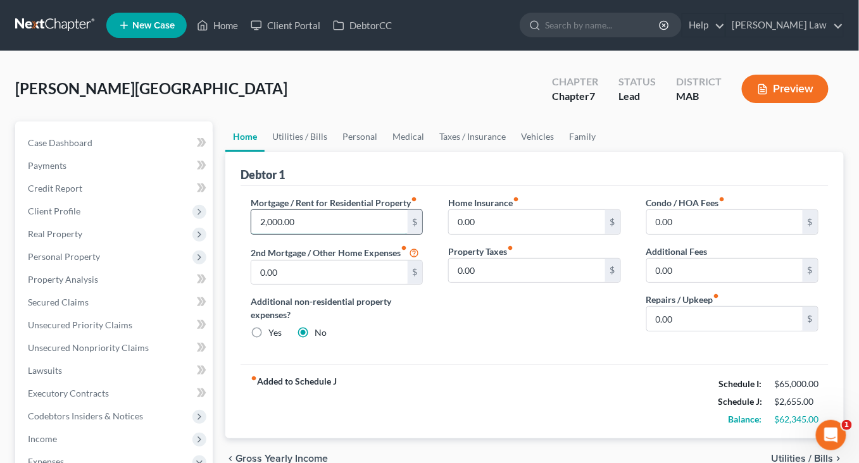
click at [325, 234] on input "2,000.00" at bounding box center [329, 222] width 156 height 24
type input "2,700"
click at [319, 152] on link "Utilities / Bills" at bounding box center [299, 136] width 70 height 30
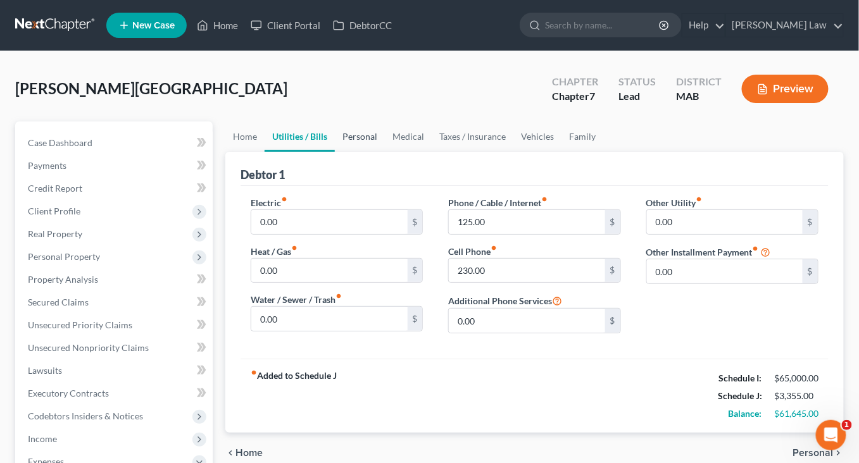
click at [385, 152] on link "Personal" at bounding box center [360, 136] width 50 height 30
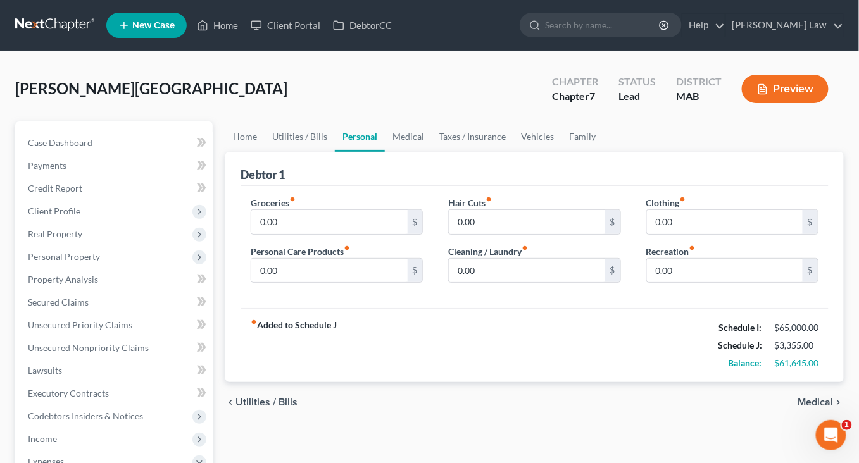
click at [289, 294] on div "Groceries fiber_manual_record 0.00 $ Personal Care Products fiber_manual_record…" at bounding box center [336, 244] width 197 height 97
click at [310, 234] on input "0.00" at bounding box center [329, 222] width 156 height 24
type input "800.00"
click at [306, 283] on input "0.00" at bounding box center [329, 271] width 156 height 24
type input "100"
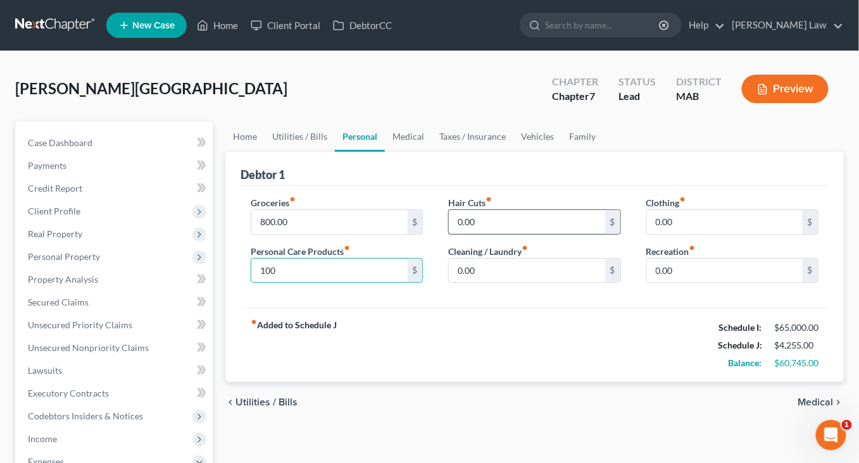
click at [510, 234] on input "0.00" at bounding box center [527, 222] width 156 height 24
type input "50"
click at [489, 283] on input "0.00" at bounding box center [527, 271] width 156 height 24
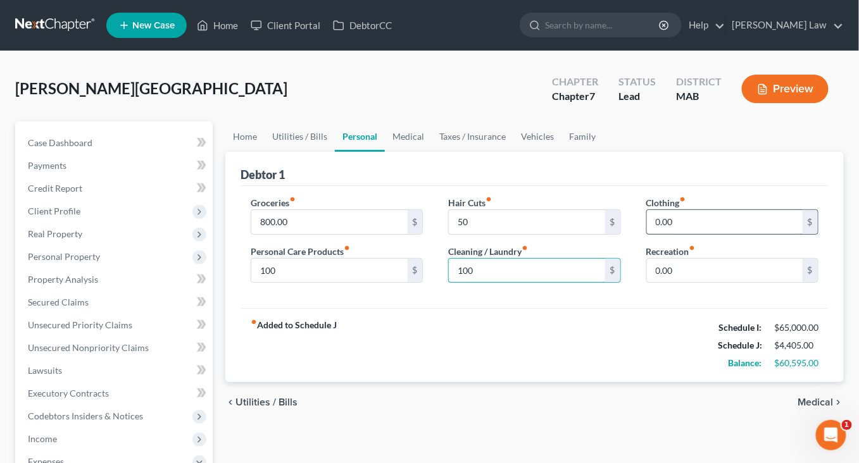
type input "100"
click at [709, 234] on input "0.00" at bounding box center [725, 222] width 156 height 24
type input "50"
click at [681, 283] on input "0.00" at bounding box center [725, 271] width 156 height 24
click at [595, 382] on div "fiber_manual_record Added to Schedule J Schedule I: $65,000.00 Schedule J: $4,4…" at bounding box center [534, 345] width 588 height 74
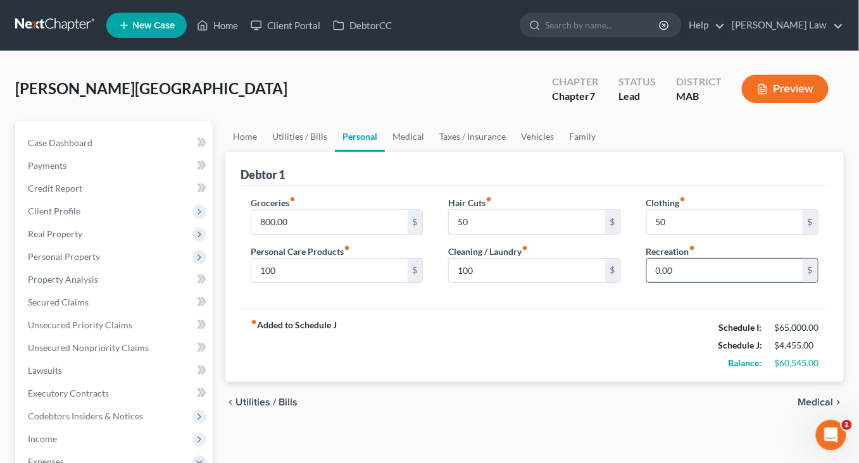
click at [715, 283] on input "0.00" at bounding box center [725, 271] width 156 height 24
drag, startPoint x: 699, startPoint y: 336, endPoint x: 632, endPoint y: 326, distance: 67.8
click at [633, 294] on div "Clothing fiber_manual_record 50 $ Recreation fiber_manual_record 0.00 $" at bounding box center [731, 244] width 197 height 97
type input "150.00"
click at [432, 152] on link "Medical" at bounding box center [408, 136] width 47 height 30
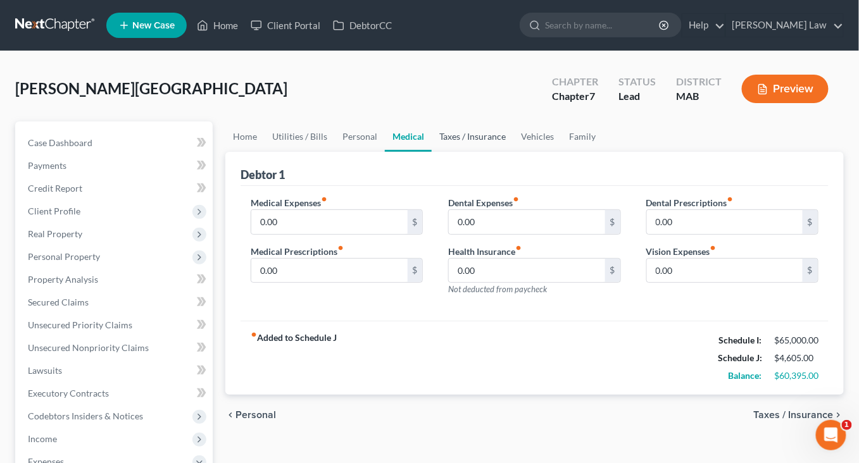
click at [513, 152] on link "Taxes / Insurance" at bounding box center [473, 136] width 82 height 30
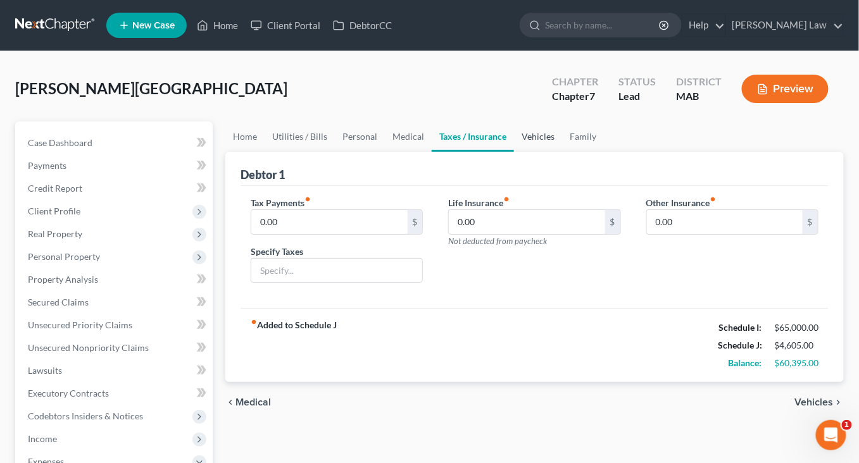
click at [562, 152] on link "Vehicles" at bounding box center [538, 136] width 48 height 30
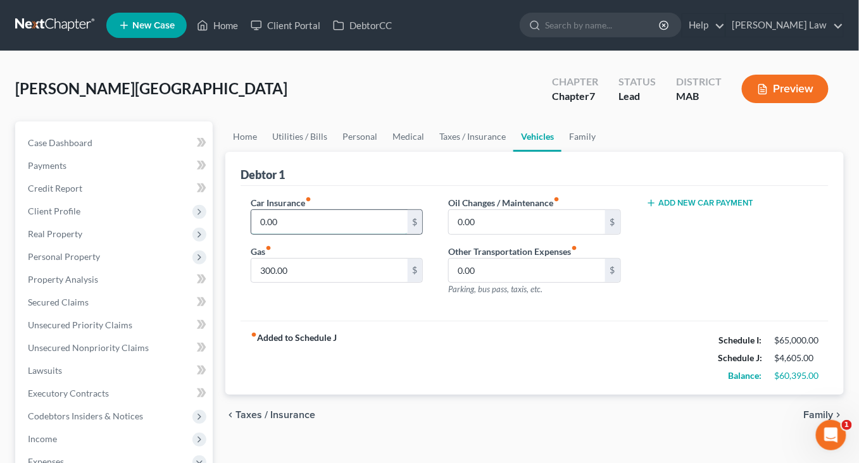
click at [327, 234] on input "0.00" at bounding box center [329, 222] width 156 height 24
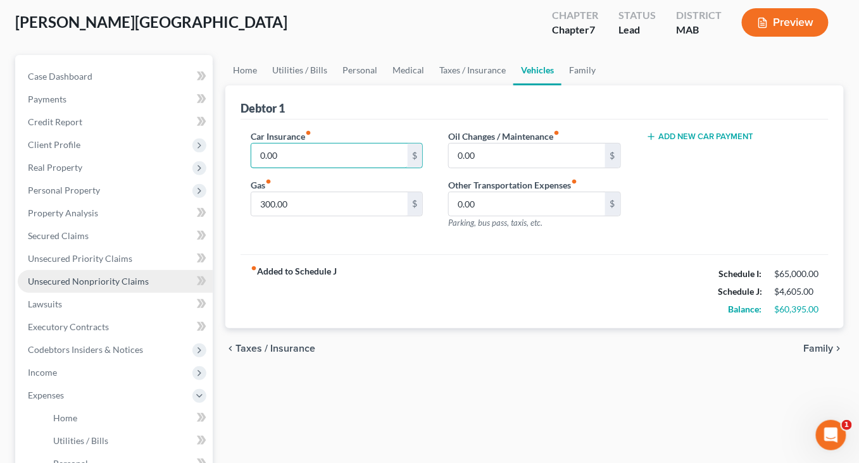
scroll to position [73, 0]
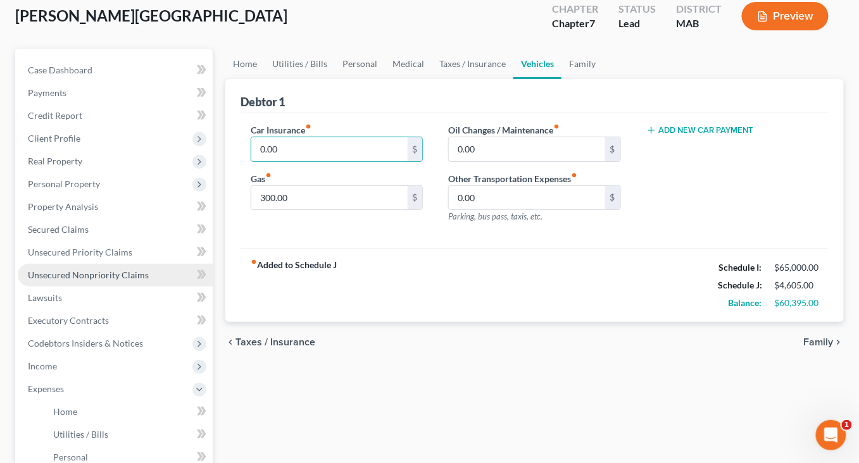
click at [105, 280] on span "Unsecured Nonpriority Claims" at bounding box center [88, 275] width 121 height 11
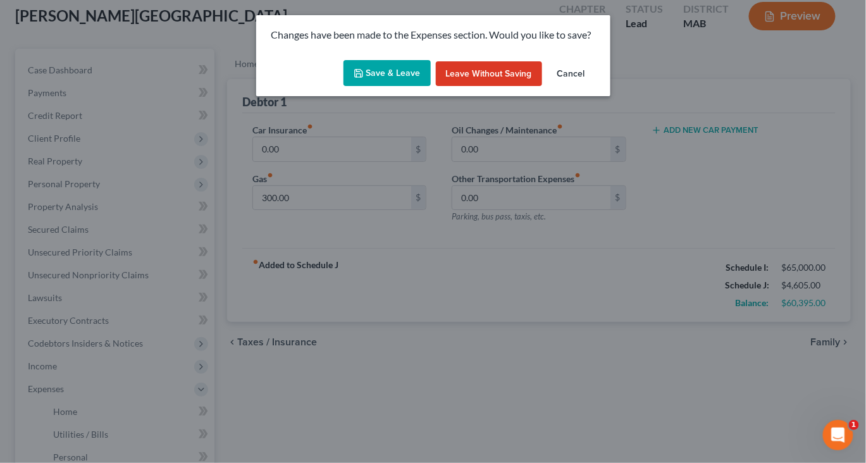
click at [358, 86] on button "Save & Leave" at bounding box center [387, 73] width 87 height 27
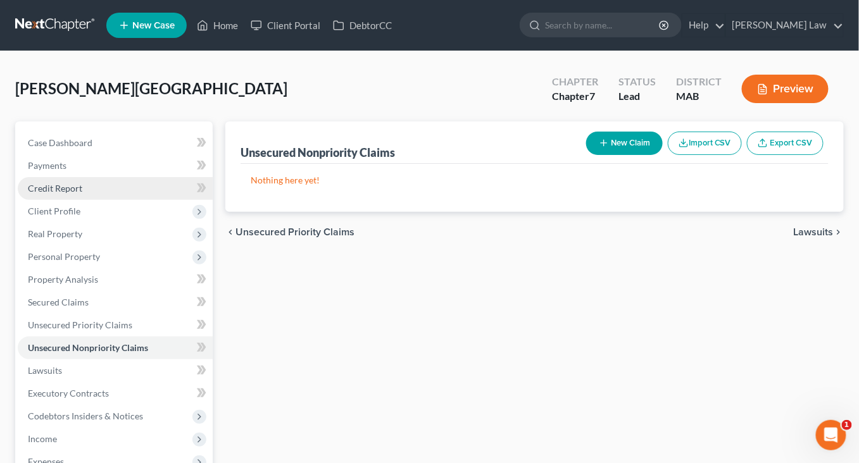
click at [82, 194] on span "Credit Report" at bounding box center [55, 188] width 54 height 11
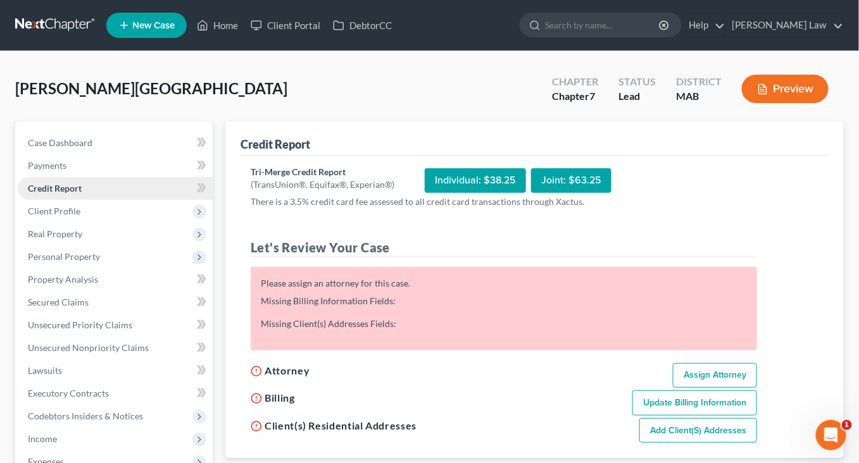
click at [104, 200] on link "Credit Report" at bounding box center [115, 188] width 195 height 23
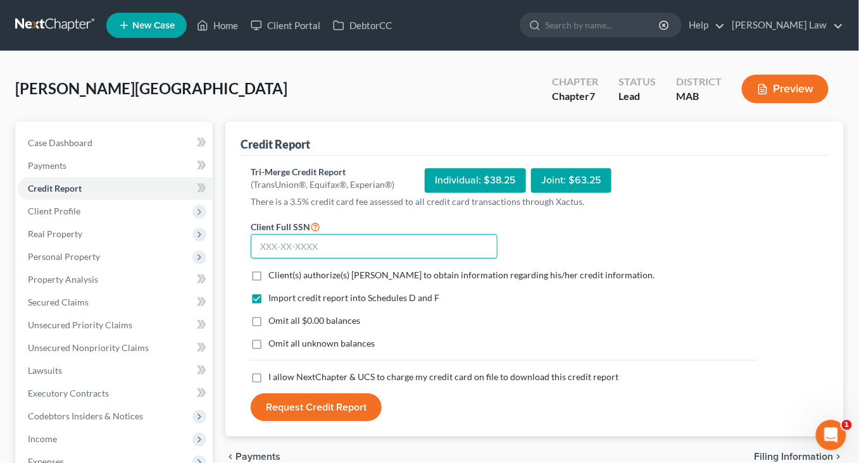
click at [320, 259] on input "text" at bounding box center [374, 246] width 247 height 25
type input "033-52-8202"
click at [270, 282] on label "Client(s) authorize(s) [PERSON_NAME] to obtain information regarding his/her cr…" at bounding box center [461, 275] width 386 height 13
click at [273, 277] on input "Client(s) authorize(s) [PERSON_NAME] to obtain information regarding his/her cr…" at bounding box center [277, 273] width 8 height 8
checkbox input "true"
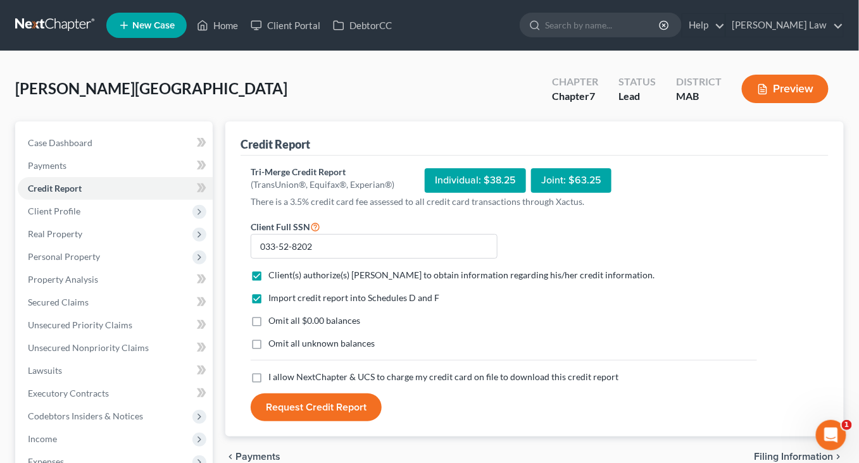
click at [269, 327] on label "Omit all $0.00 balances" at bounding box center [314, 320] width 92 height 13
click at [273, 323] on input "Omit all $0.00 balances" at bounding box center [277, 318] width 8 height 8
checkbox input "true"
click at [269, 350] on label "Omit all unknown balances" at bounding box center [321, 343] width 106 height 13
click at [273, 345] on input "Omit all unknown balances" at bounding box center [277, 341] width 8 height 8
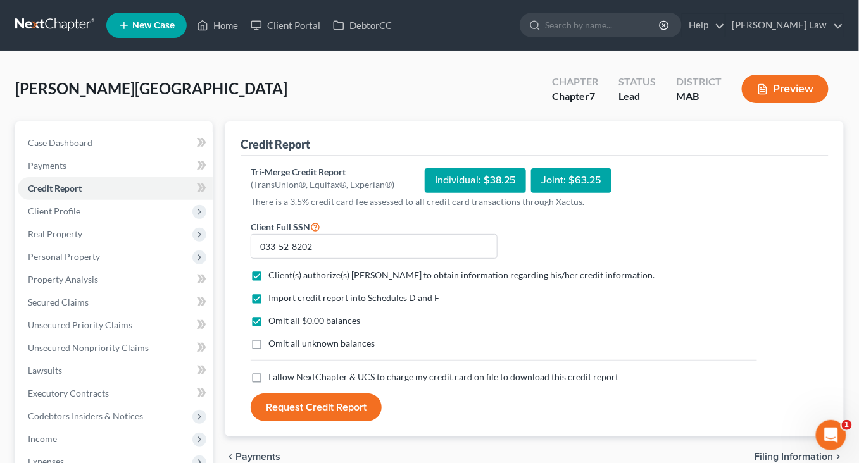
checkbox input "true"
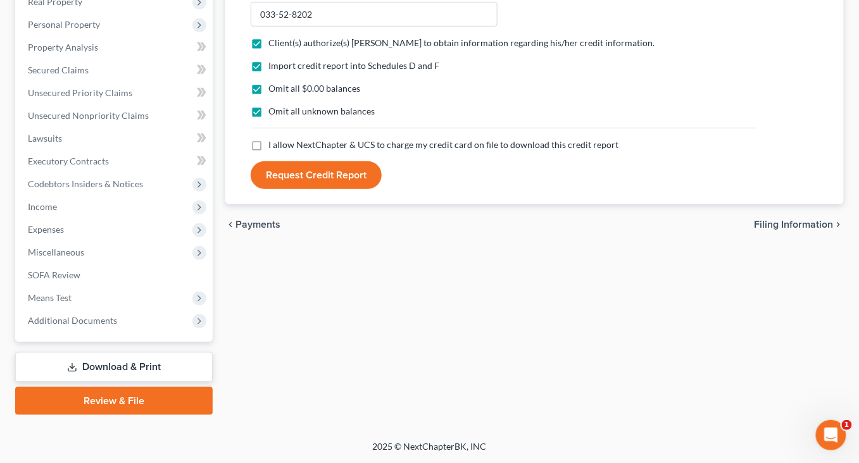
scroll to position [396, 0]
click at [268, 139] on label "I allow NextChapter & UCS to charge my credit card on file to download this cre…" at bounding box center [443, 145] width 350 height 13
click at [273, 139] on input "I allow NextChapter & UCS to charge my credit card on file to download this cre…" at bounding box center [277, 143] width 8 height 8
checkbox input "true"
click at [311, 161] on button "Request Credit Report" at bounding box center [316, 175] width 131 height 28
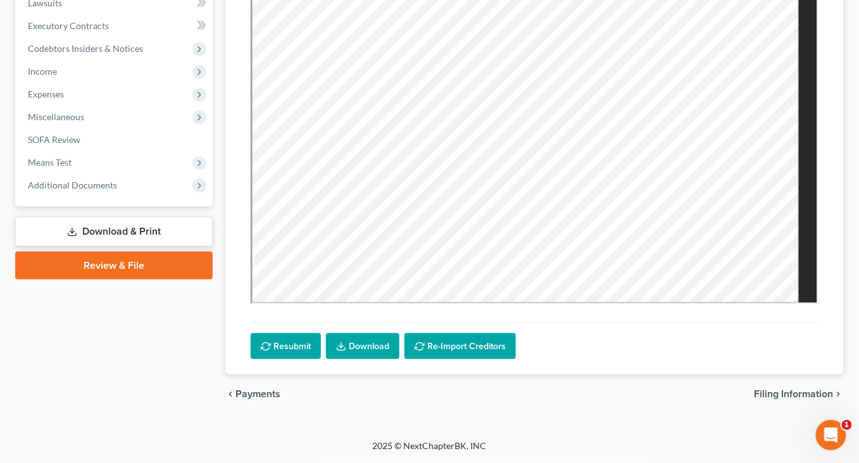
scroll to position [0, 0]
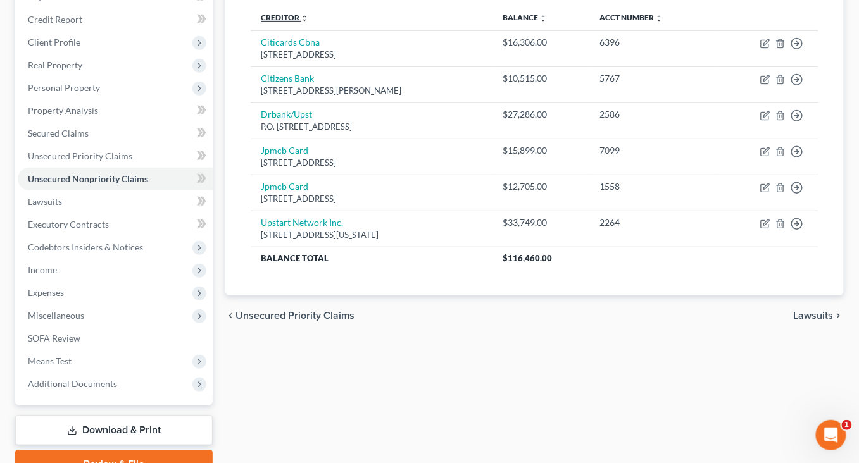
scroll to position [170, 0]
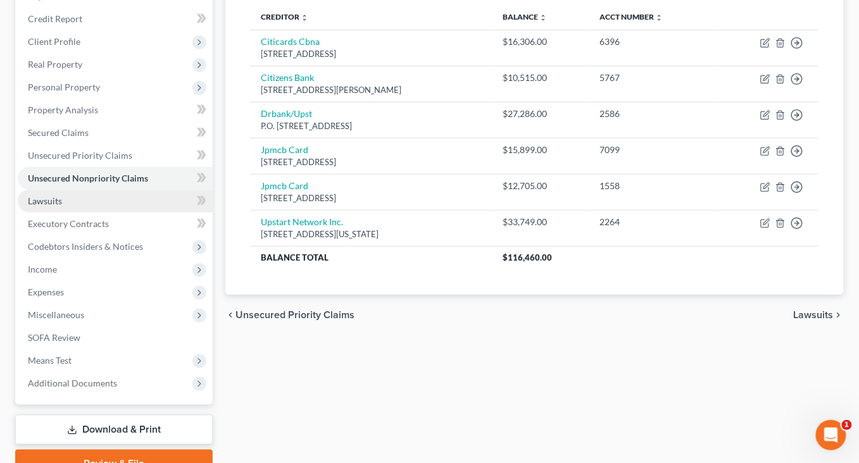
click at [59, 206] on span "Lawsuits" at bounding box center [45, 201] width 34 height 11
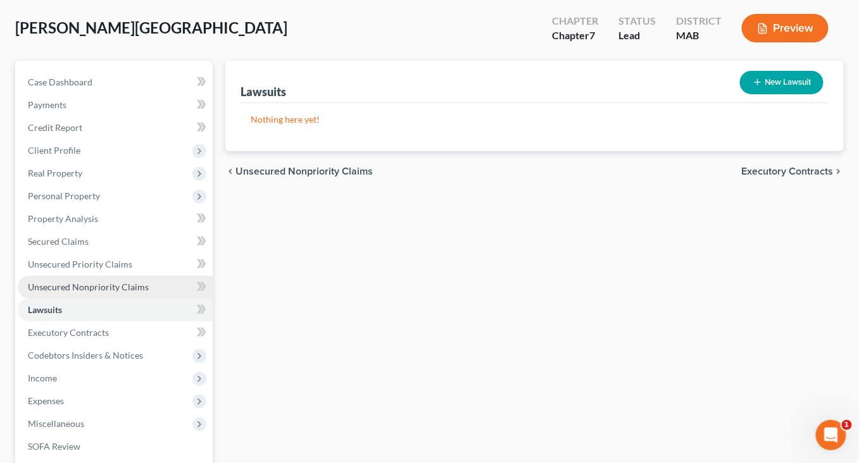
click at [77, 292] on span "Unsecured Nonpriority Claims" at bounding box center [88, 287] width 121 height 11
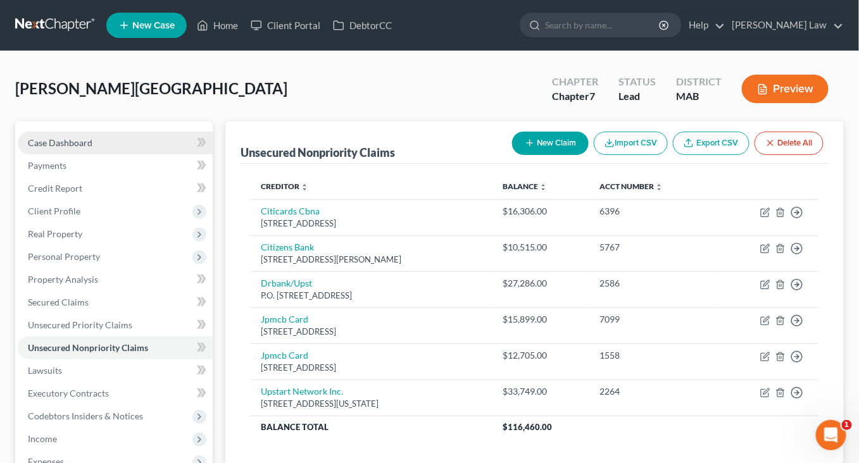
click at [92, 148] on span "Case Dashboard" at bounding box center [60, 142] width 65 height 11
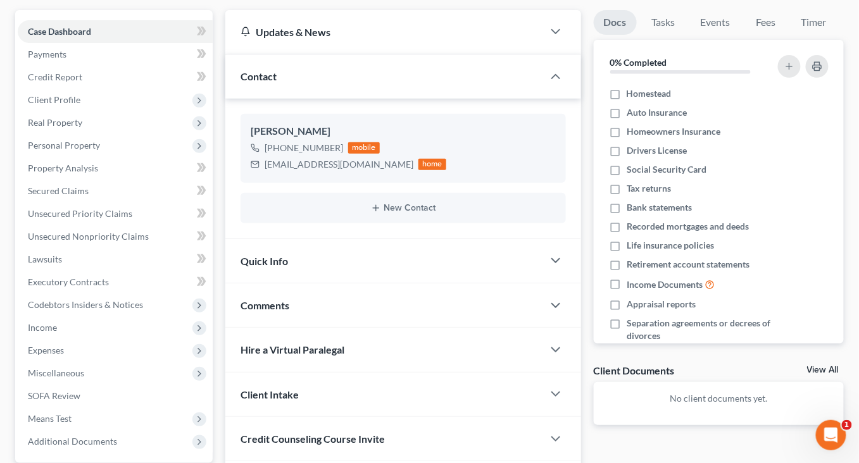
scroll to position [109, 0]
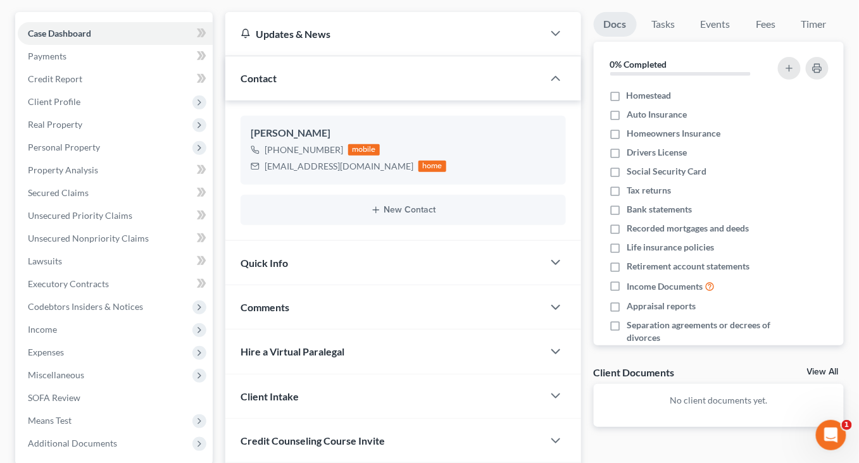
click at [275, 313] on span "Comments" at bounding box center [264, 307] width 49 height 12
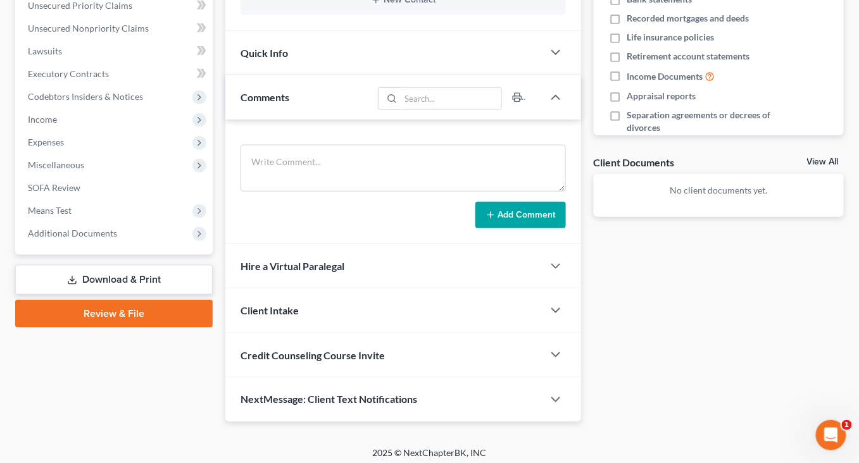
scroll to position [325, 0]
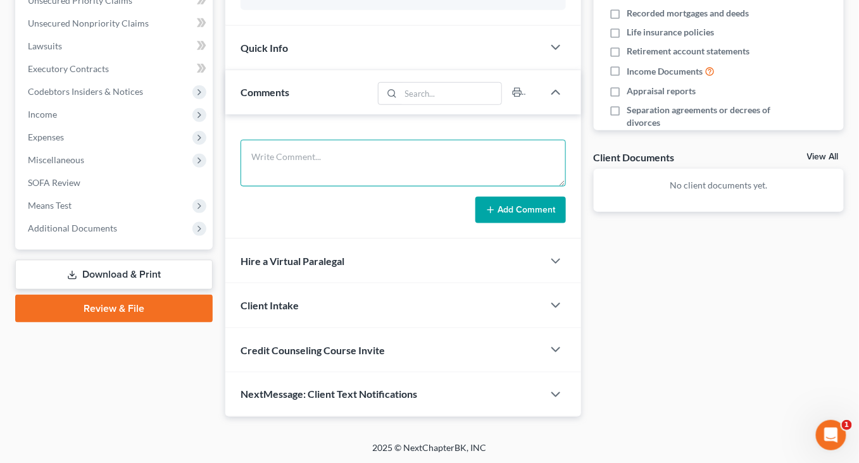
click at [312, 187] on textarea at bounding box center [402, 163] width 325 height 47
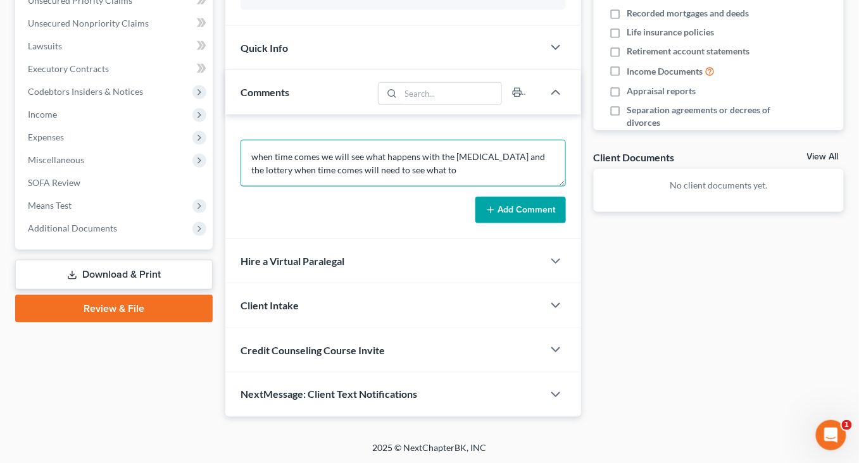
scroll to position [3, 0]
type textarea "when time comes we will see what happens with the [MEDICAL_DATA] and the lotter…"
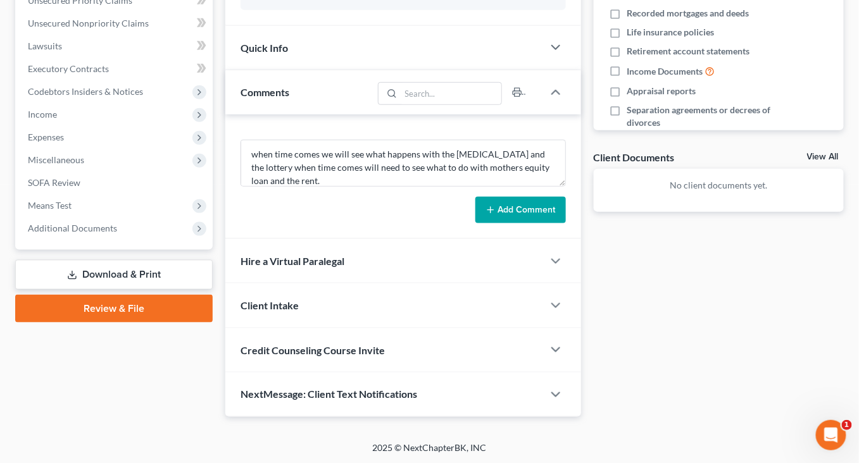
click at [504, 223] on button "Add Comment" at bounding box center [520, 210] width 90 height 27
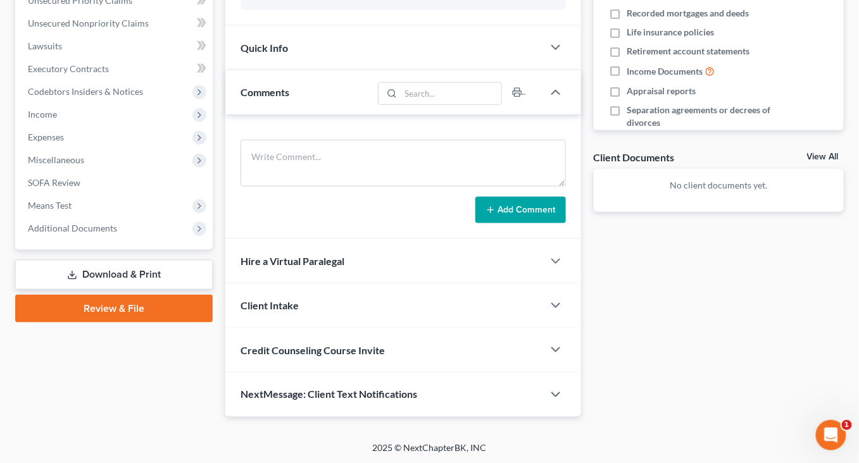
scroll to position [0, 0]
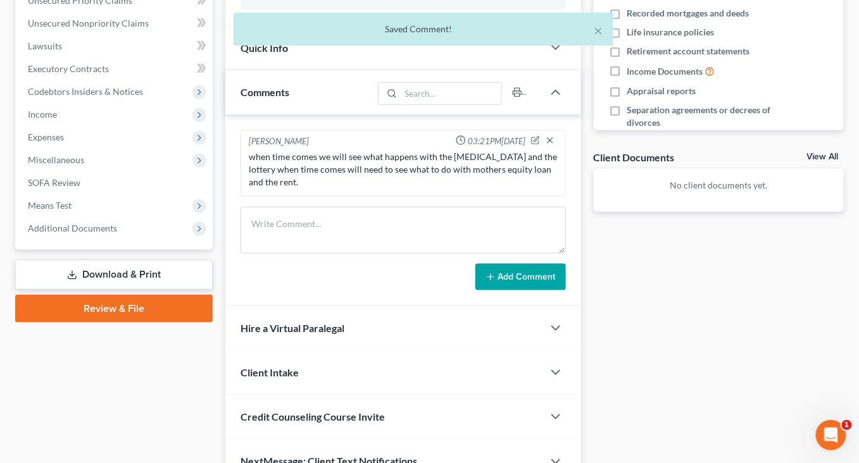
drag, startPoint x: 312, startPoint y: 128, endPoint x: 312, endPoint y: 105, distance: 23.4
click at [312, 70] on div "Quick Info" at bounding box center [383, 48] width 317 height 44
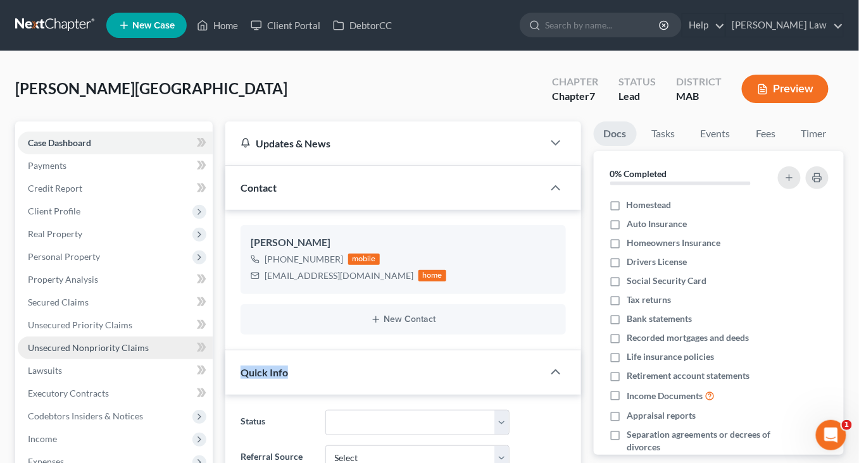
click at [116, 359] on link "Unsecured Nonpriority Claims" at bounding box center [115, 348] width 195 height 23
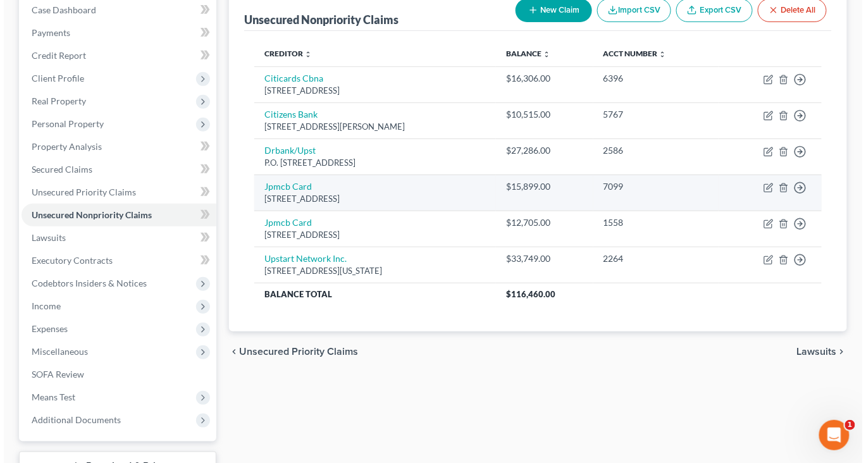
scroll to position [135, 0]
